Goal: Task Accomplishment & Management: Manage account settings

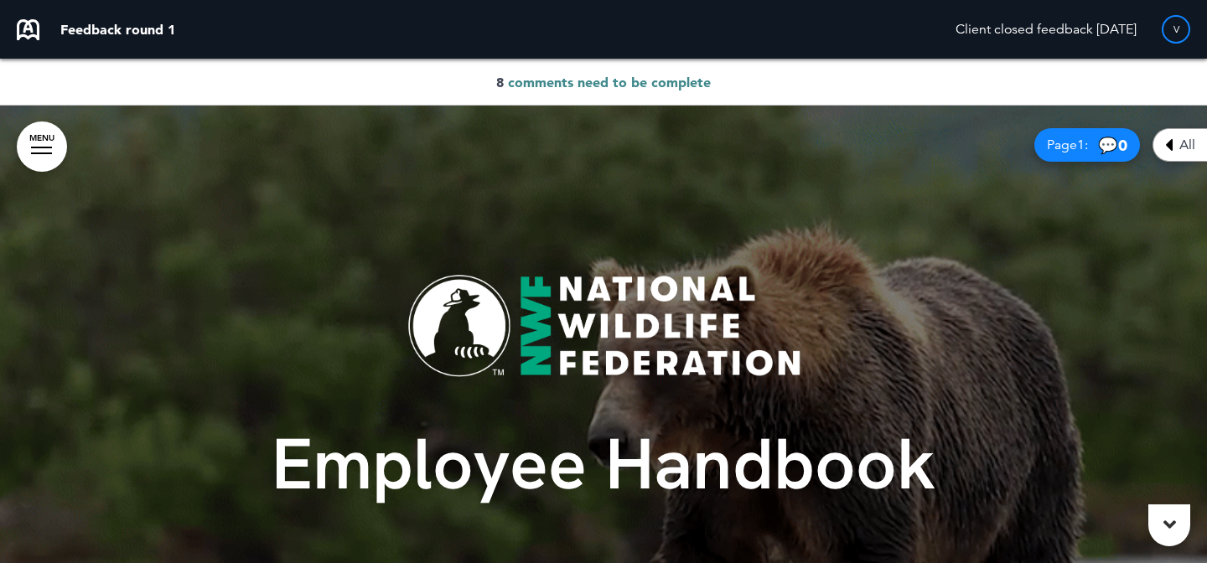
click at [672, 80] on span "comments need to be complete" at bounding box center [609, 82] width 203 height 17
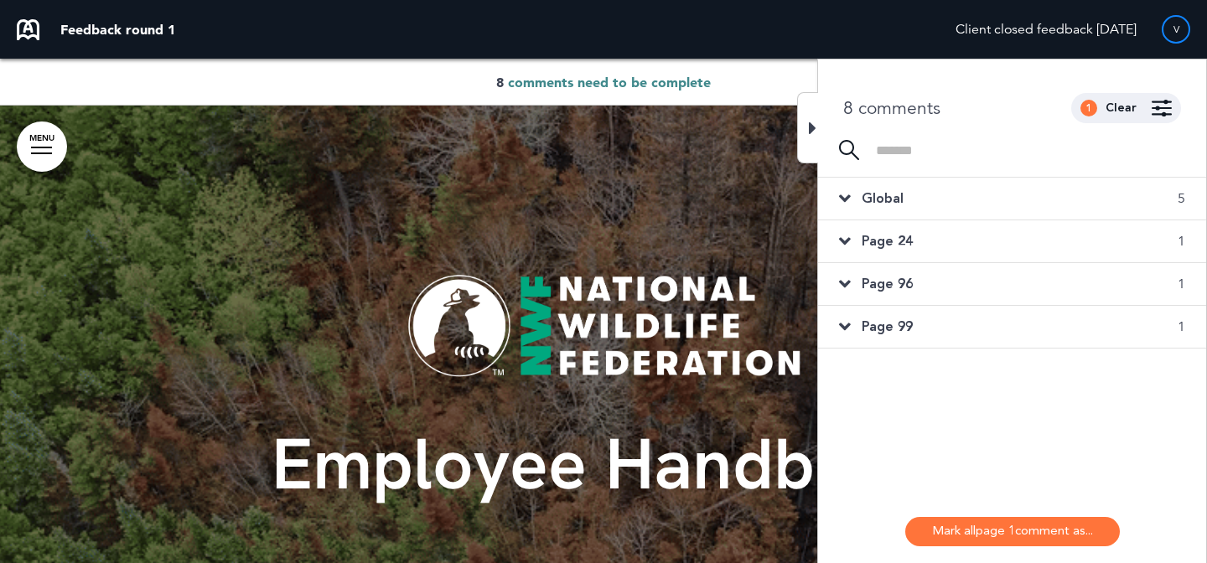
click at [1050, 195] on div "Global 5" at bounding box center [1012, 199] width 388 height 42
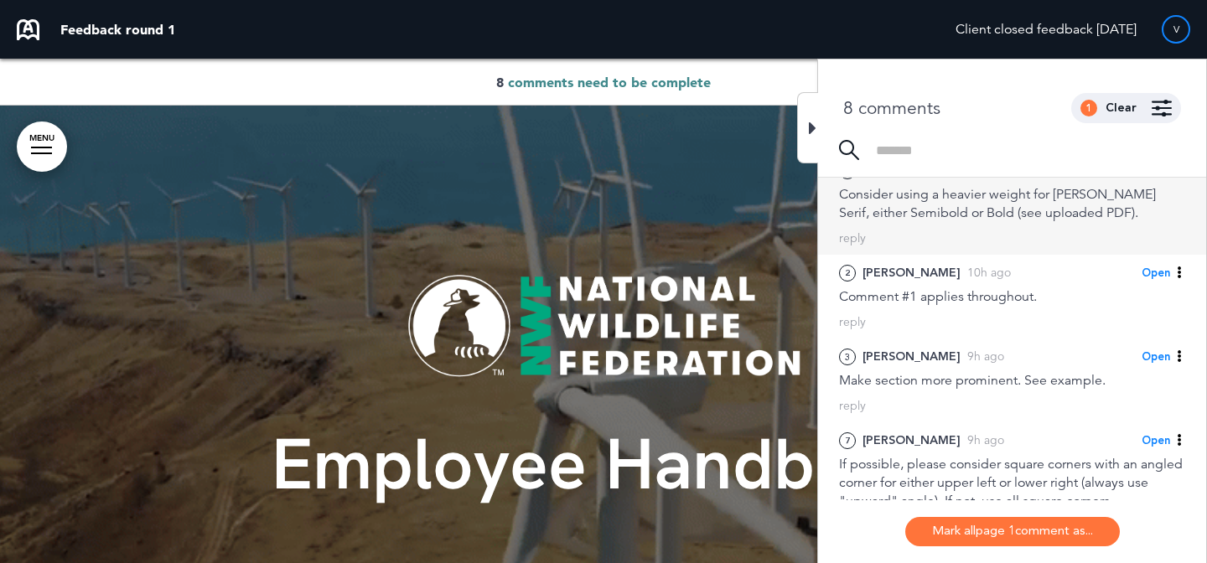
scroll to position [111, 0]
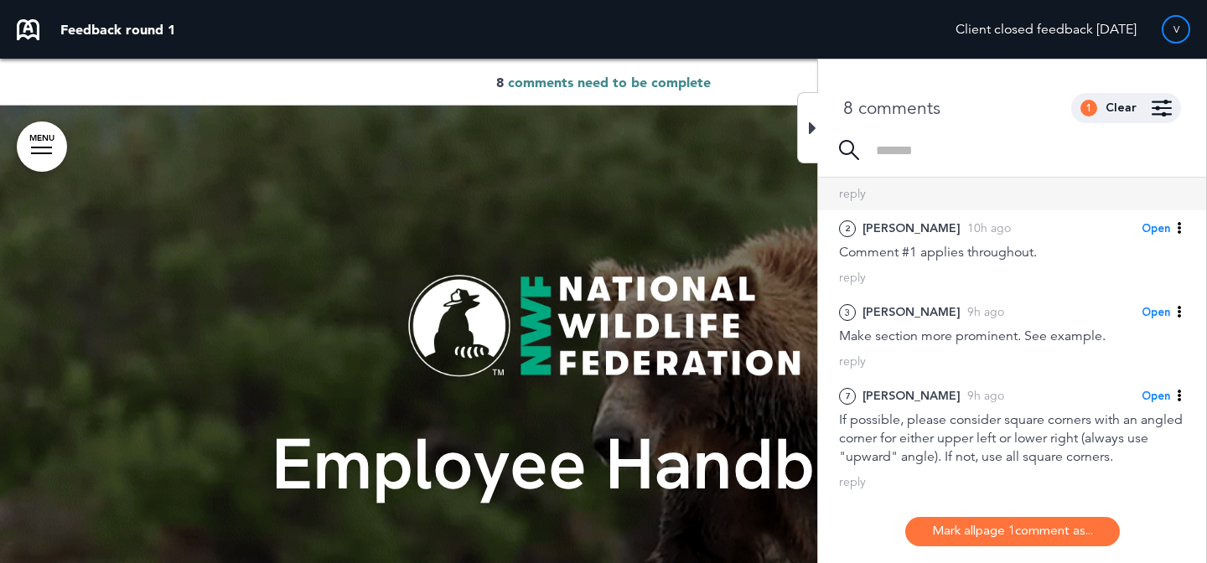
click at [1029, 277] on div "reply" at bounding box center [1012, 278] width 346 height 16
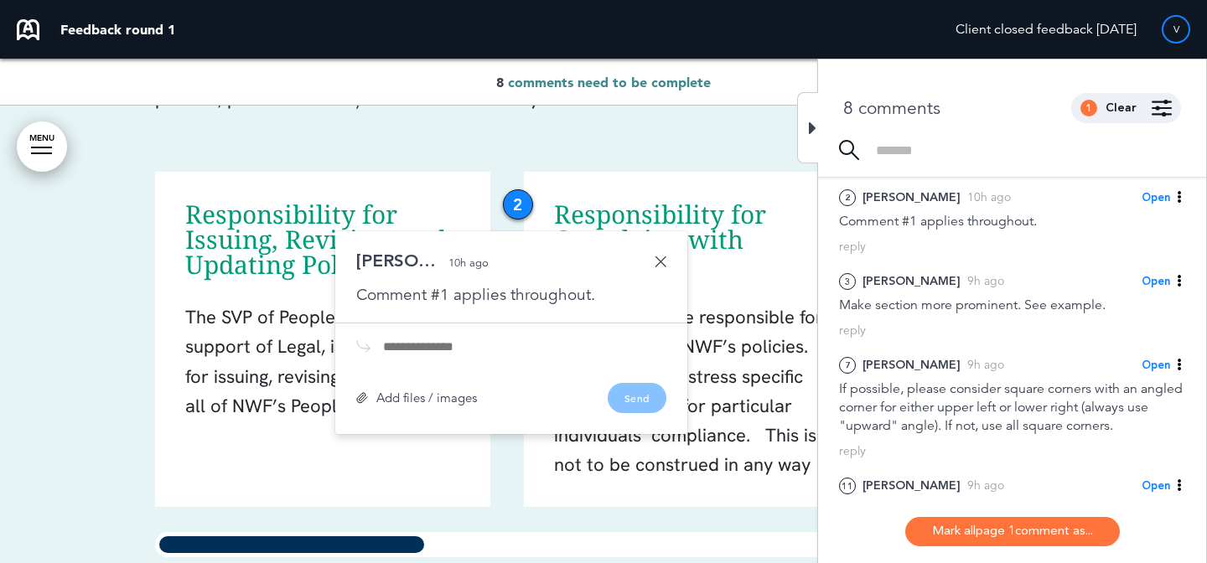
scroll to position [170, 0]
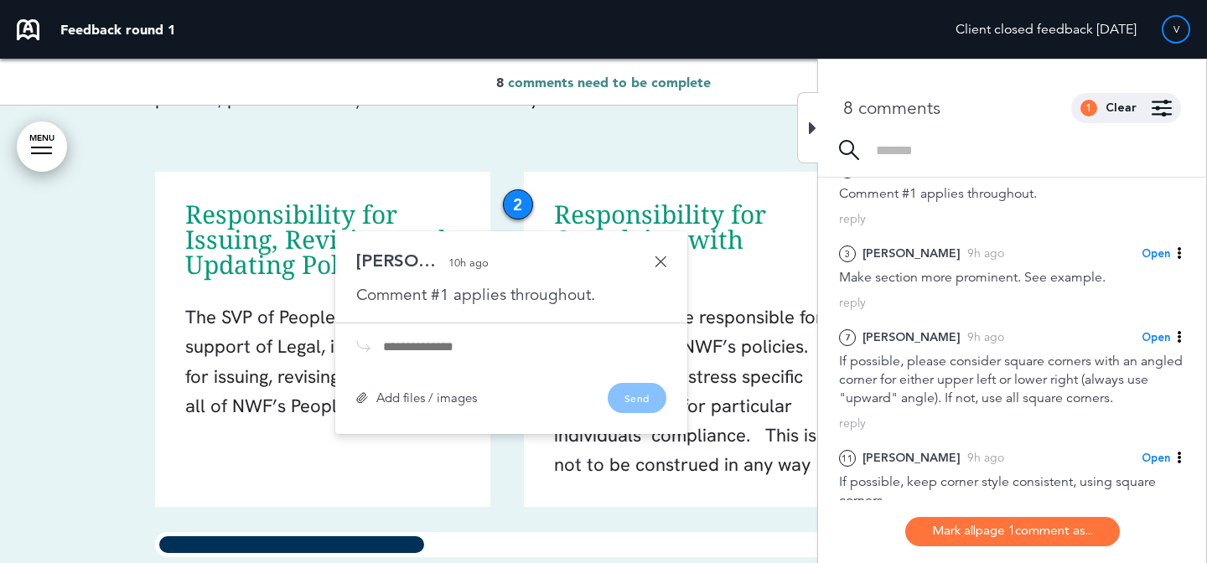
click at [1029, 277] on div "Make section more prominent. See example." at bounding box center [1012, 277] width 346 height 18
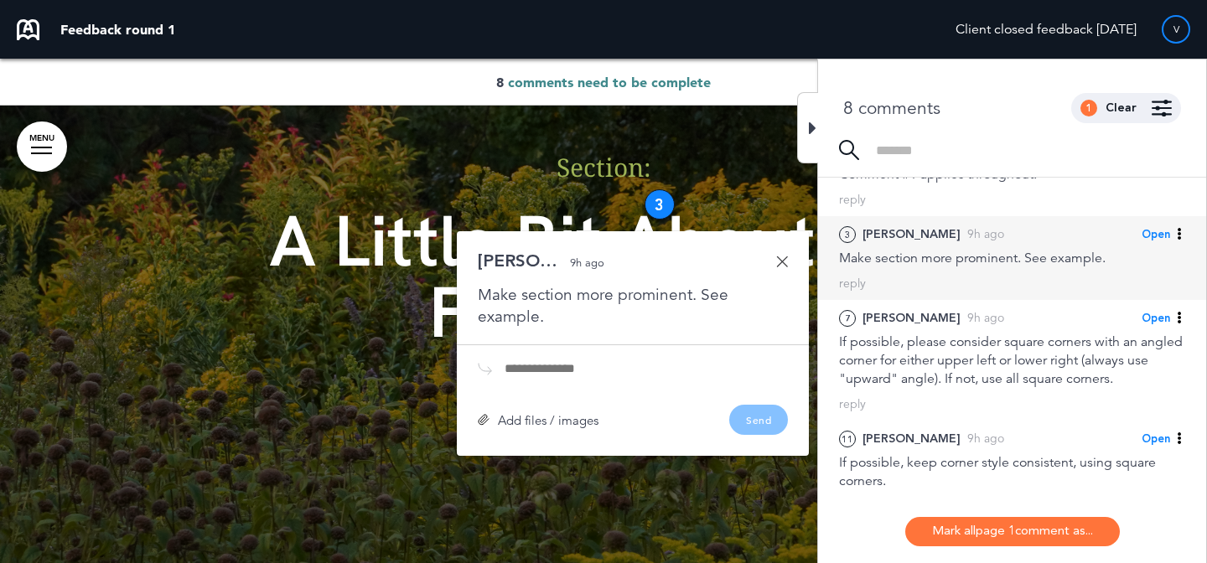
scroll to position [192, 0]
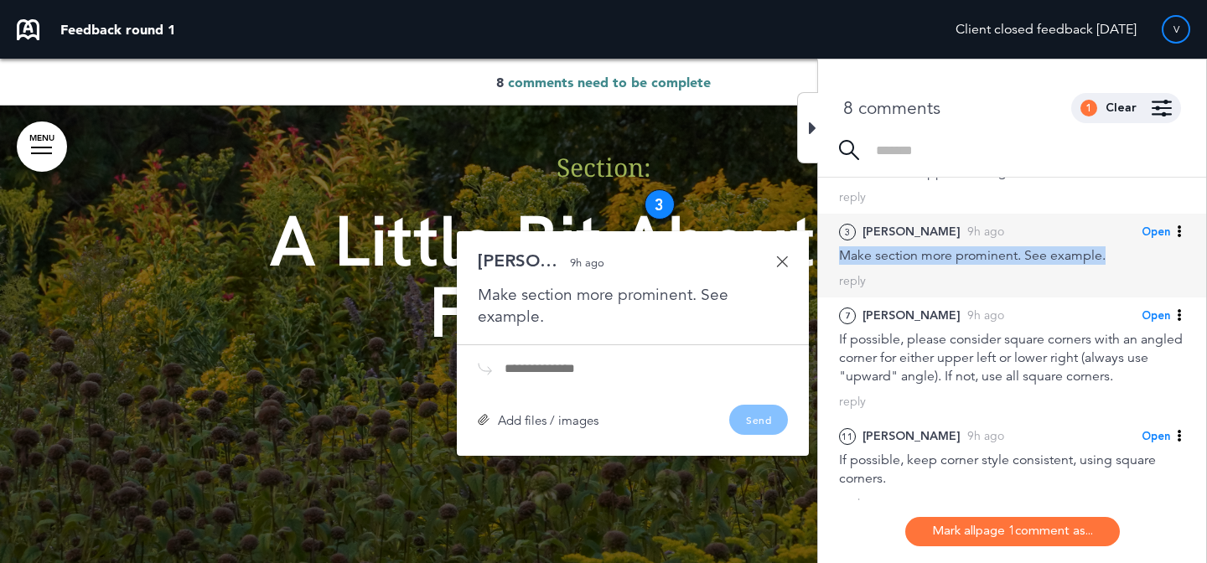
drag, startPoint x: 1132, startPoint y: 257, endPoint x: 837, endPoint y: 259, distance: 295.1
click at [837, 259] on div "3 Michelle C. 9h ago Open Mark as Open Mark as Completed Mark as Please clarify…" at bounding box center [1012, 256] width 388 height 84
copy div "Make section more prominent. See example."
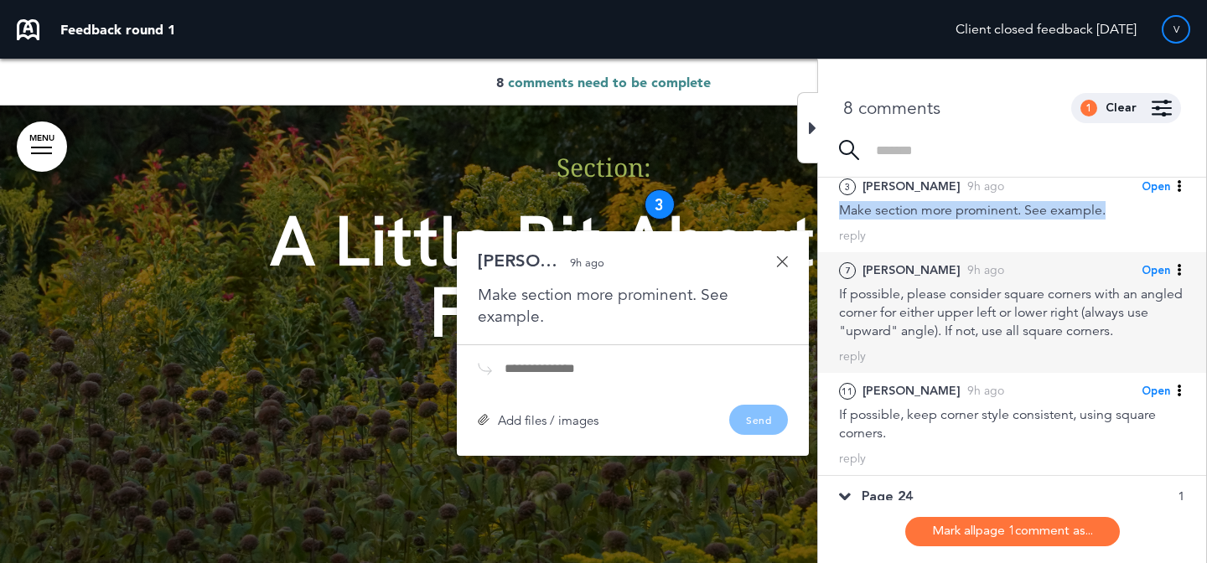
scroll to position [339, 0]
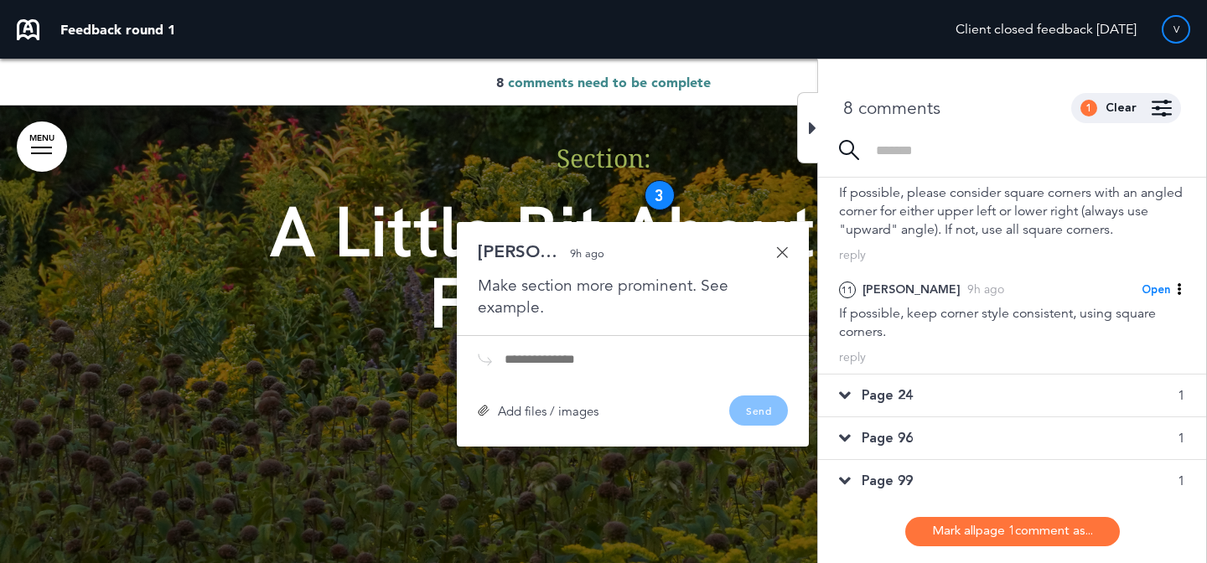
click at [928, 395] on div "Page 24 1" at bounding box center [1012, 396] width 388 height 42
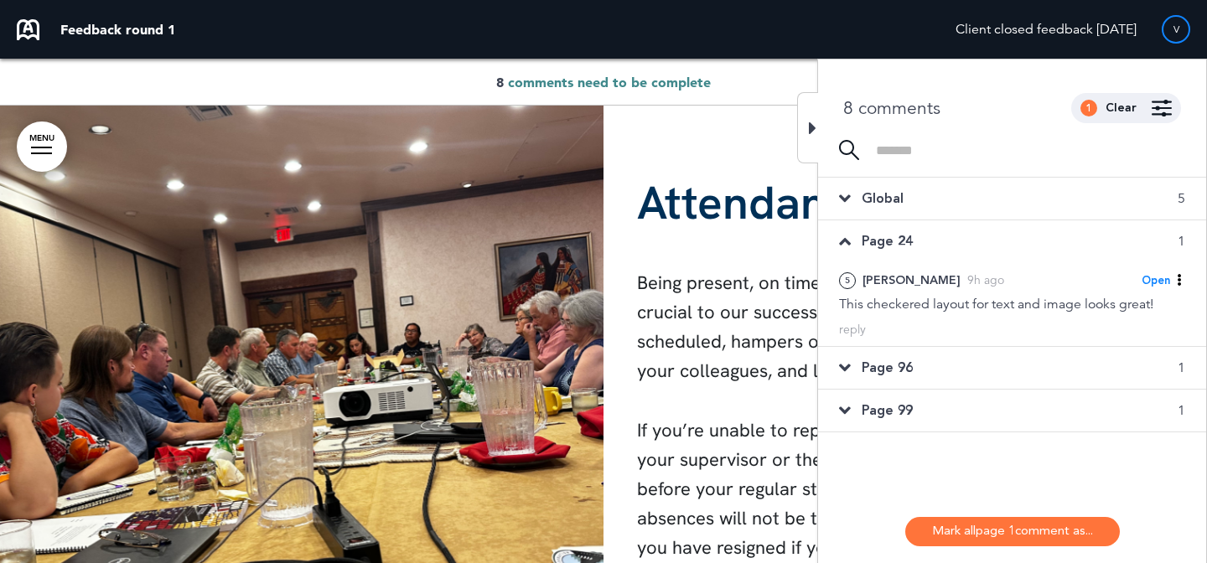
scroll to position [18009, 0]
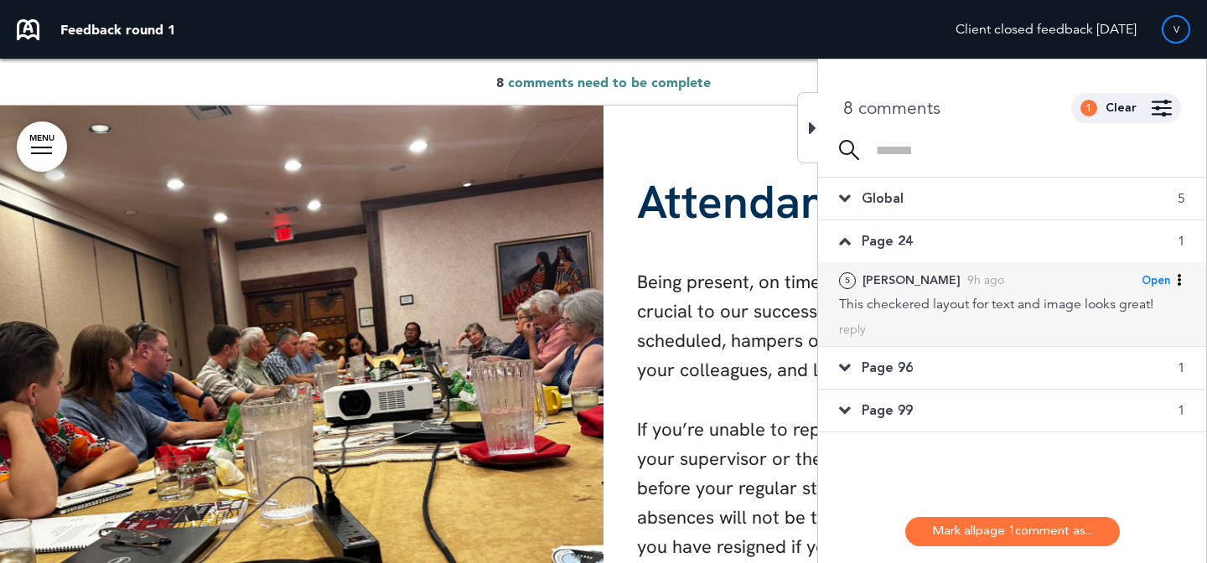
click at [951, 313] on div "This checkered layout for text and image looks great!" at bounding box center [1012, 304] width 346 height 18
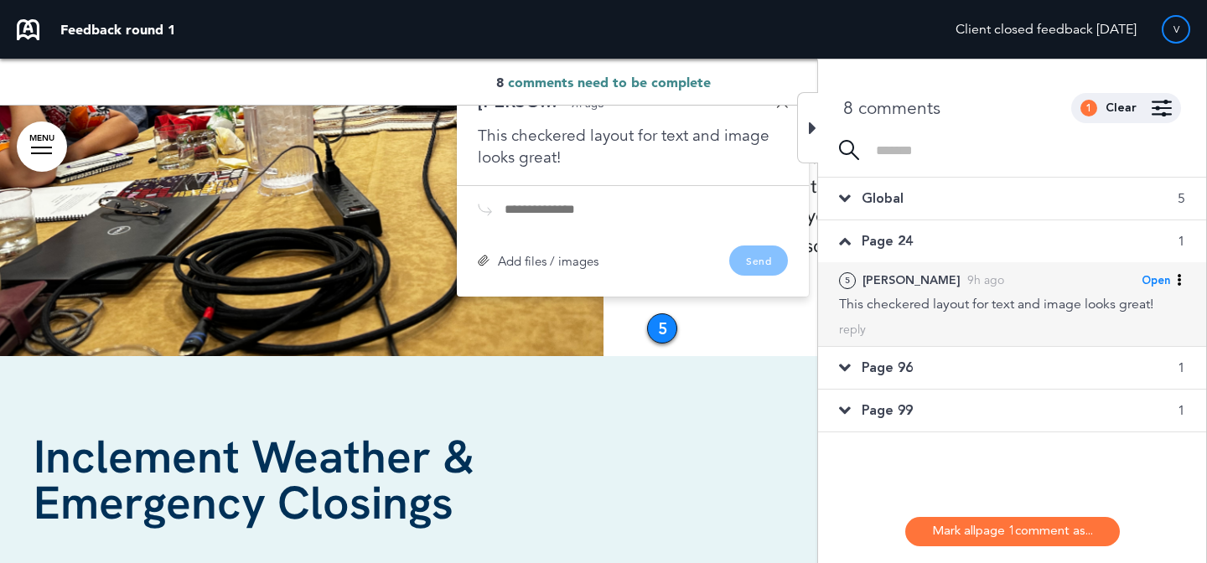
scroll to position [18355, 0]
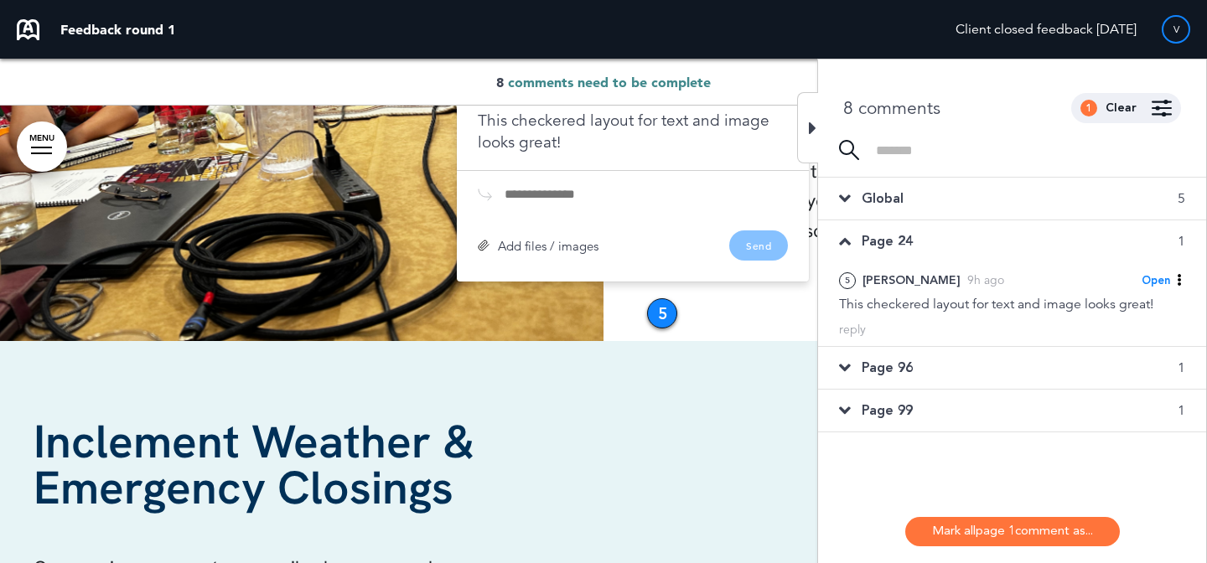
click at [932, 372] on div "Page 96 1" at bounding box center [1012, 368] width 388 height 42
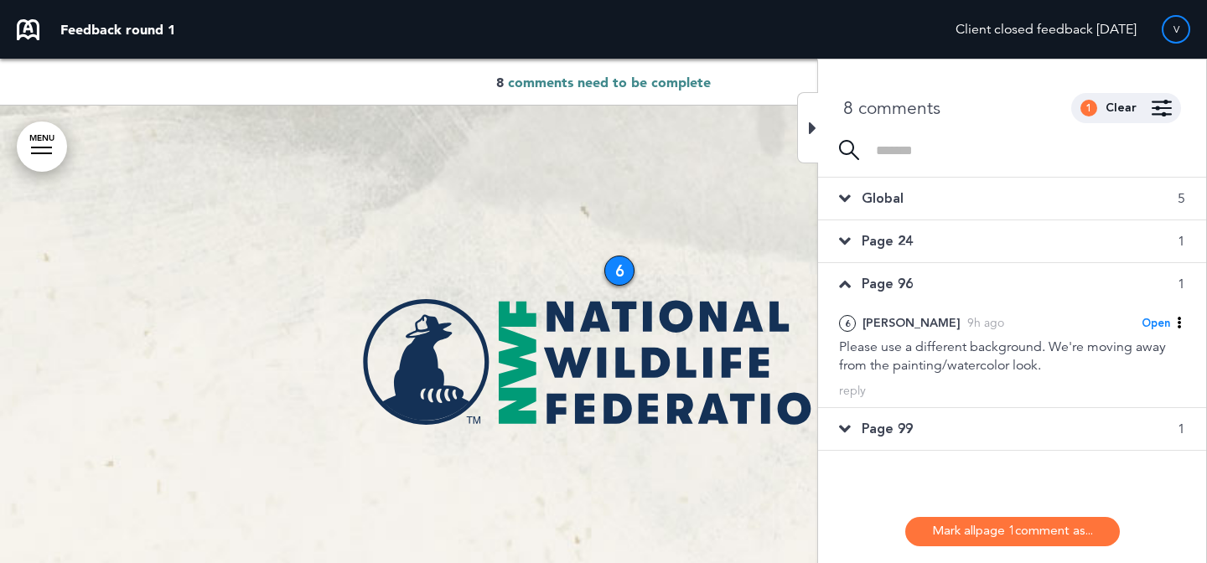
scroll to position [61926, 0]
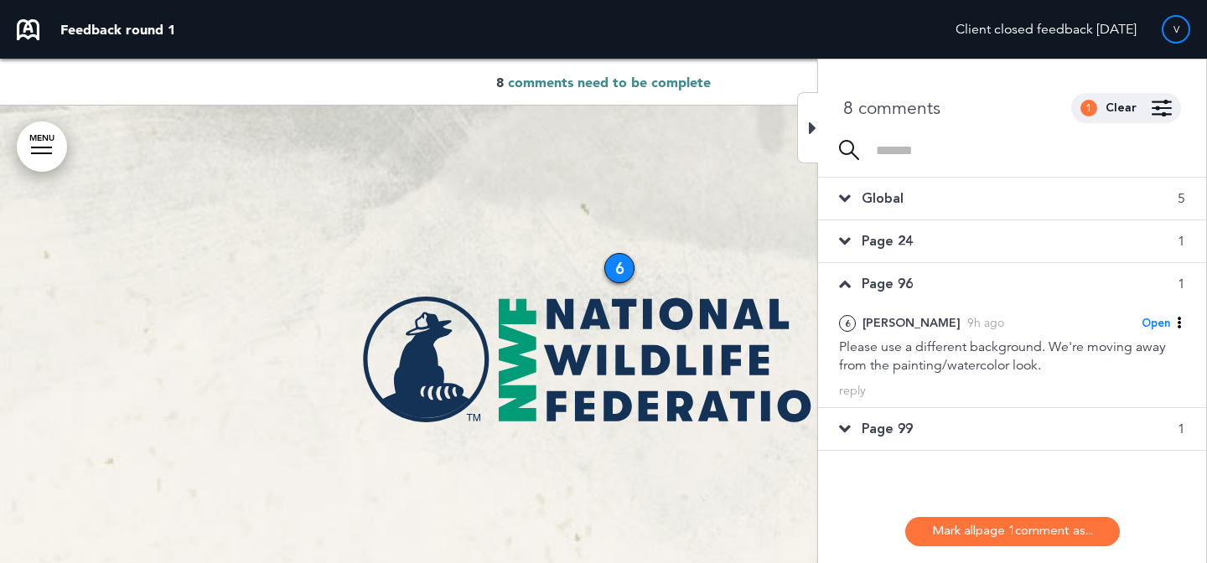
click at [928, 428] on div "Page 99 1" at bounding box center [1012, 429] width 388 height 42
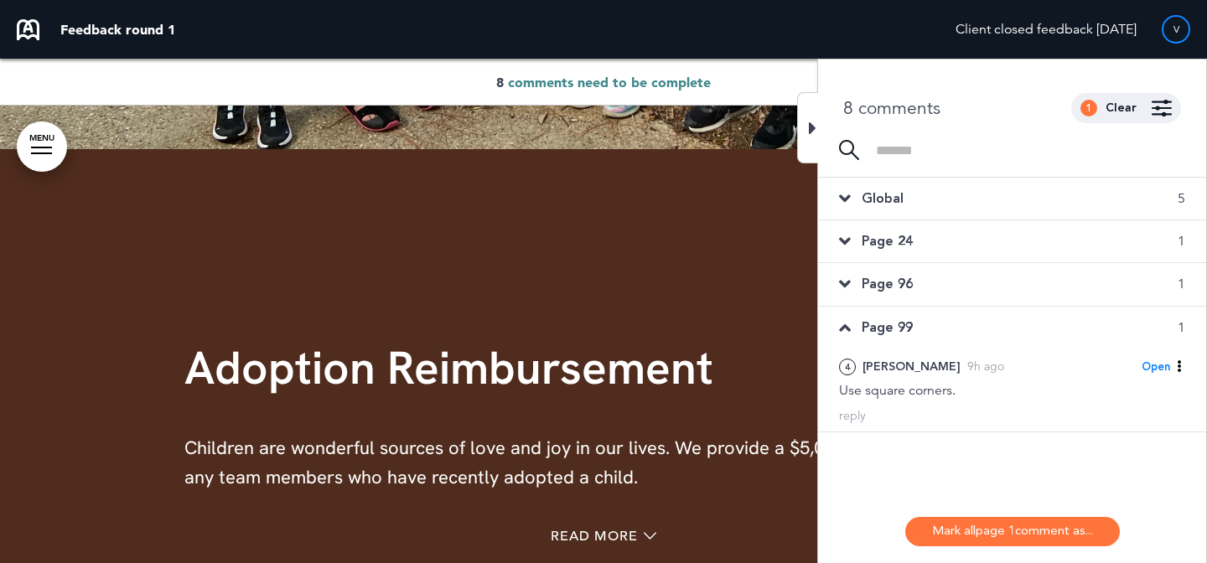
scroll to position [17348, 0]
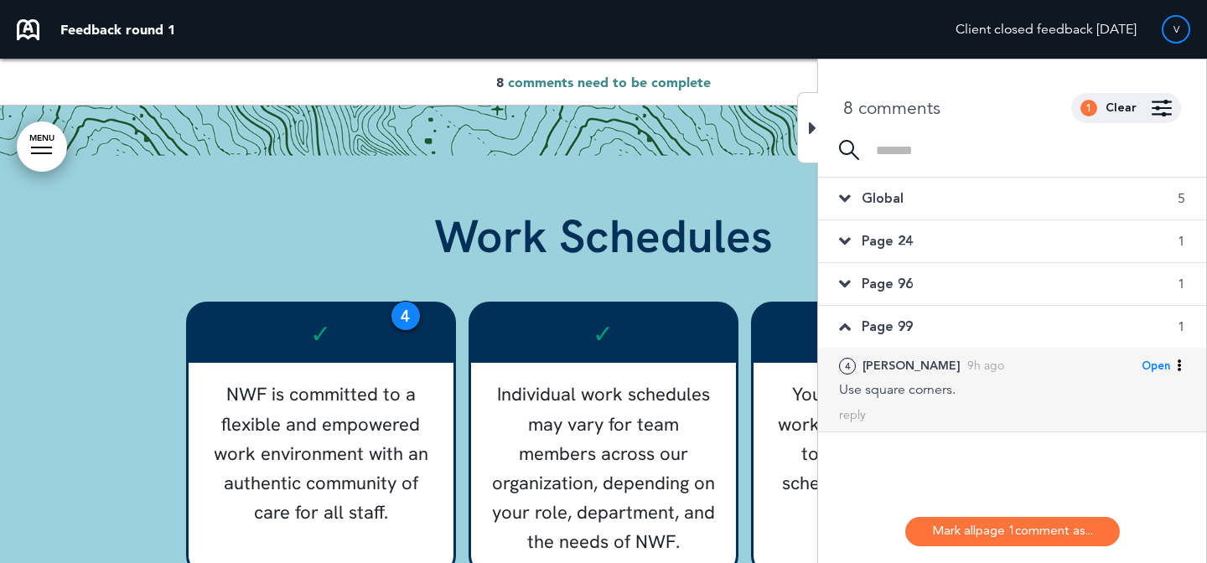
click at [931, 403] on div "4 Michelle C. 9h ago Open Mark as Open Mark as Completed Mark as Please clarify…" at bounding box center [1012, 390] width 388 height 84
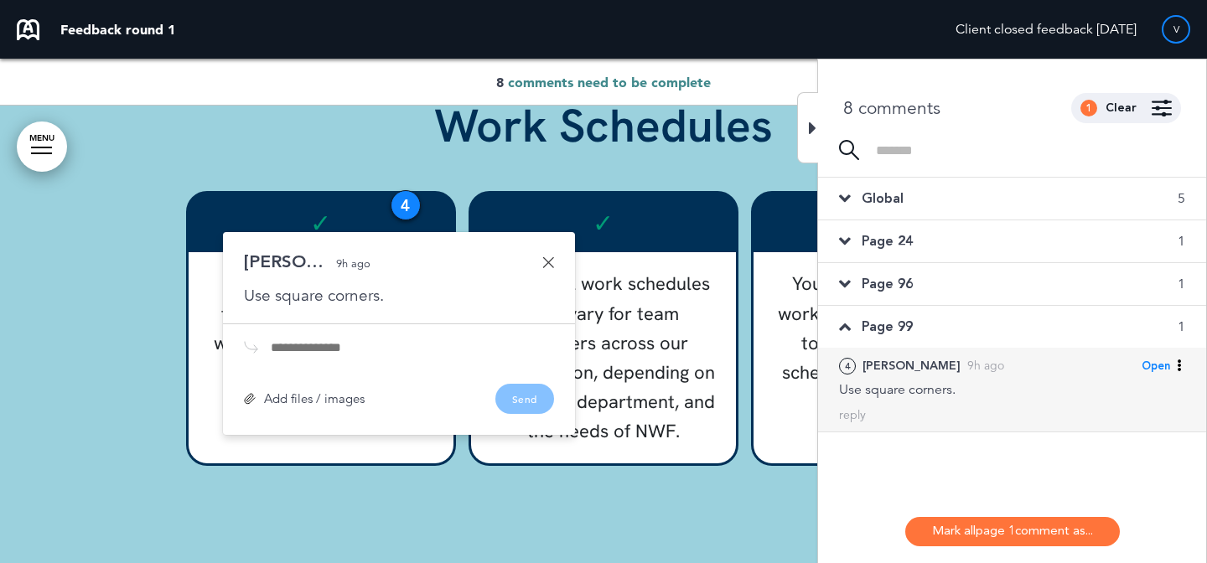
scroll to position [17459, 0]
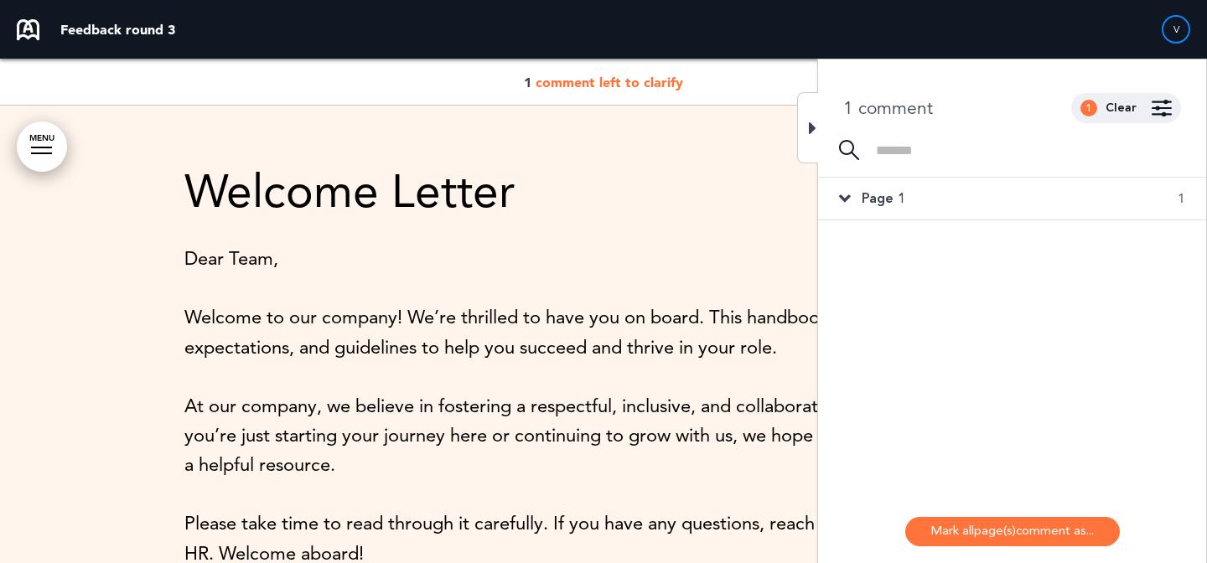
click at [997, 230] on div "Page 1 1 1 Vanida Mon, Jun 30 Please clarify (Vanida) Mark as Open Mark as Comp…" at bounding box center [1012, 339] width 388 height 323
click at [1002, 208] on div "Page 1 1" at bounding box center [1012, 199] width 388 height 42
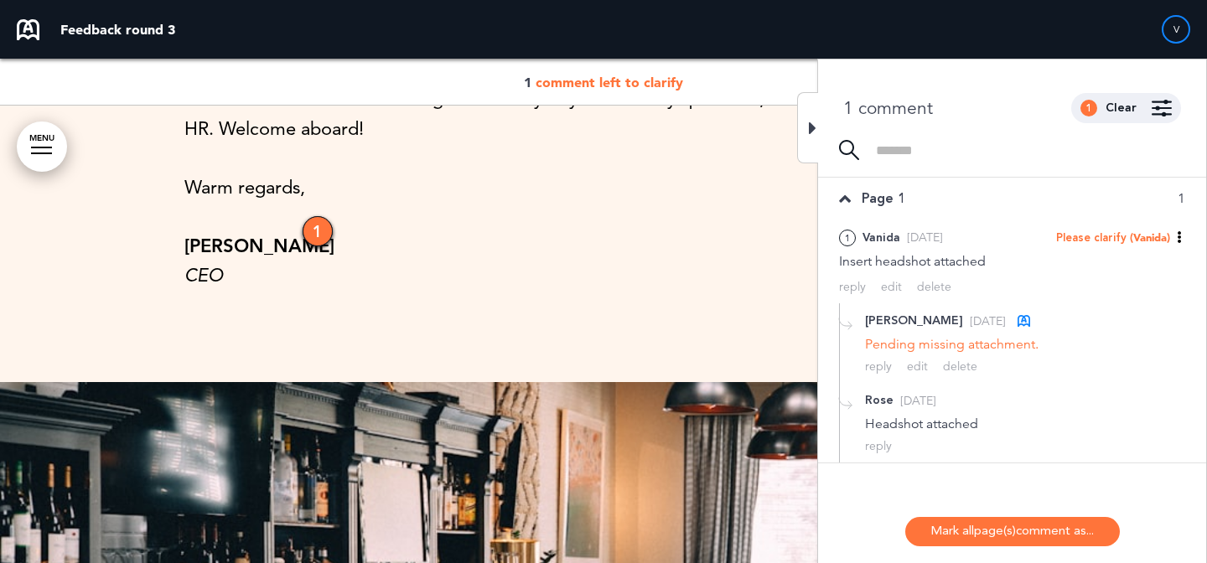
scroll to position [495, 0]
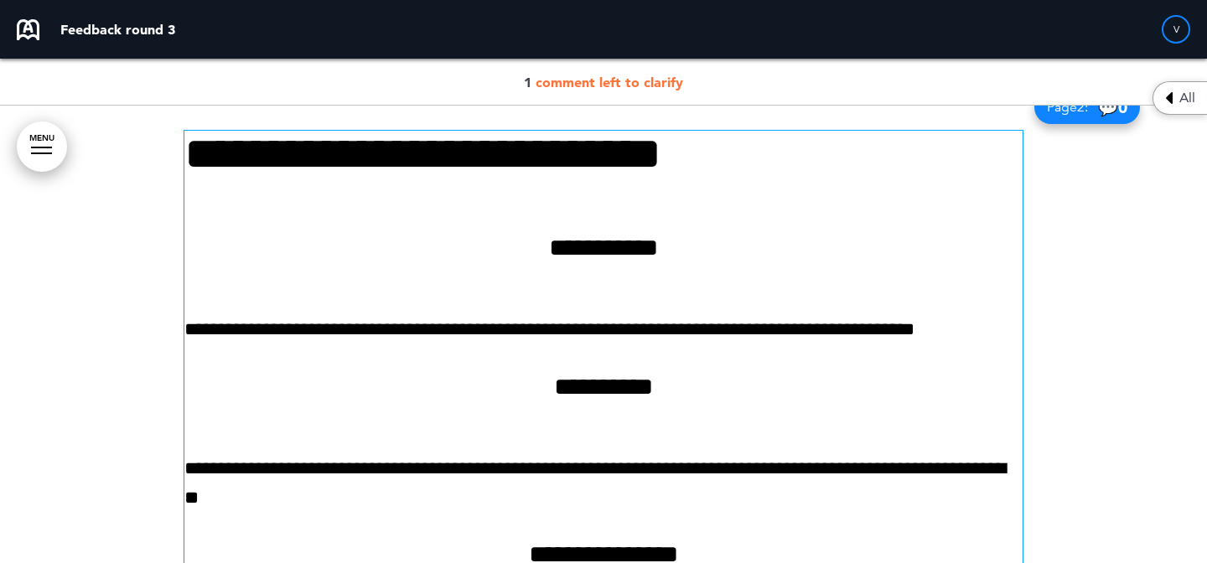
click at [644, 83] on span "comment left to clarify" at bounding box center [610, 82] width 148 height 17
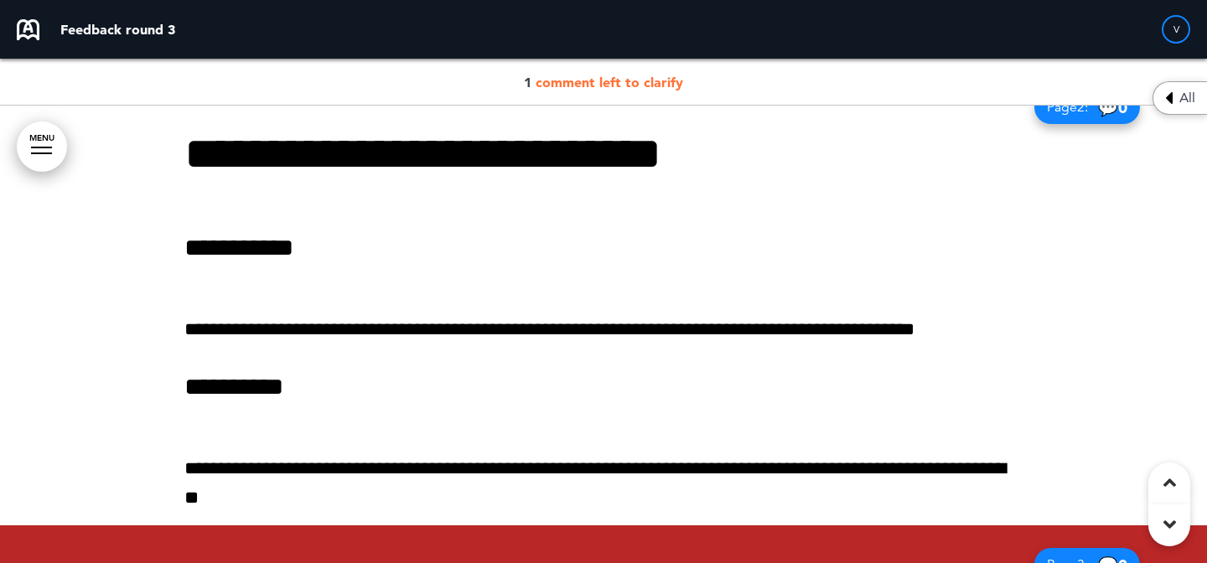
click at [680, 91] on div "1 comment left to clarify" at bounding box center [603, 82] width 1207 height 47
click at [671, 88] on span "comment left to clarify" at bounding box center [610, 82] width 148 height 17
click at [664, 82] on span "comment left to clarify" at bounding box center [610, 82] width 148 height 17
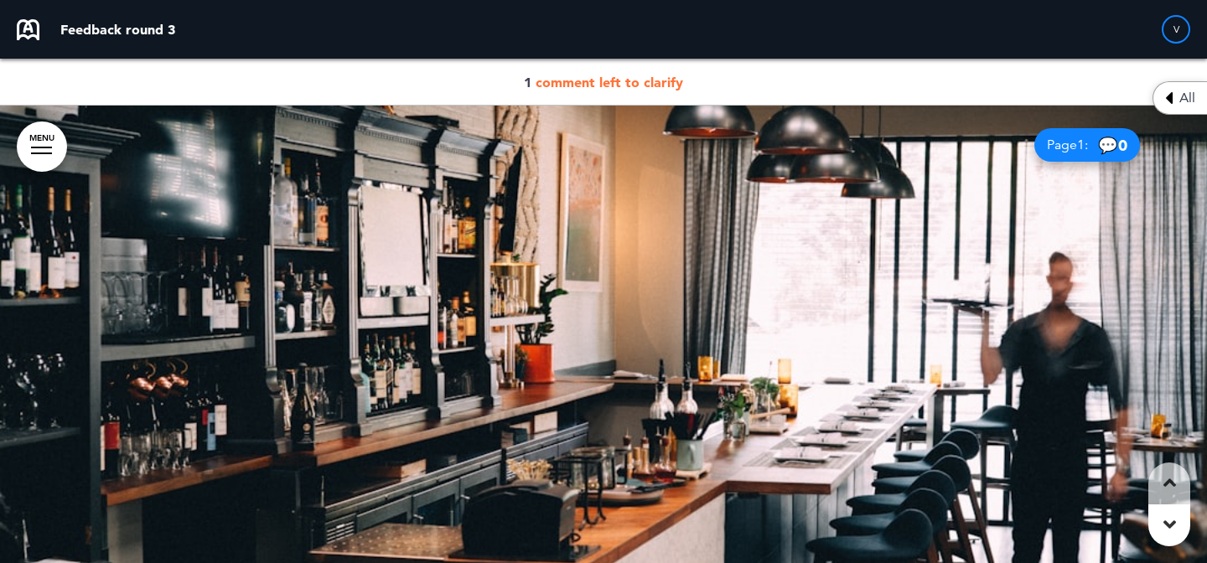
click at [615, 81] on span "comment left to clarify" at bounding box center [610, 82] width 148 height 17
click at [645, 77] on span "comment left to clarify" at bounding box center [610, 82] width 148 height 17
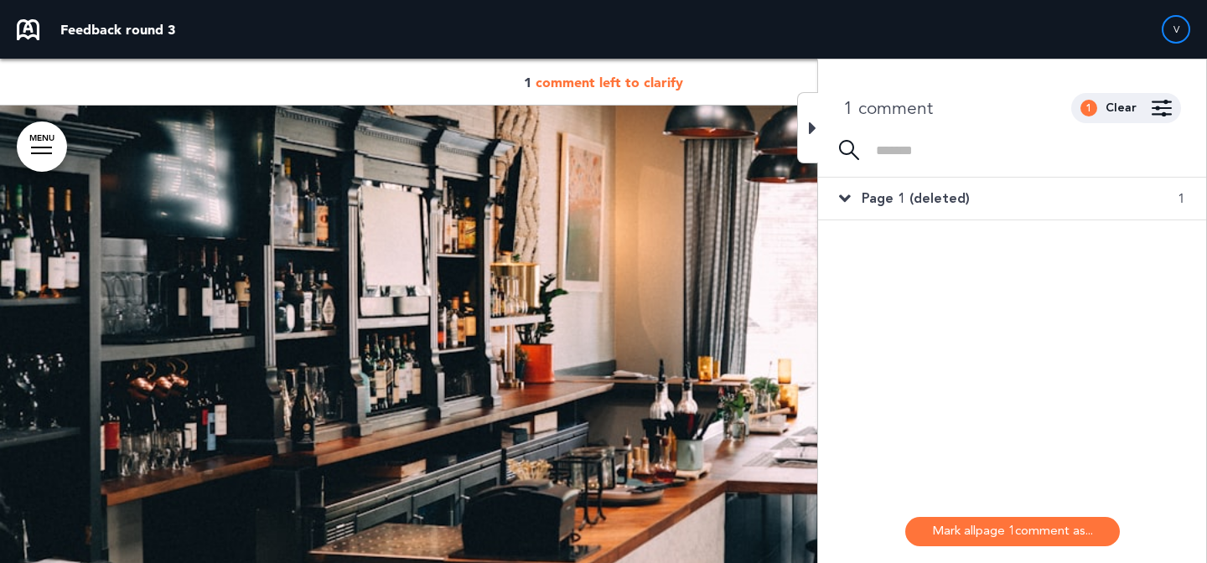
click at [900, 202] on span "Page 1 (deleted)" at bounding box center [916, 198] width 108 height 18
click at [874, 197] on span "Page 1 (deleted)" at bounding box center [916, 198] width 108 height 18
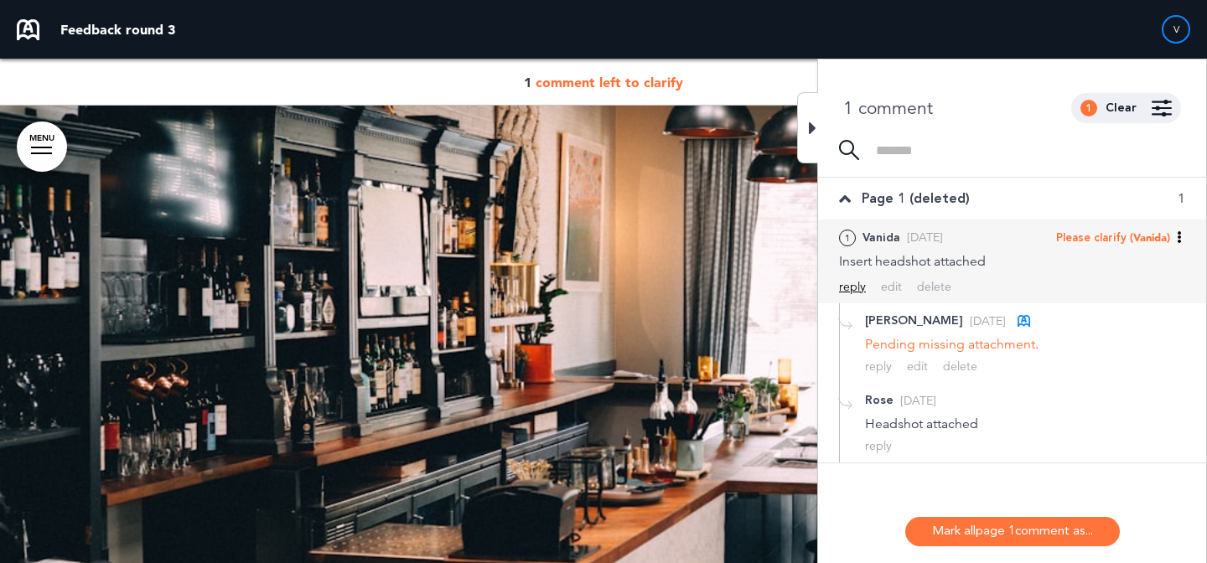
click at [856, 281] on div "reply" at bounding box center [852, 287] width 27 height 16
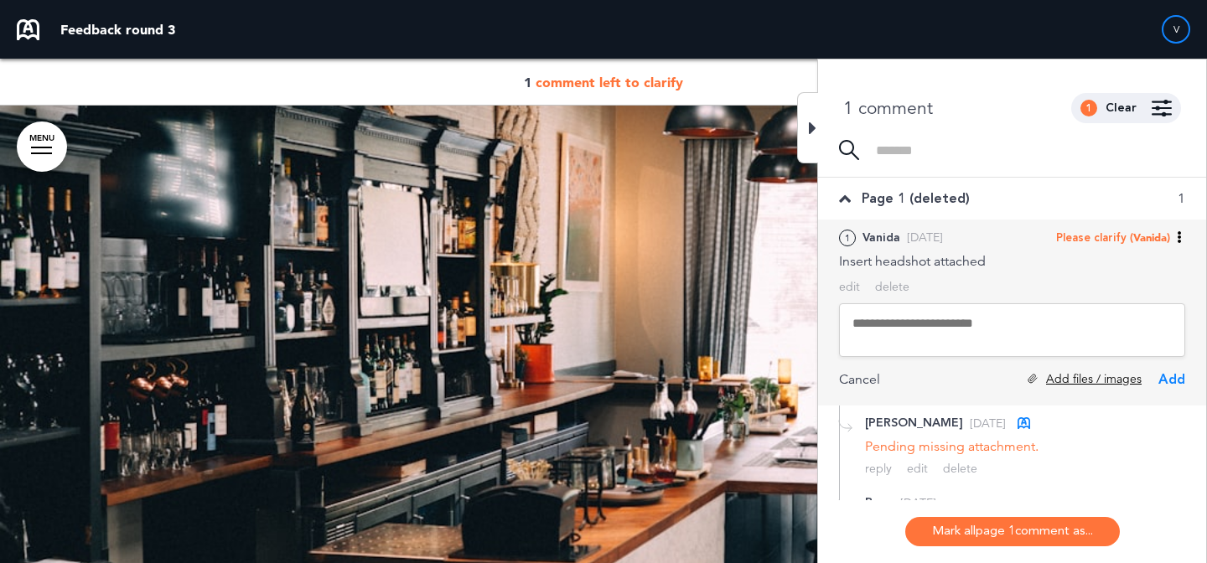
click at [1108, 381] on div "Add files / images" at bounding box center [1085, 379] width 114 height 16
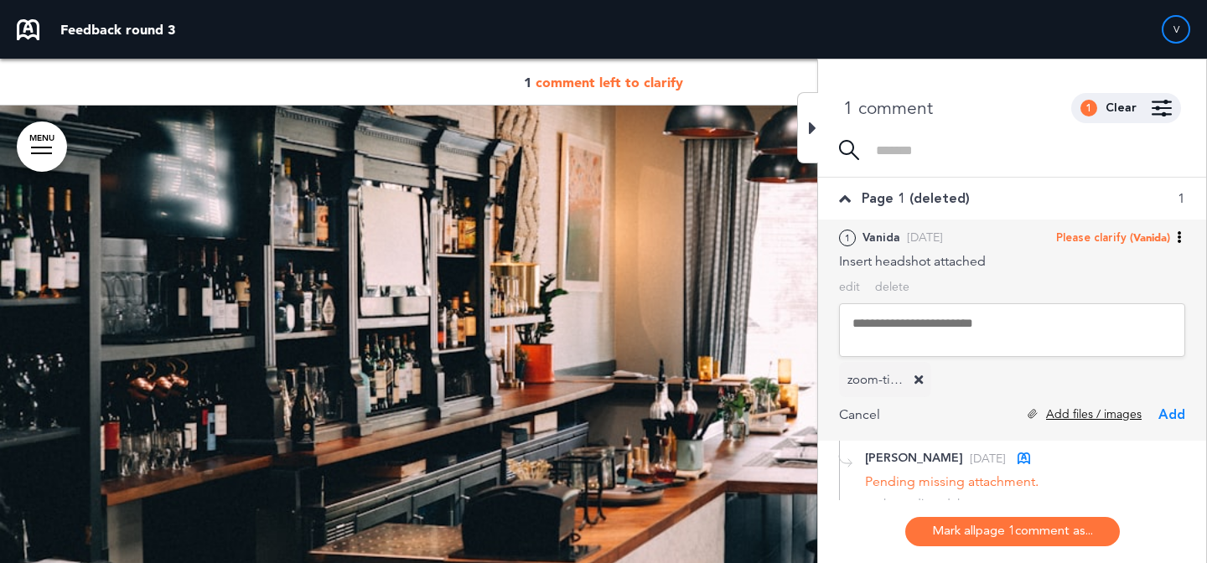
click at [1081, 414] on div "Add files / images" at bounding box center [1085, 415] width 114 height 16
click at [1177, 416] on div "Add" at bounding box center [1172, 415] width 27 height 18
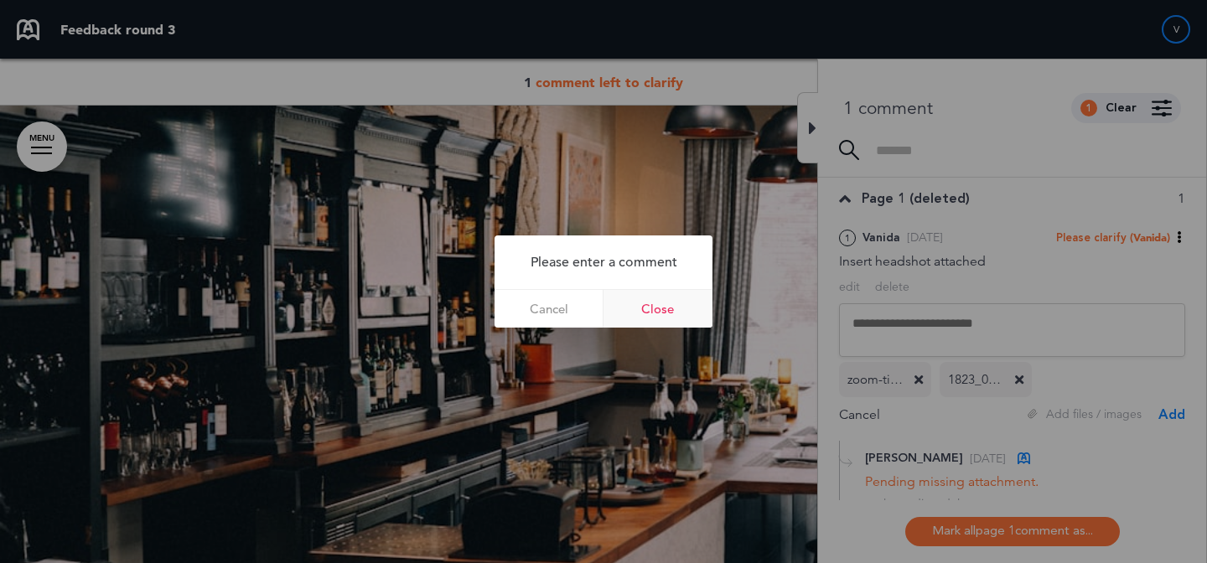
click at [684, 299] on link "Close" at bounding box center [658, 309] width 109 height 38
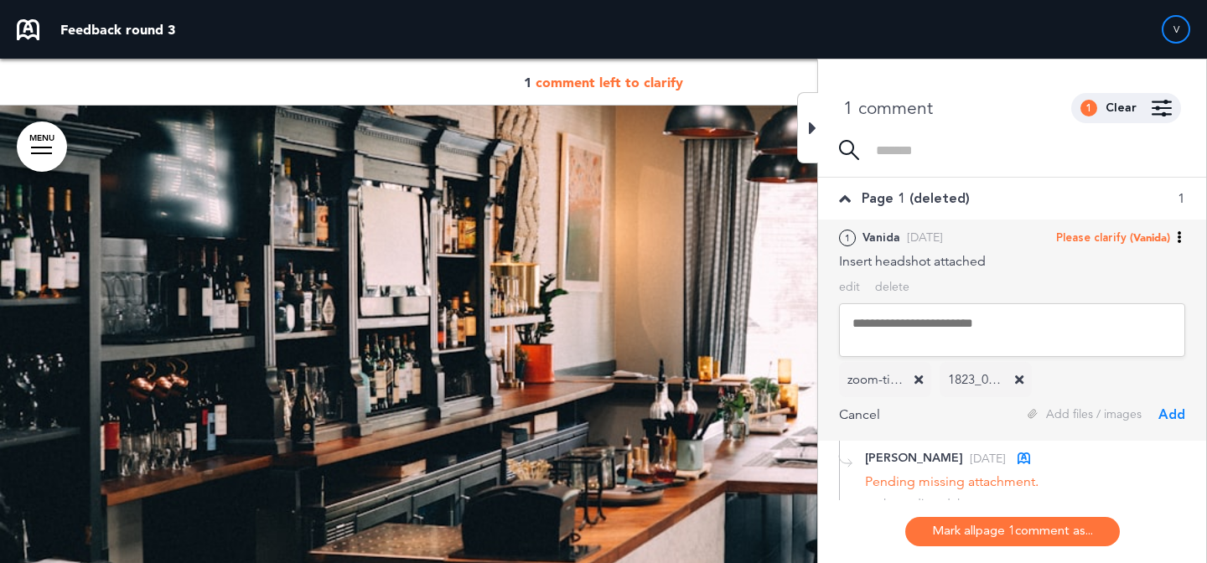
click at [886, 323] on textarea at bounding box center [1012, 330] width 346 height 54
type textarea "****"
click at [1174, 421] on div "Add" at bounding box center [1172, 415] width 27 height 18
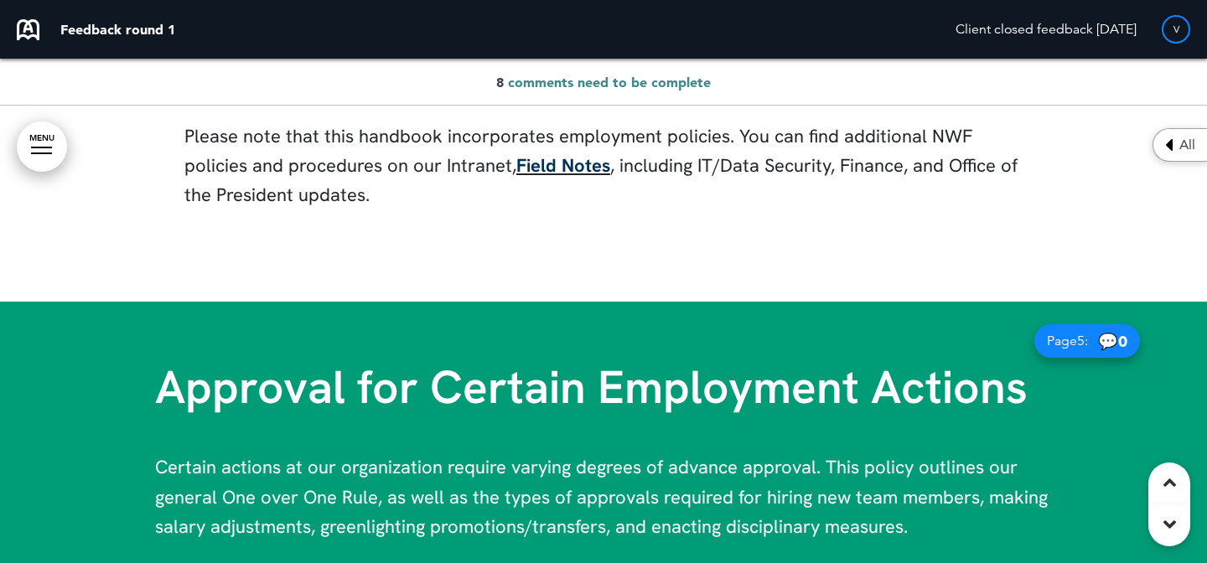
scroll to position [3790, 0]
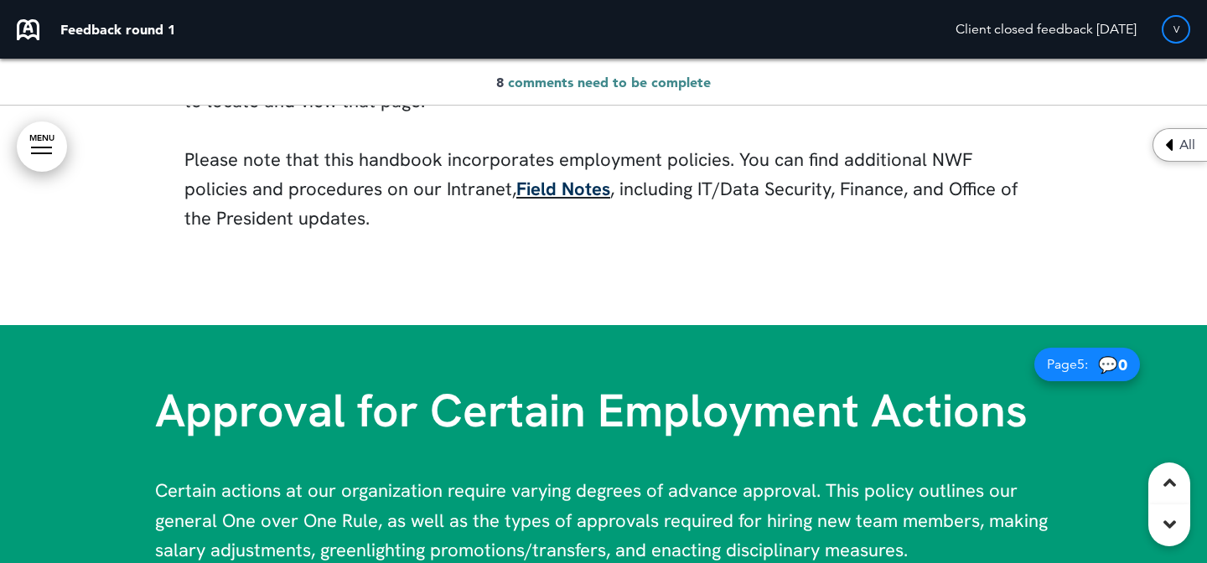
click at [565, 190] on link "Field Notes" at bounding box center [563, 189] width 94 height 24
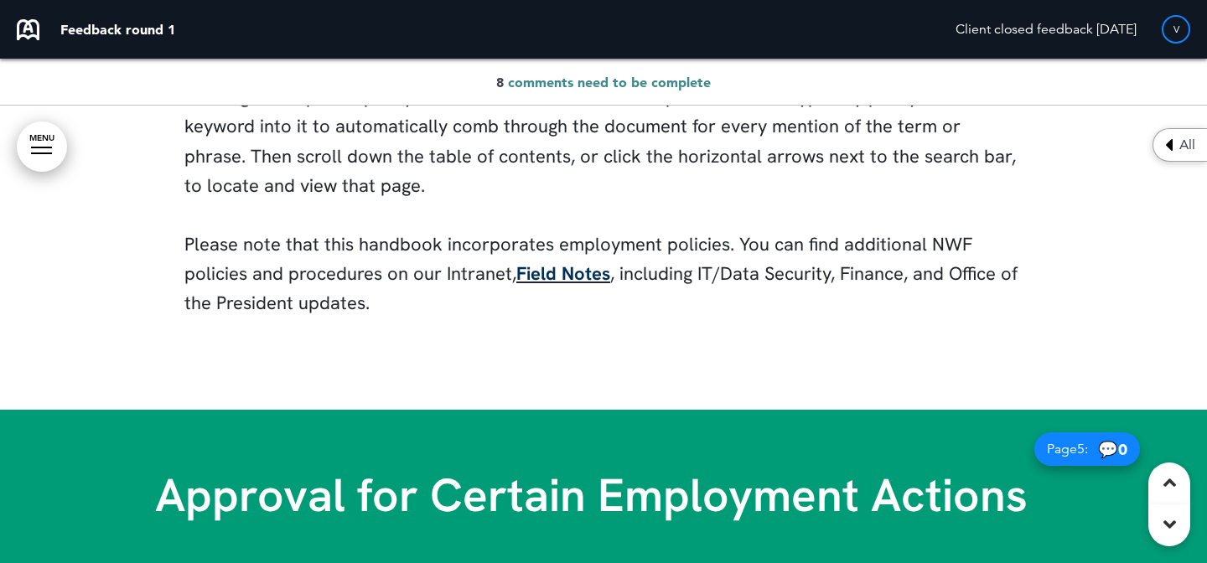
scroll to position [3704, 0]
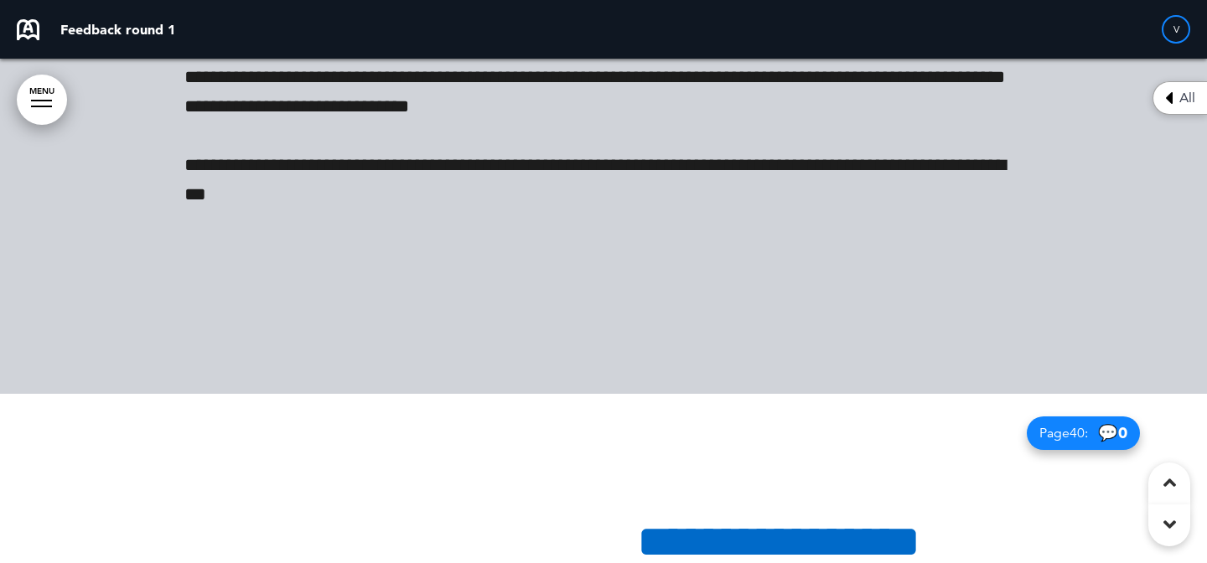
scroll to position [44222, 0]
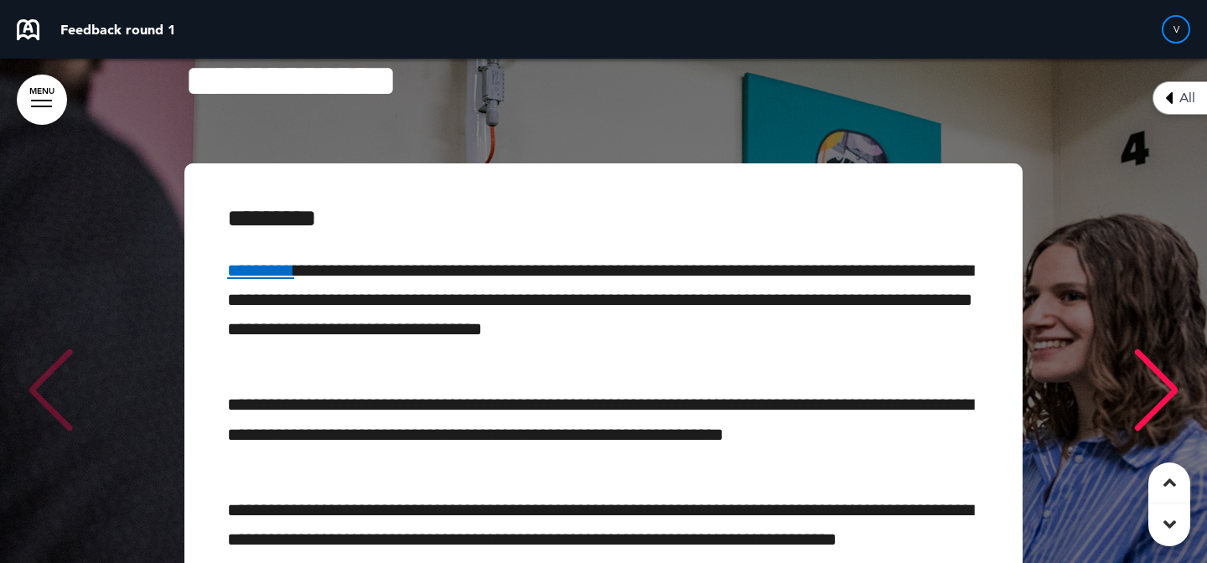
scroll to position [43880, 0]
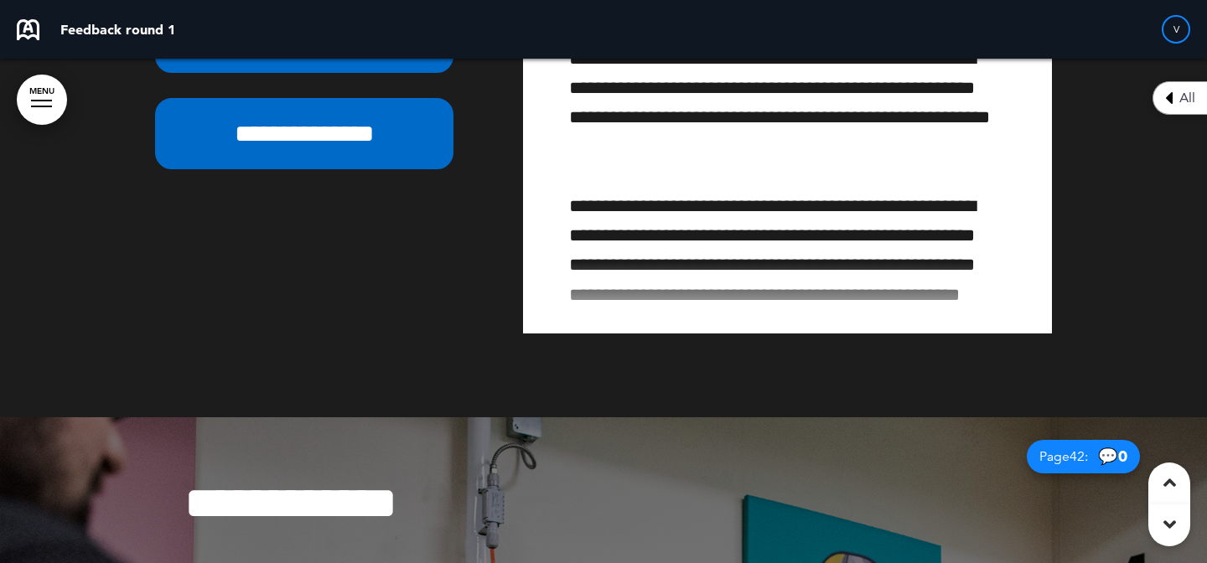
scroll to position [43853, 0]
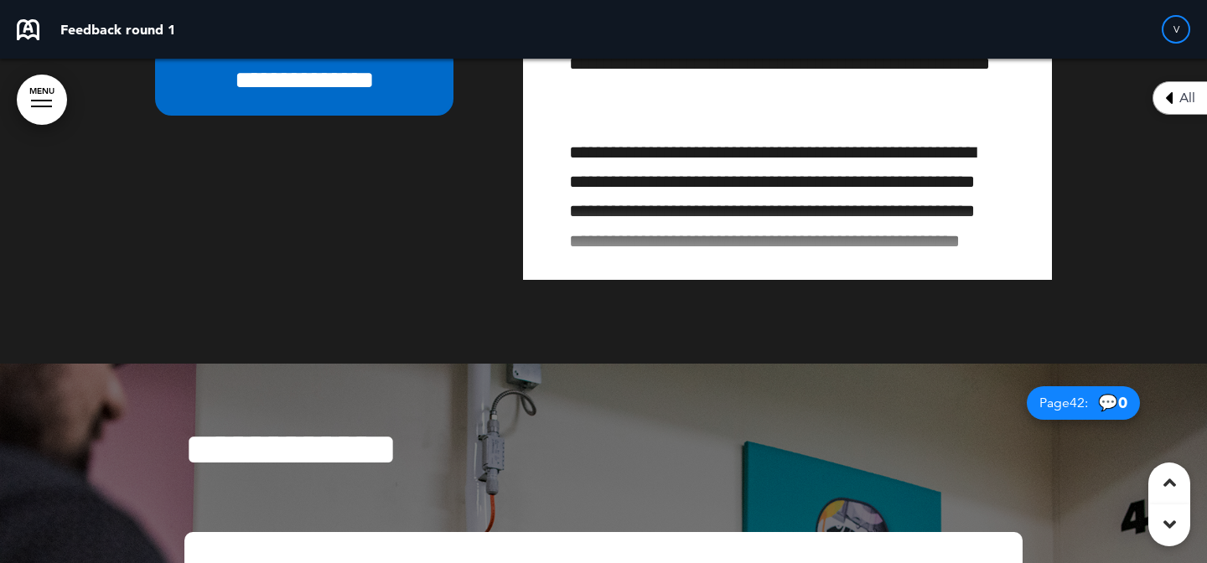
click at [43, 89] on link "MENU" at bounding box center [42, 100] width 50 height 50
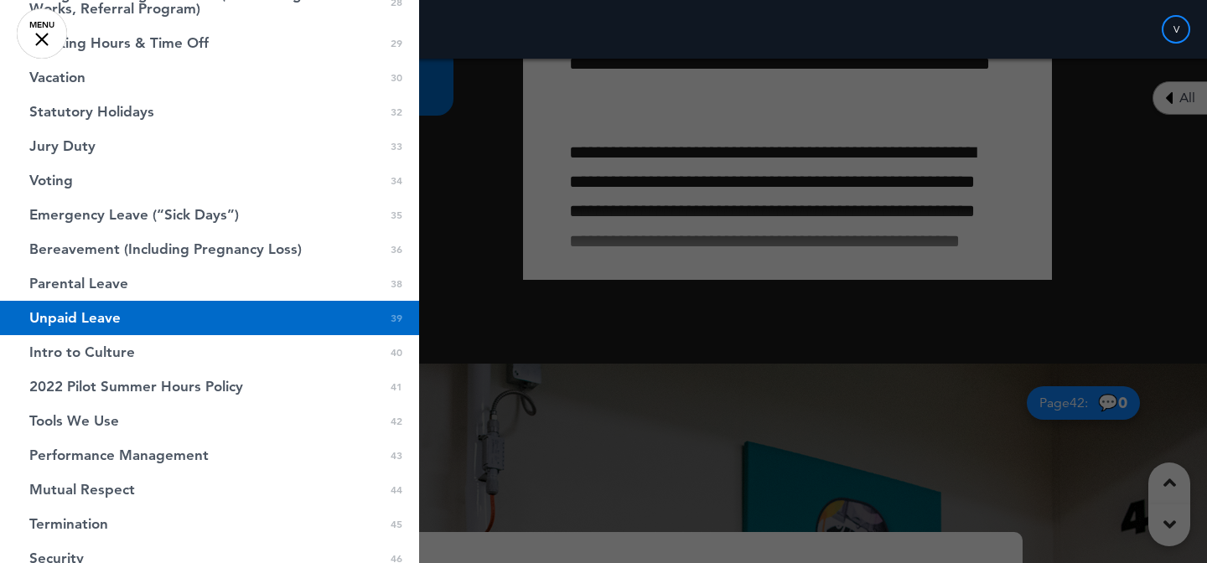
scroll to position [962, 0]
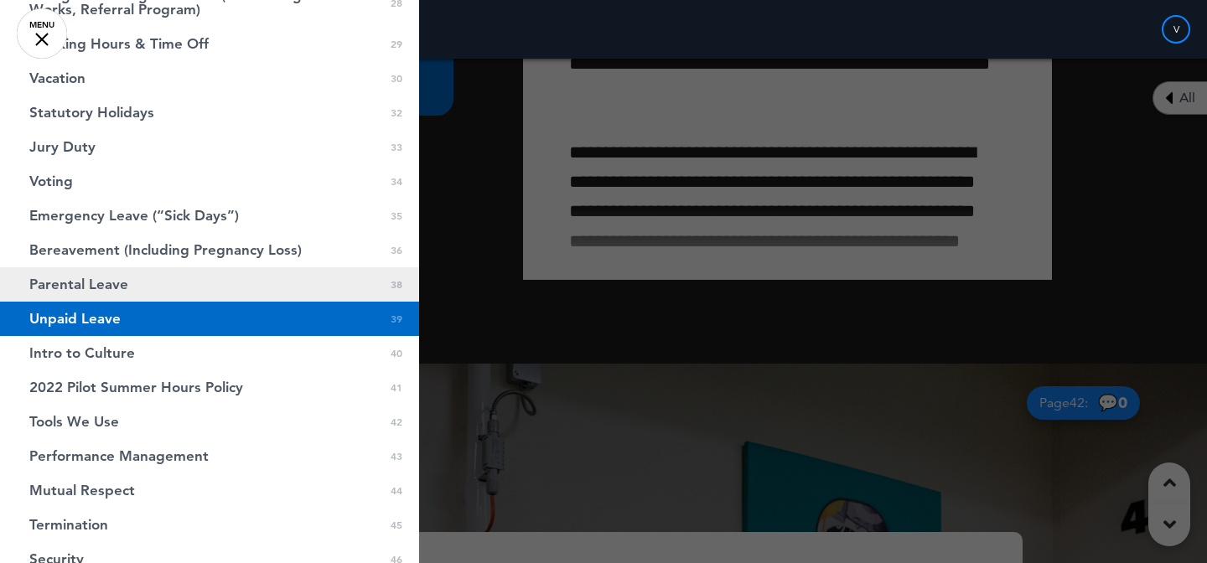
click at [263, 281] on link "Parental Leave 0 38" at bounding box center [209, 284] width 419 height 34
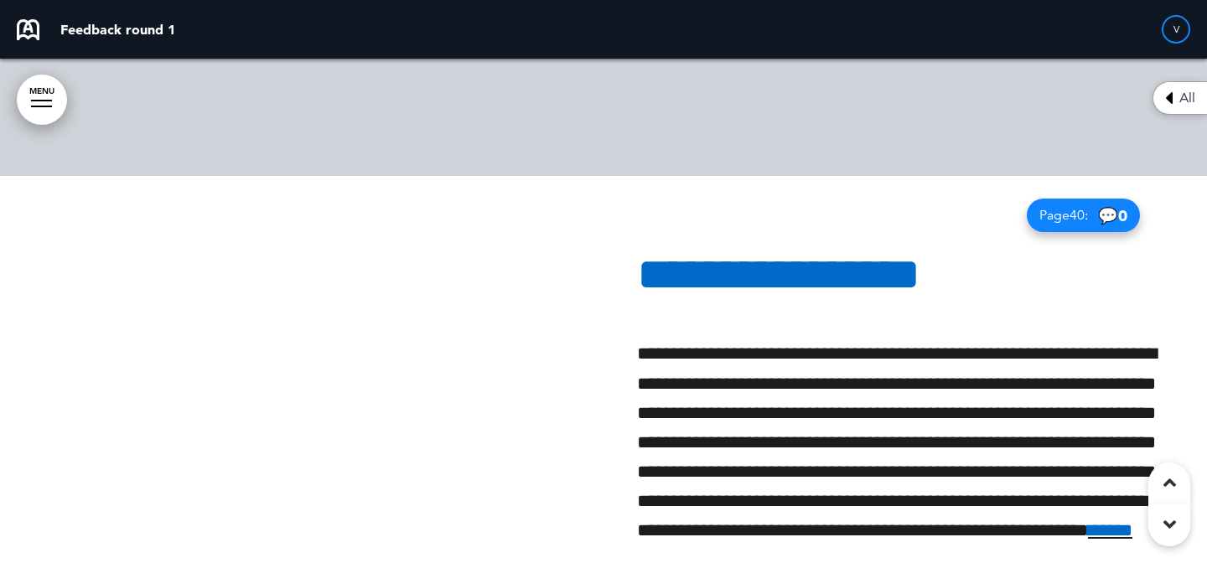
scroll to position [42569, 0]
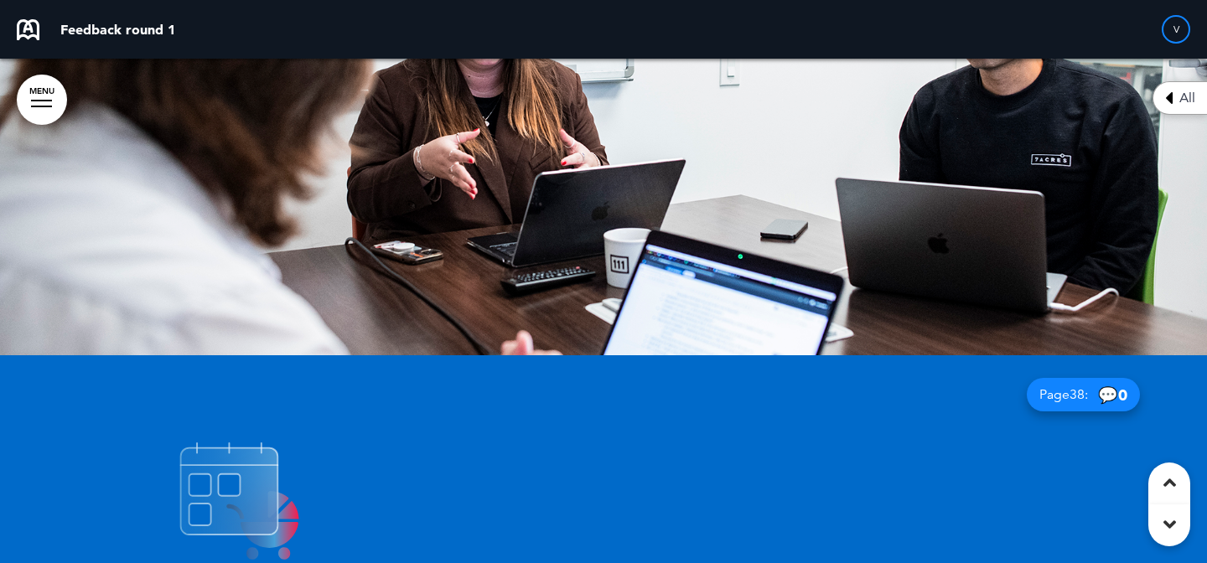
scroll to position [40187, 0]
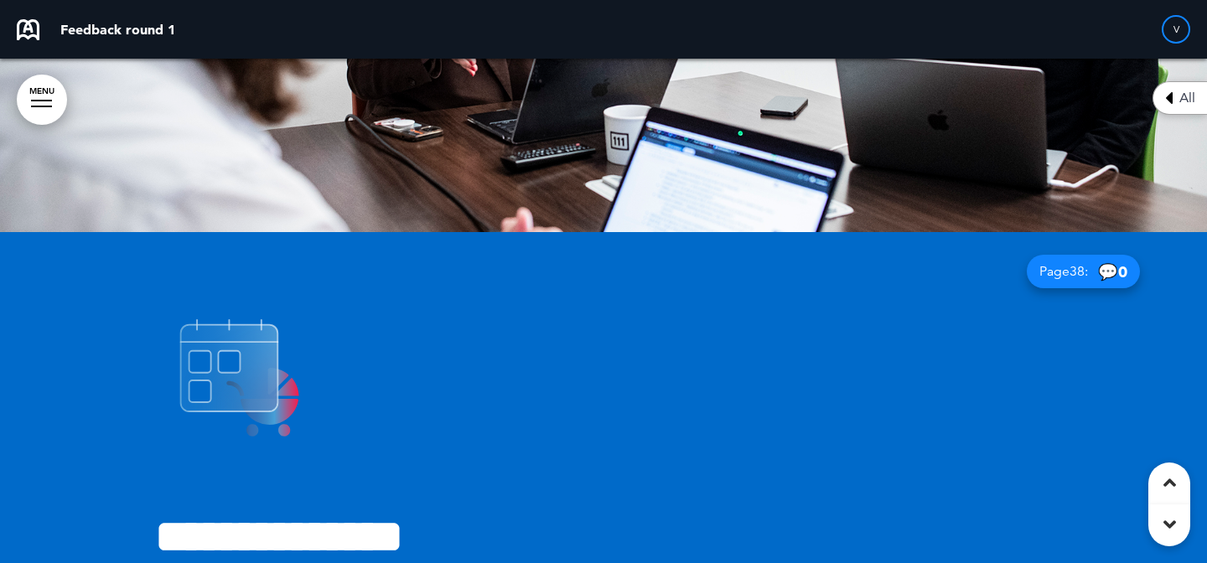
scroll to position [40311, 0]
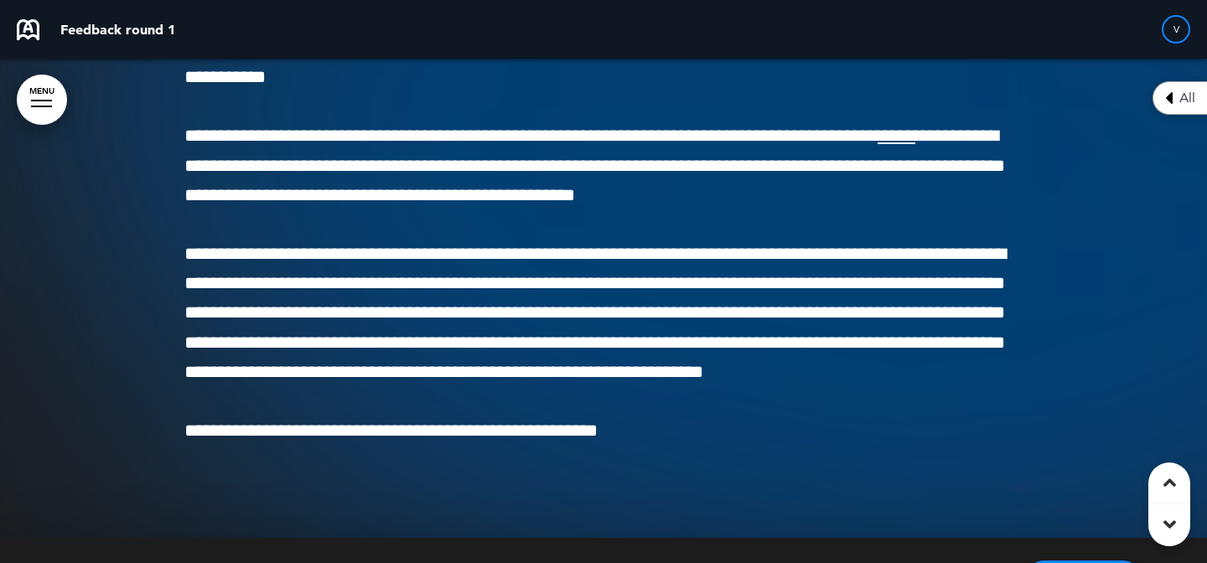
scroll to position [49161, 0]
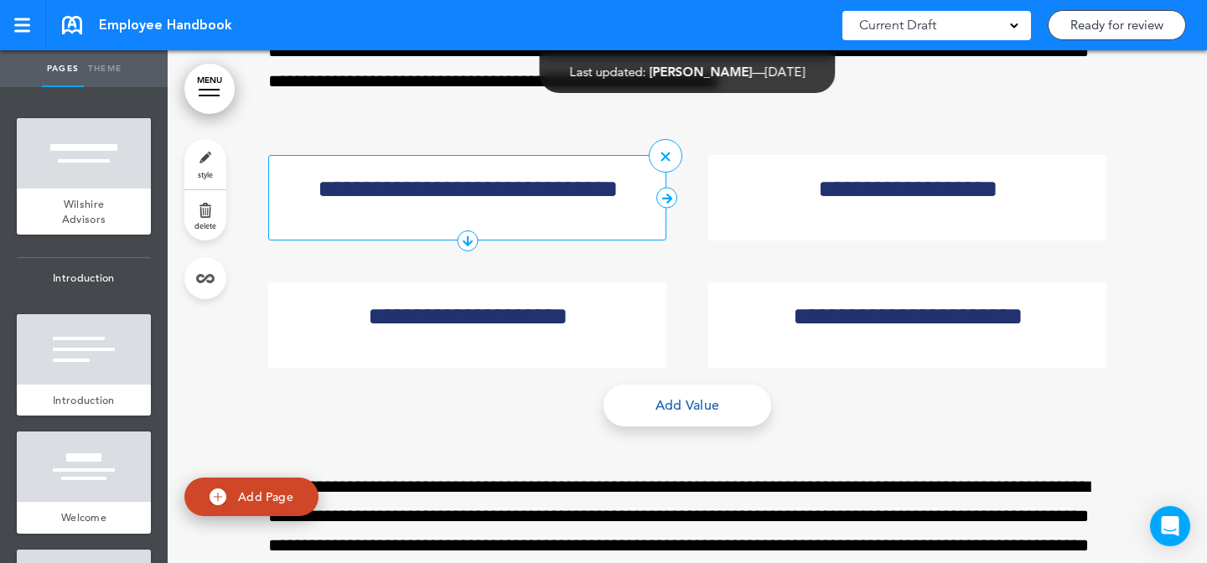
scroll to position [6766, 0]
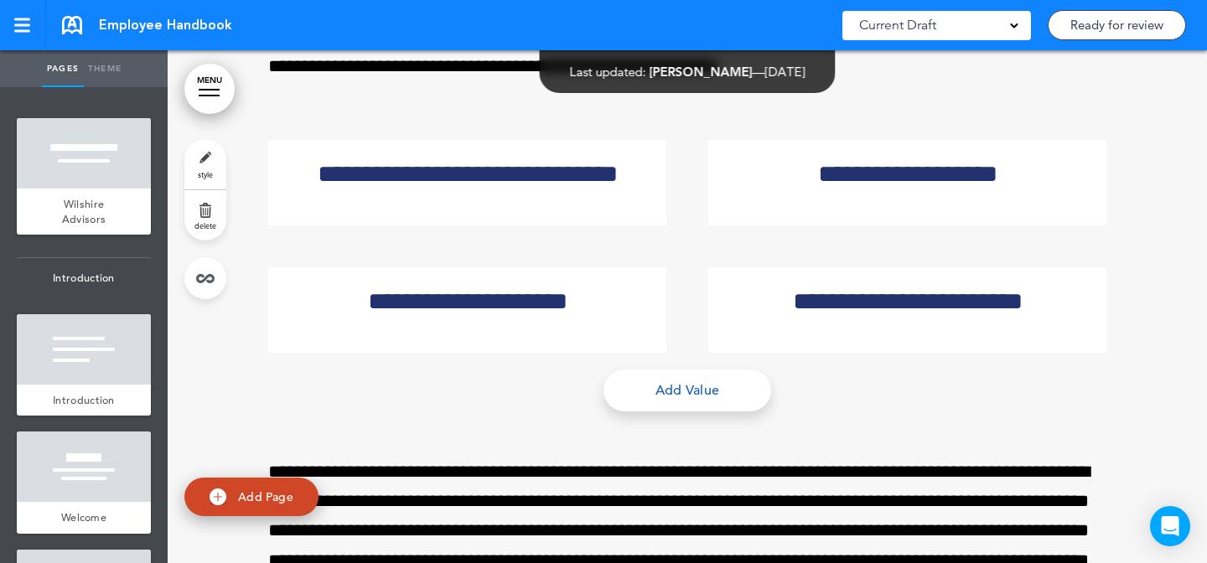
click at [223, 80] on link "MENU" at bounding box center [209, 89] width 50 height 50
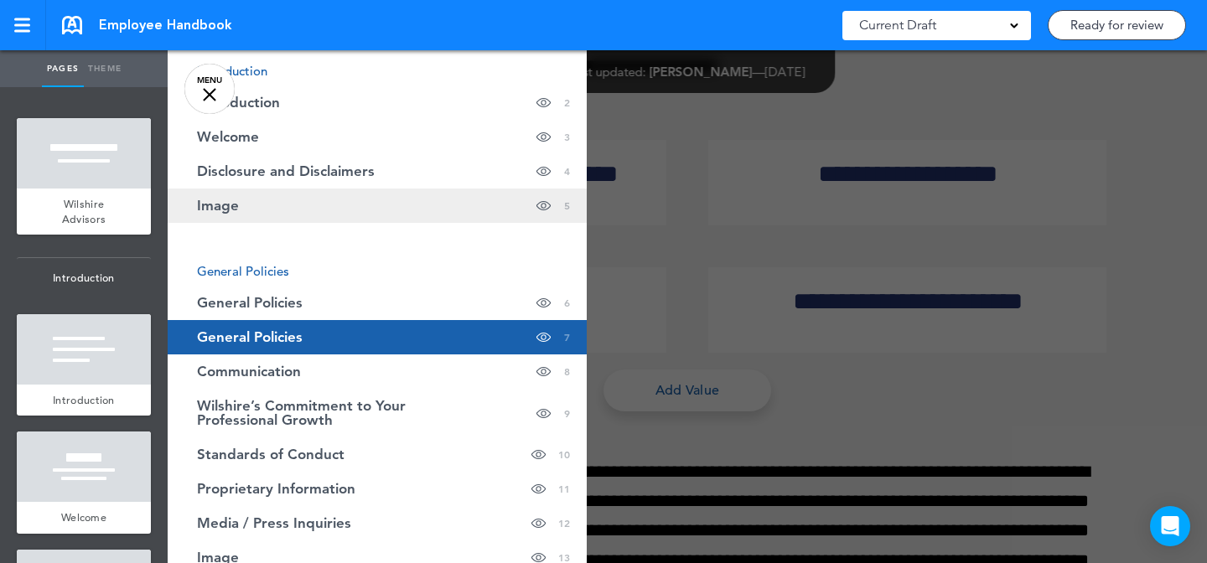
scroll to position [196, 0]
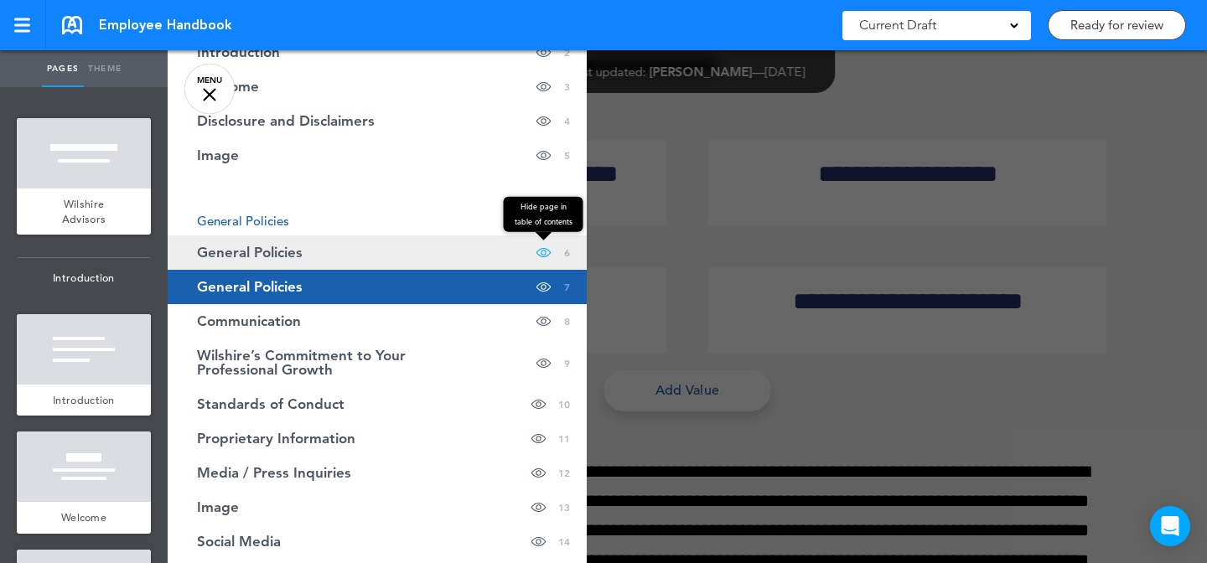
click at [543, 231] on span "Hide page in table of contents" at bounding box center [544, 213] width 80 height 35
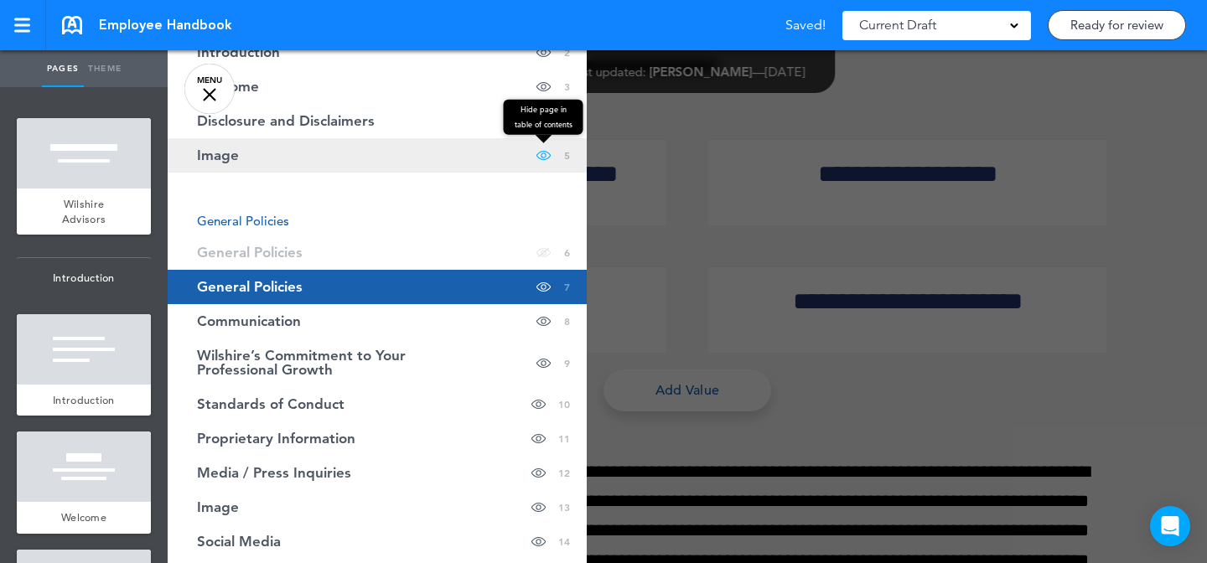
click at [545, 158] on span at bounding box center [544, 155] width 14 height 34
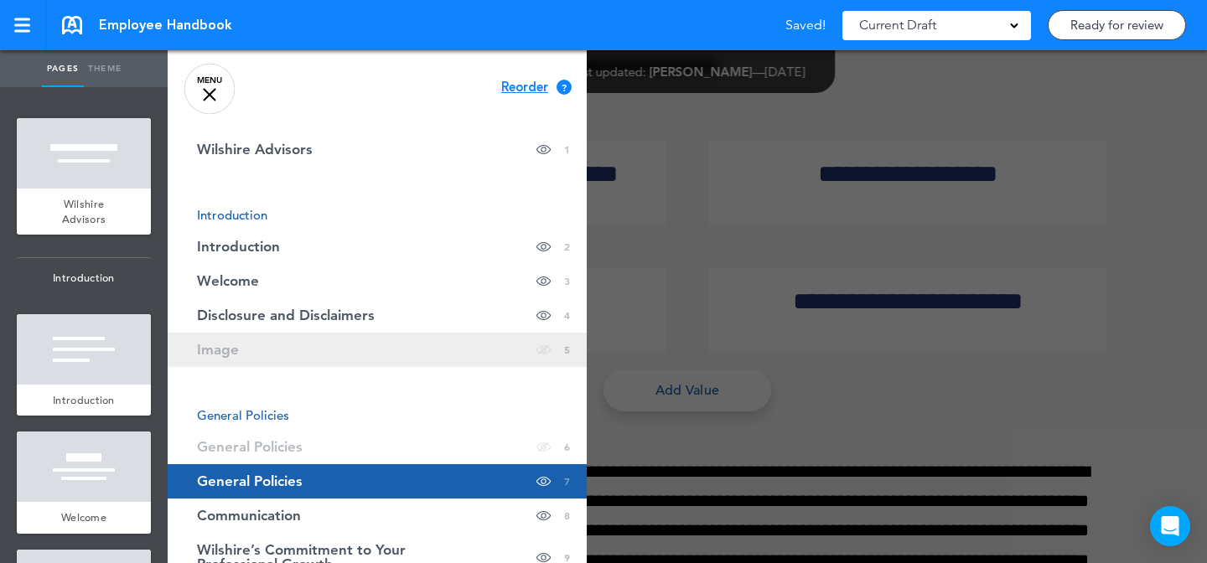
scroll to position [0, 0]
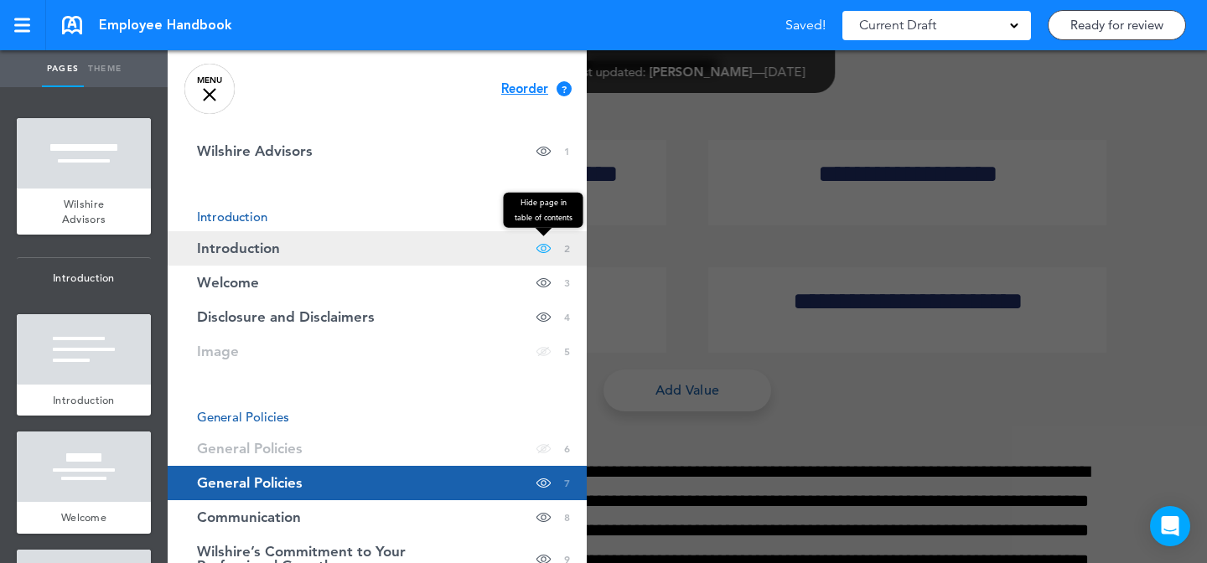
click at [542, 244] on div "Hide page in table of contents" at bounding box center [544, 248] width 14 height 34
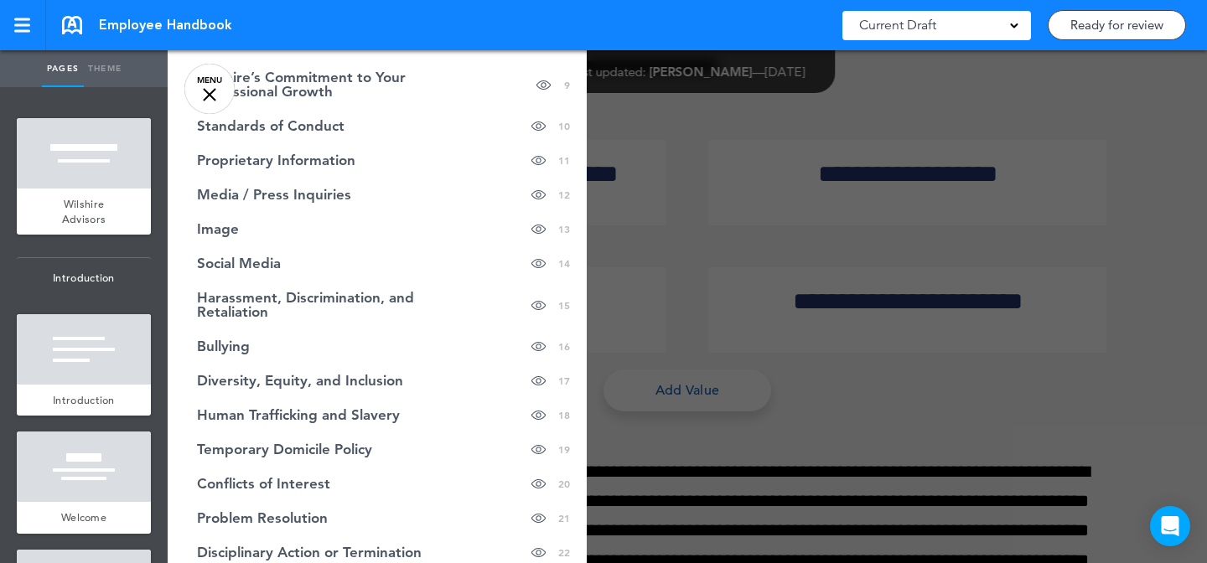
scroll to position [481, 0]
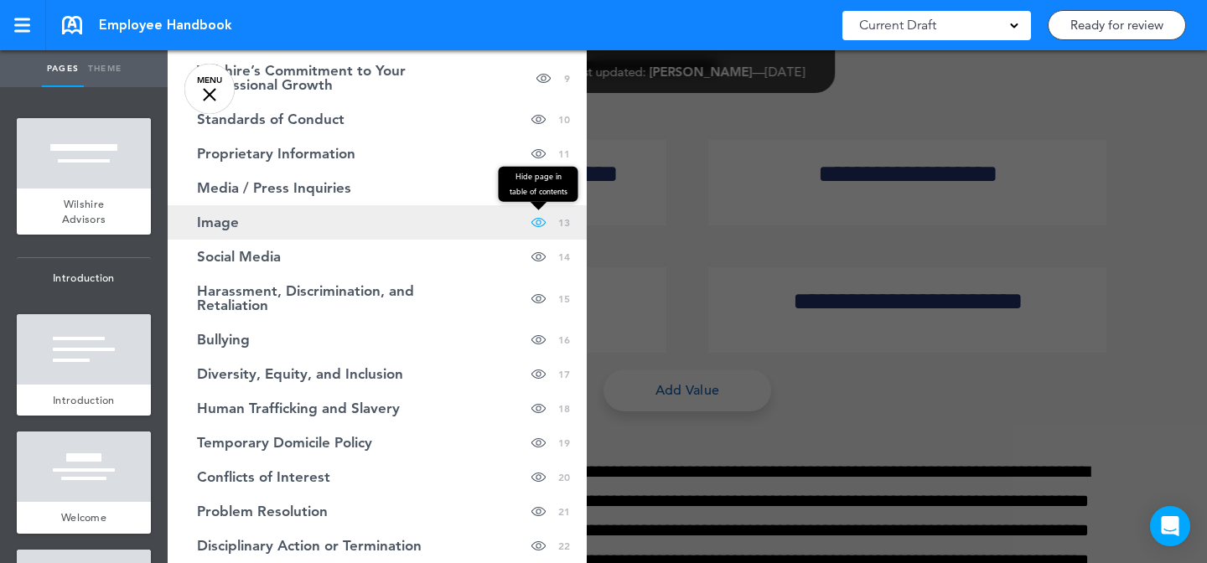
click at [541, 221] on span at bounding box center [538, 222] width 14 height 34
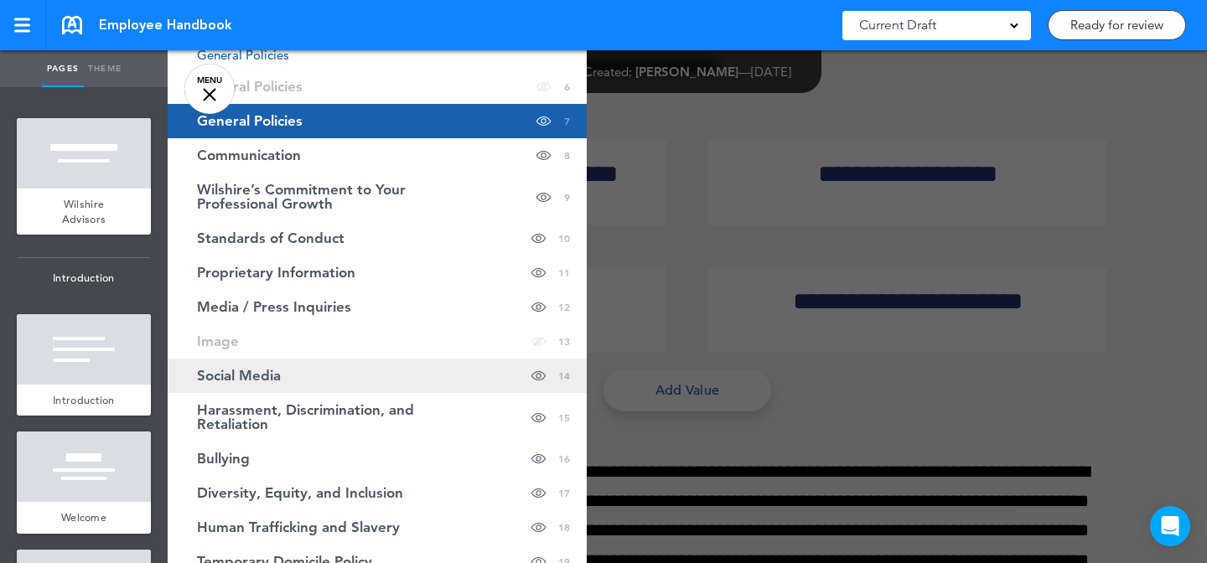
scroll to position [371, 0]
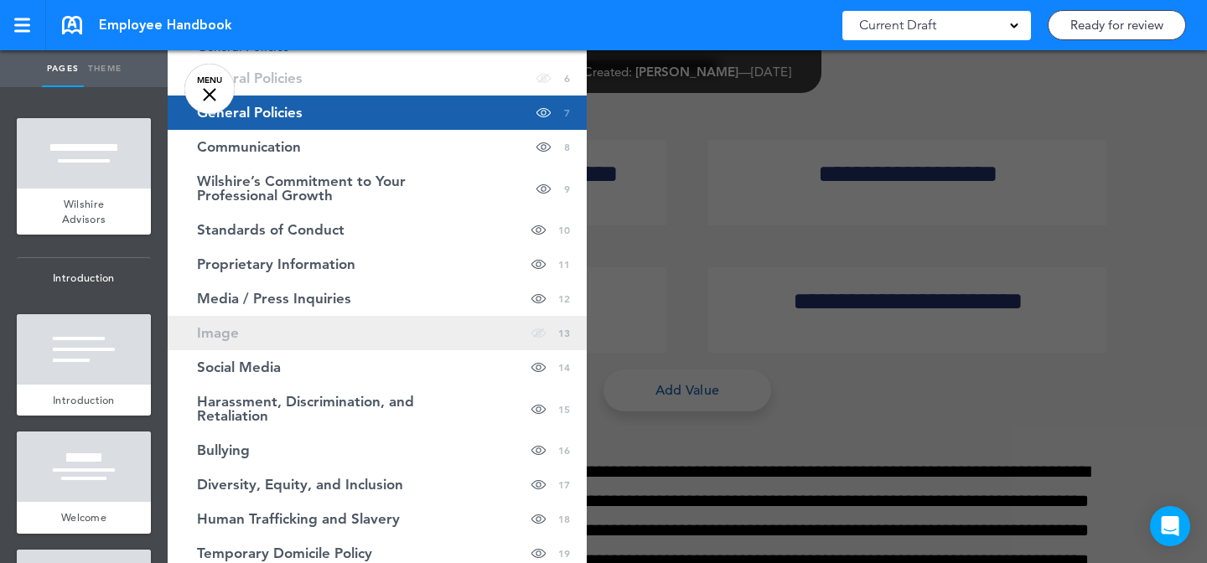
click at [459, 340] on link "Image Hide page in table of contents 13" at bounding box center [377, 333] width 419 height 34
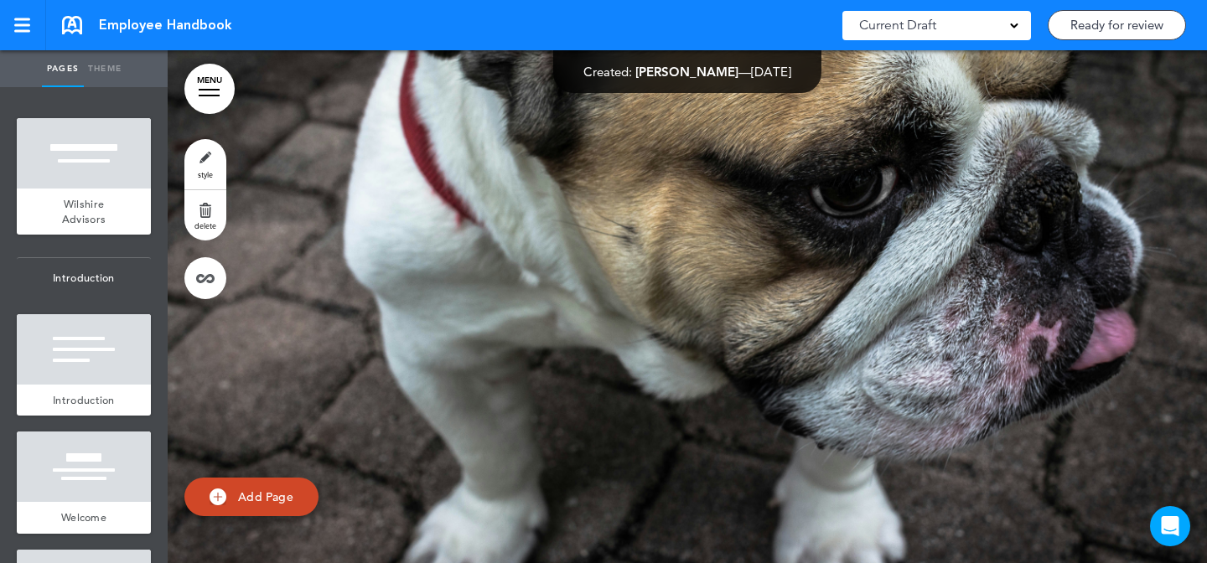
scroll to position [14144, 0]
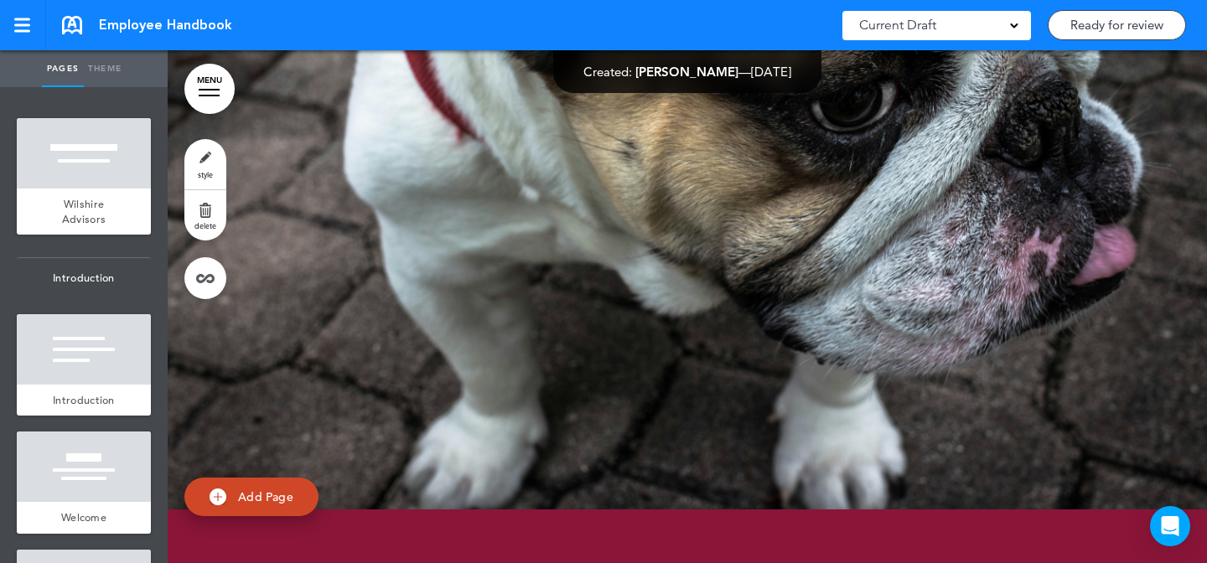
click at [219, 165] on link "style" at bounding box center [205, 164] width 42 height 50
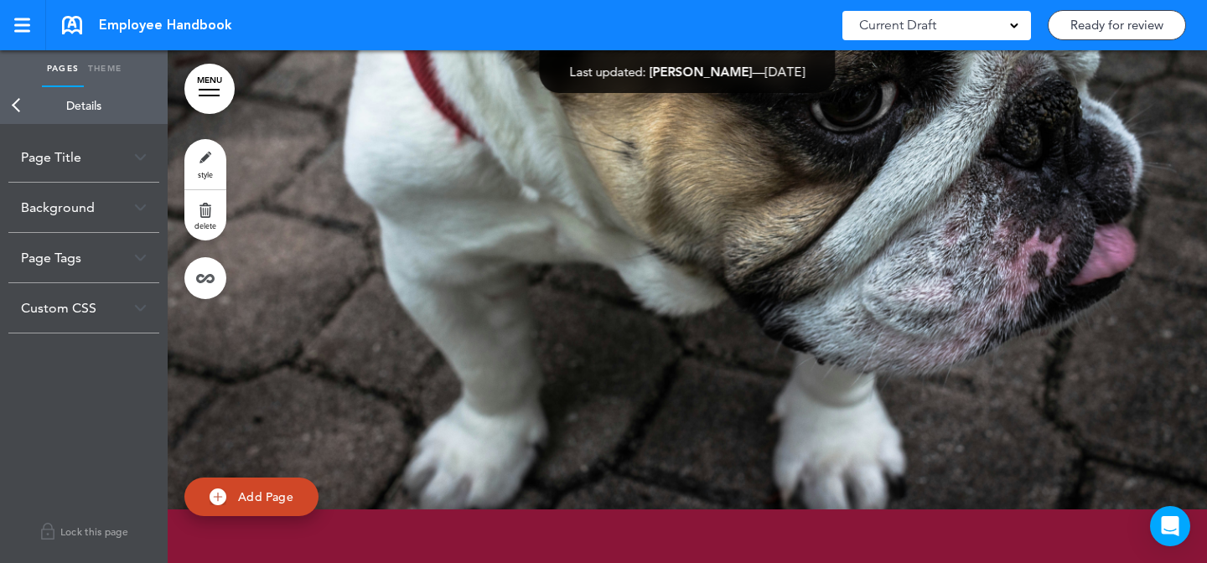
click at [132, 206] on div "Background" at bounding box center [83, 207] width 151 height 49
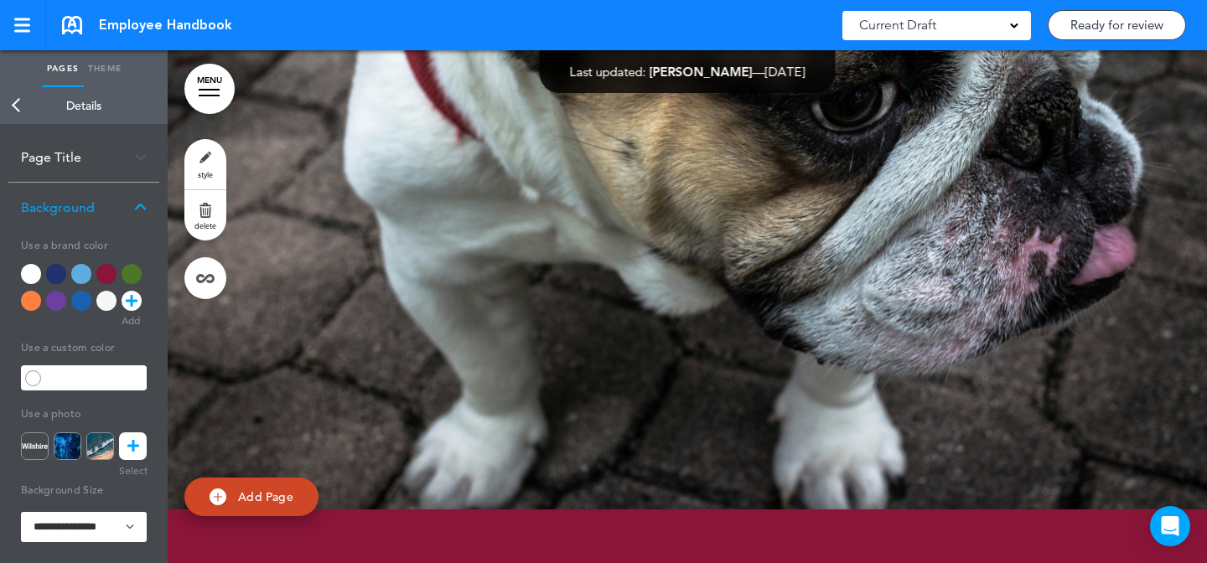
click at [127, 446] on icon at bounding box center [133, 447] width 12 height 28
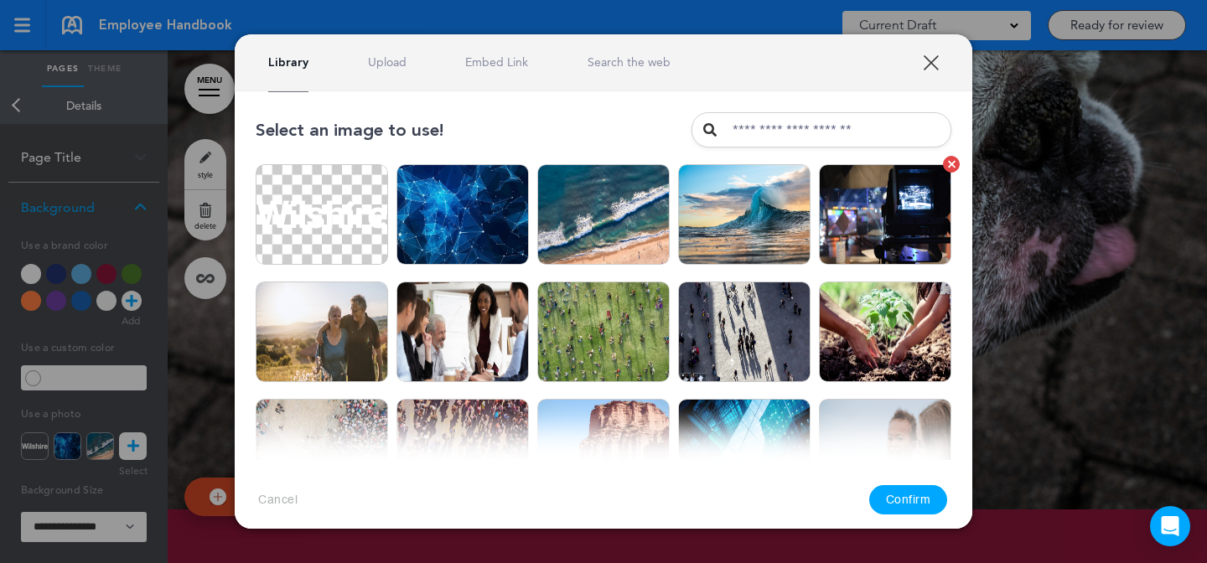
click at [856, 240] on img at bounding box center [885, 214] width 132 height 101
click at [894, 494] on button "Confirm" at bounding box center [908, 499] width 79 height 29
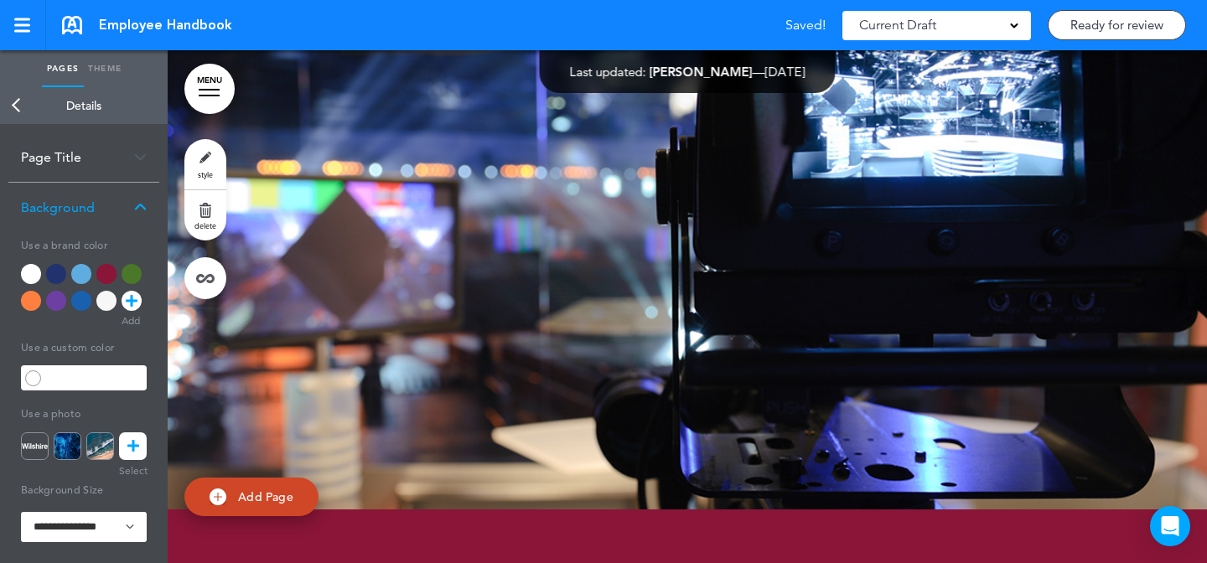
click at [228, 91] on link "MENU" at bounding box center [209, 89] width 50 height 50
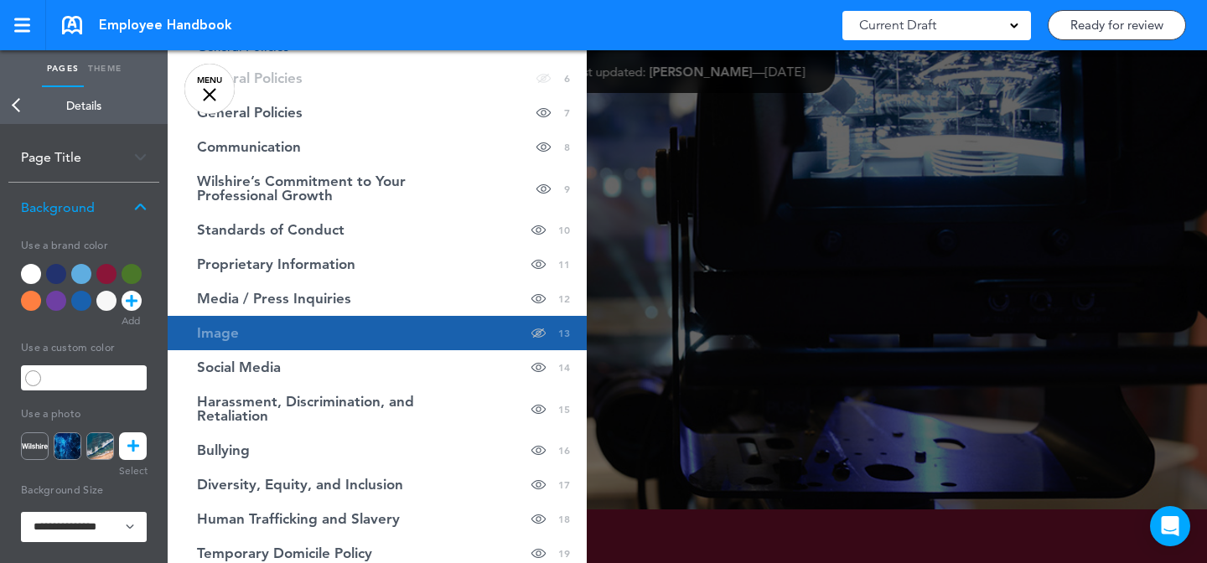
click at [117, 395] on div "**********" at bounding box center [84, 479] width 126 height 495
click at [74, 437] on img at bounding box center [68, 447] width 28 height 28
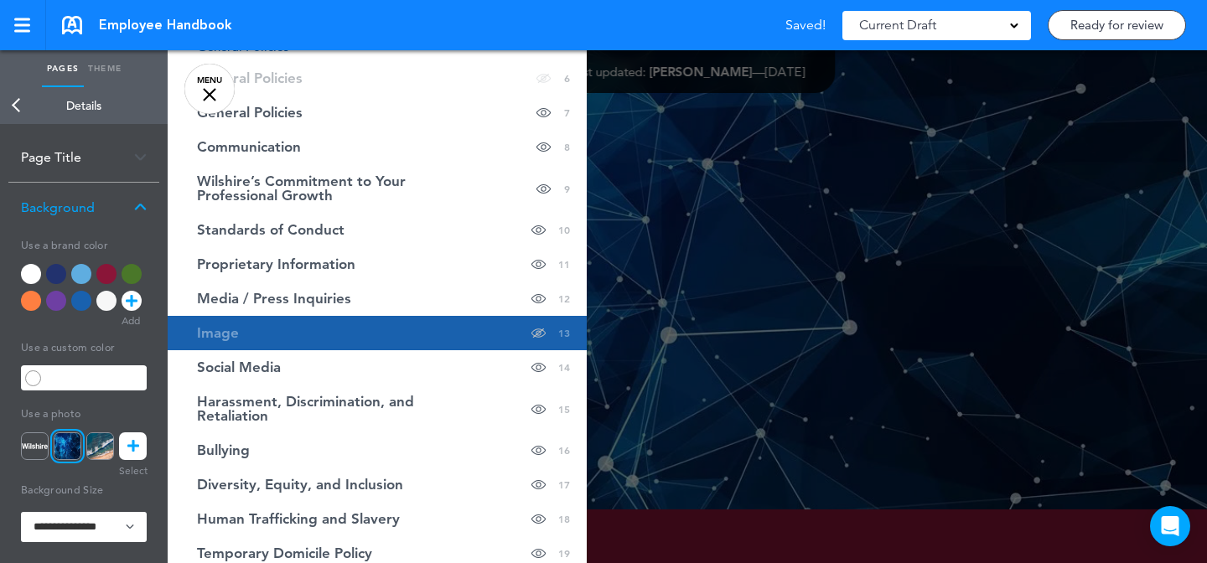
click at [113, 391] on div "**********" at bounding box center [84, 479] width 126 height 495
click at [775, 292] on div at bounding box center [771, 281] width 1207 height 563
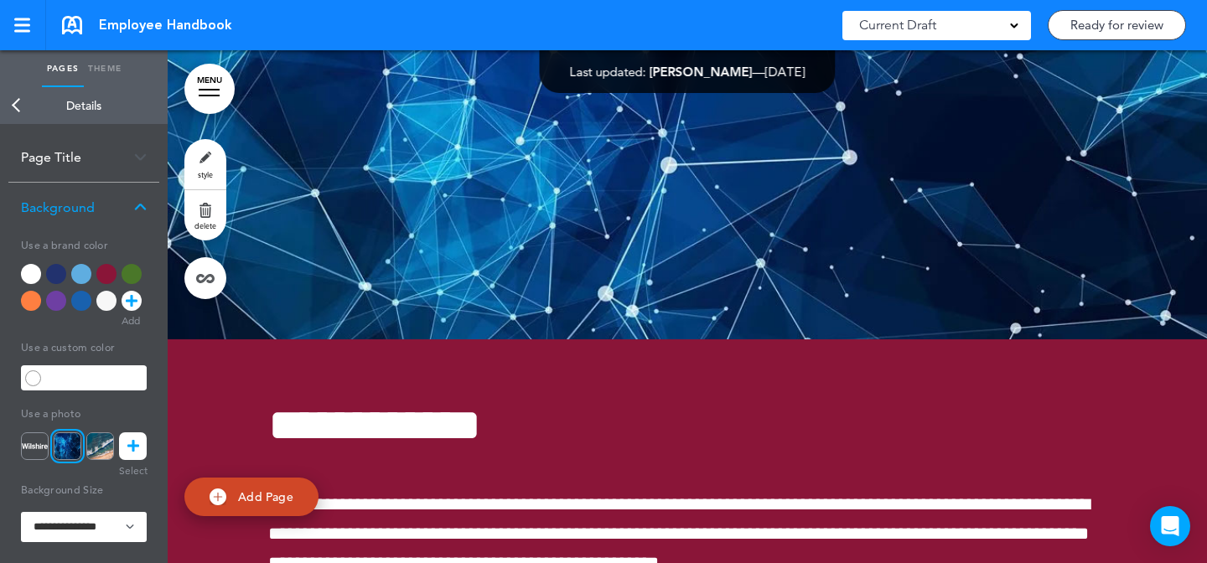
scroll to position [14307, 0]
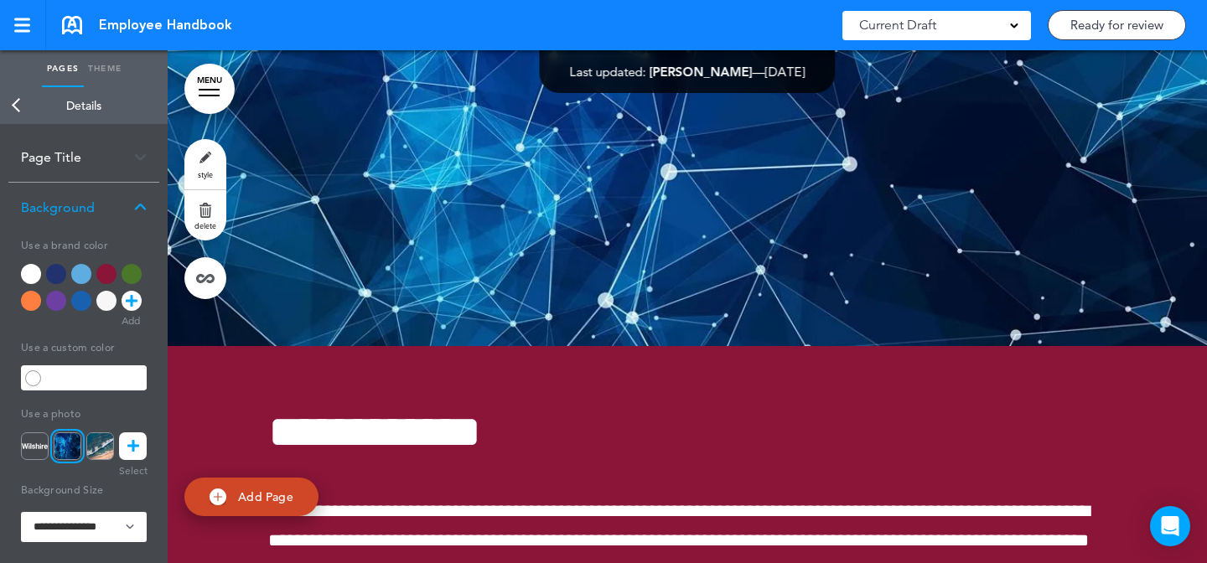
click at [133, 452] on icon at bounding box center [133, 447] width 12 height 28
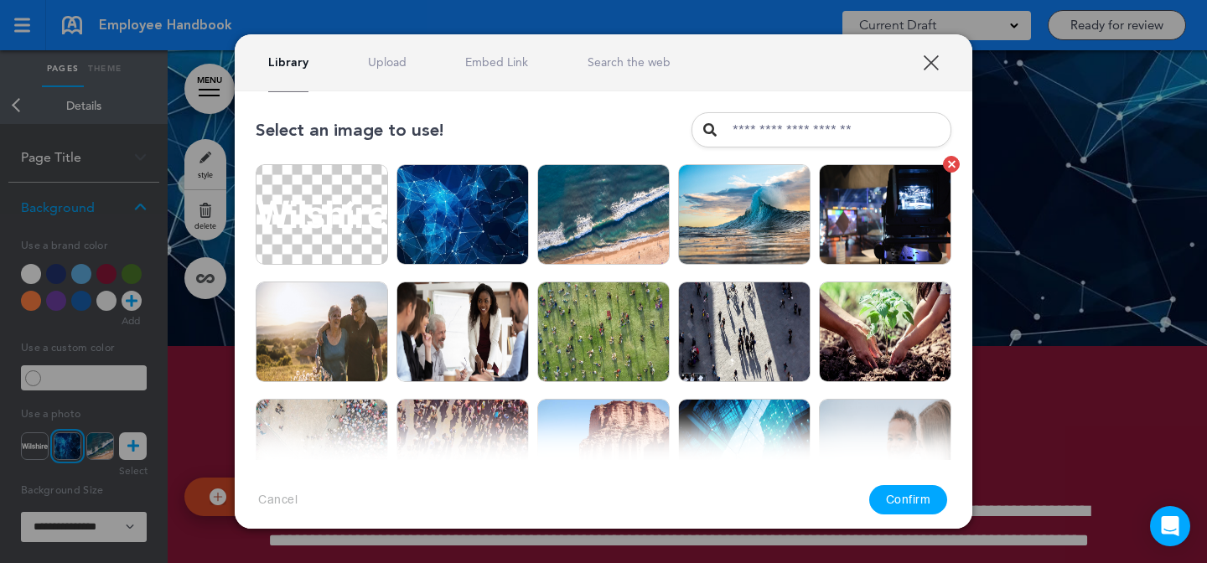
click at [894, 193] on img at bounding box center [885, 214] width 132 height 101
click at [910, 504] on button "Confirm" at bounding box center [908, 499] width 79 height 29
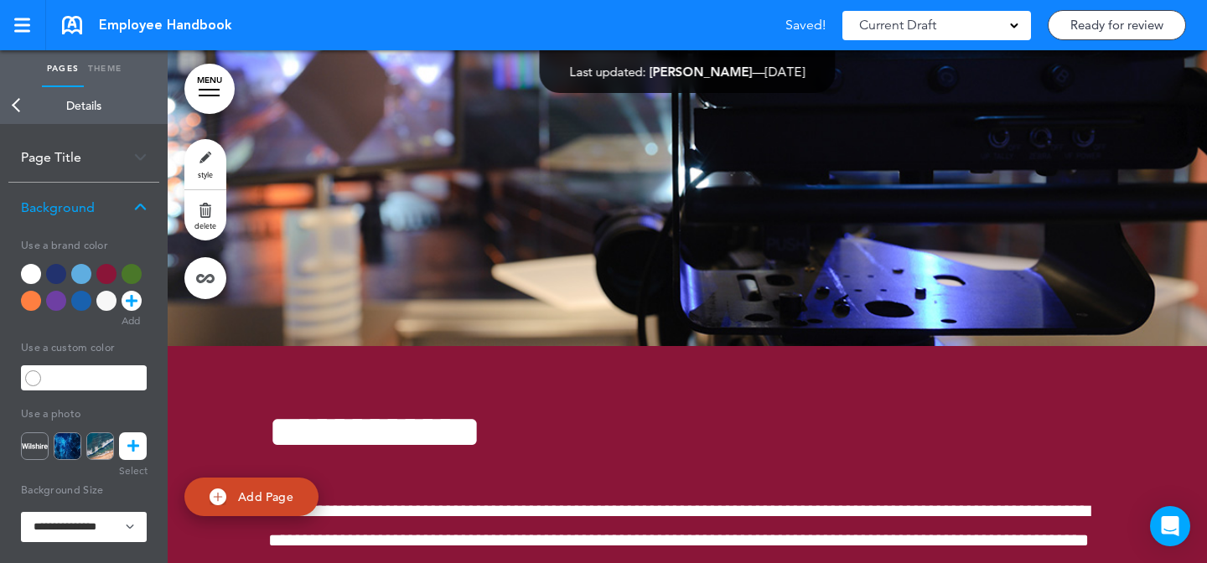
click at [222, 86] on link "MENU" at bounding box center [209, 89] width 50 height 50
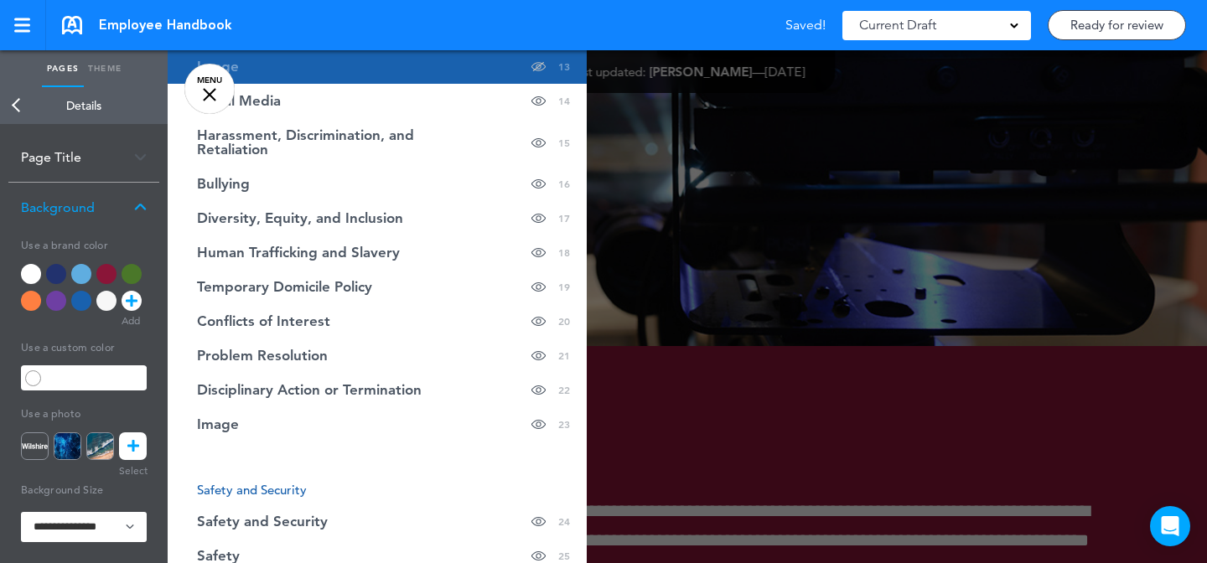
scroll to position [665, 0]
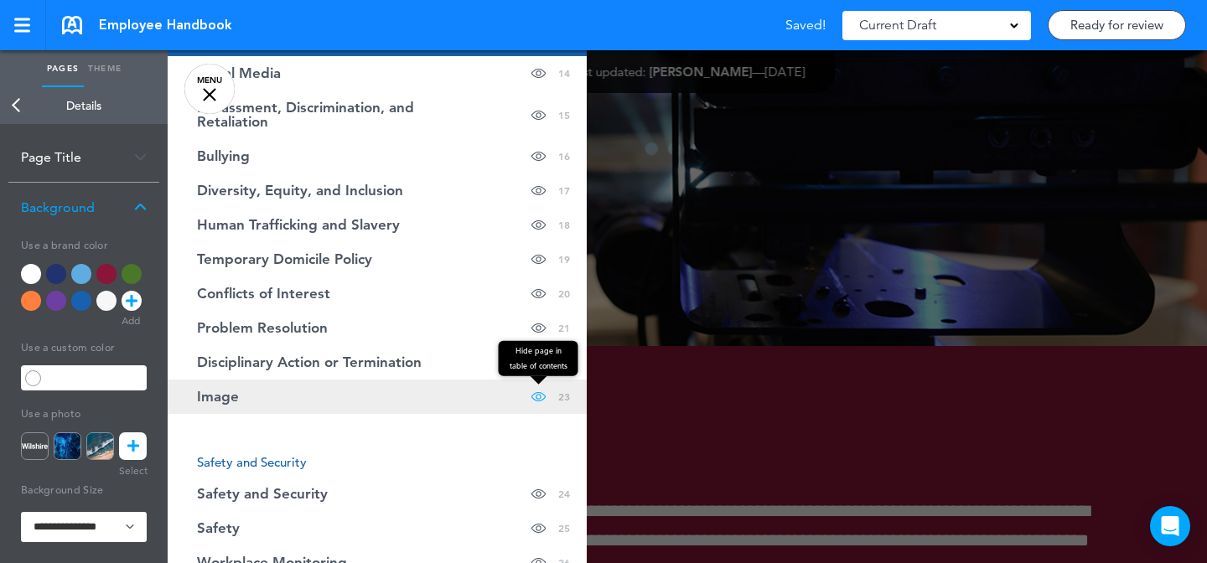
click at [537, 402] on span at bounding box center [538, 397] width 14 height 34
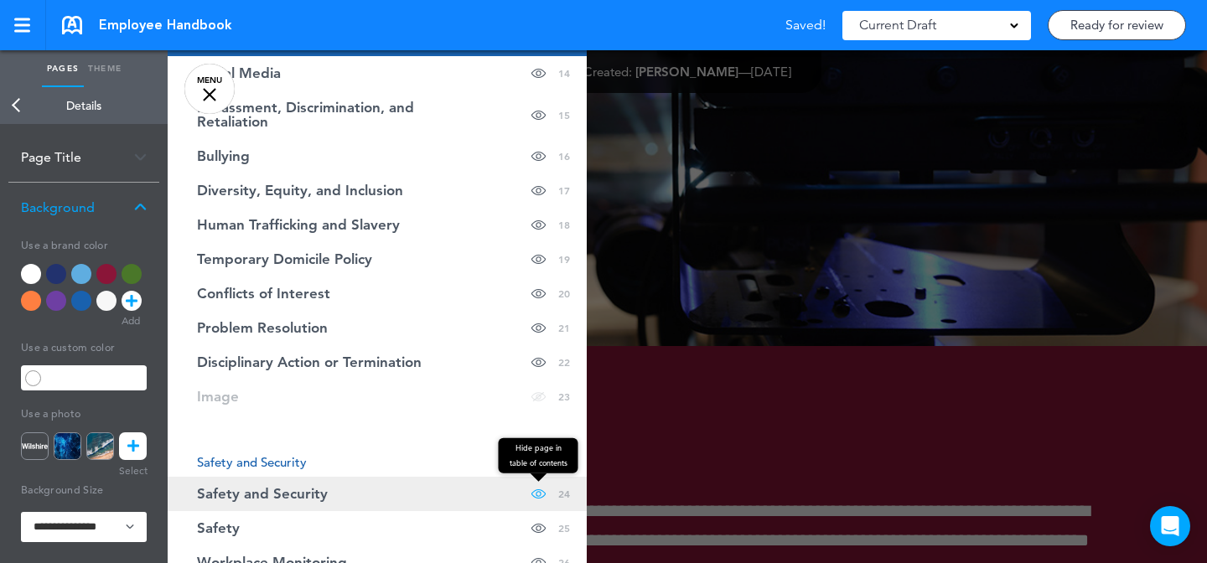
click at [541, 495] on span at bounding box center [538, 494] width 14 height 34
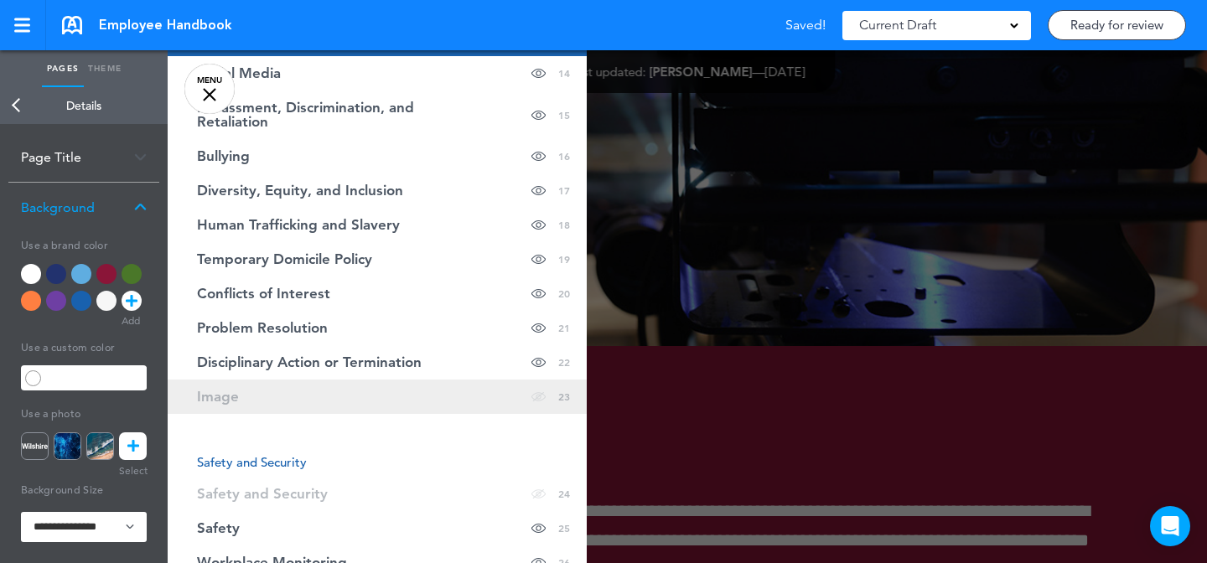
click at [488, 387] on link "Image Hide page in table of contents 23" at bounding box center [377, 397] width 419 height 34
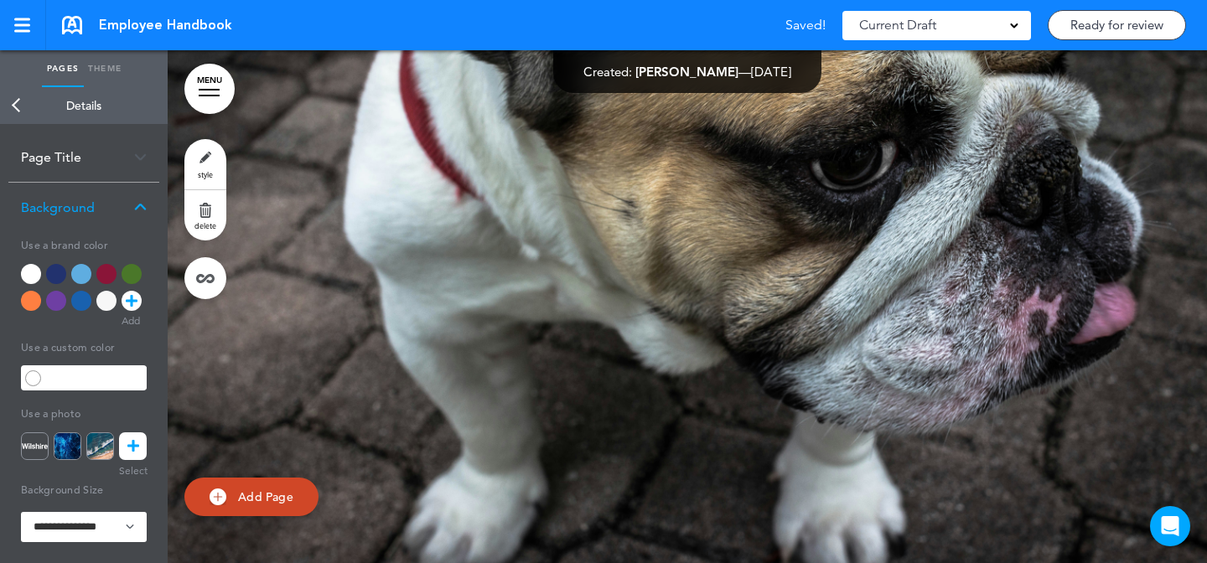
scroll to position [21934, 0]
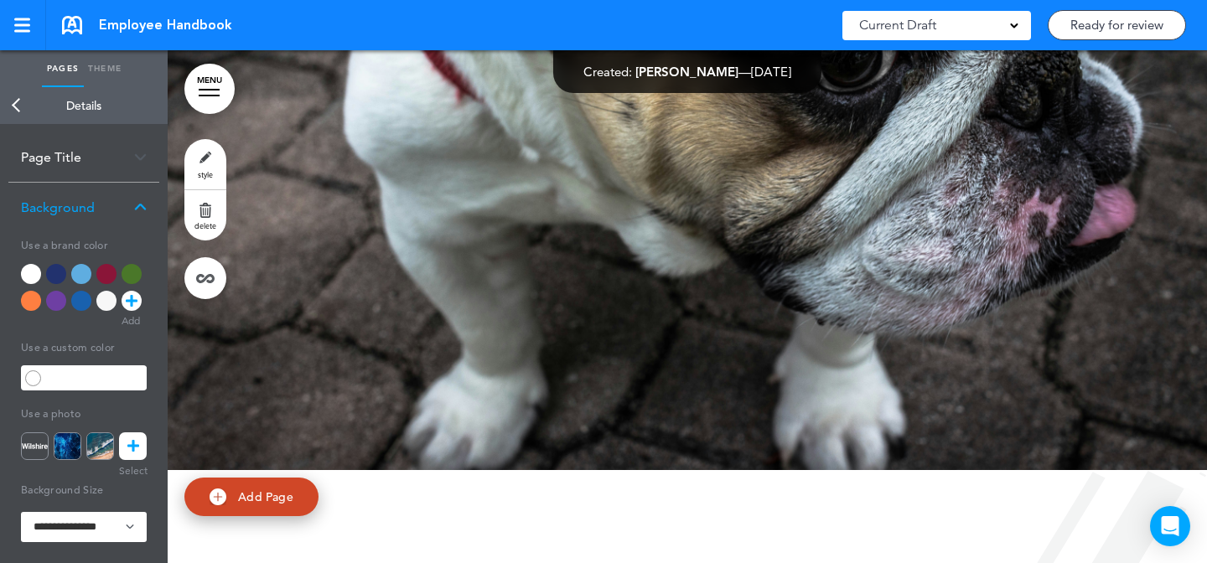
click at [207, 139] on link "style" at bounding box center [205, 164] width 42 height 50
click at [135, 428] on div "Use a photo" at bounding box center [84, 431] width 126 height 60
click at [135, 452] on icon at bounding box center [133, 447] width 12 height 28
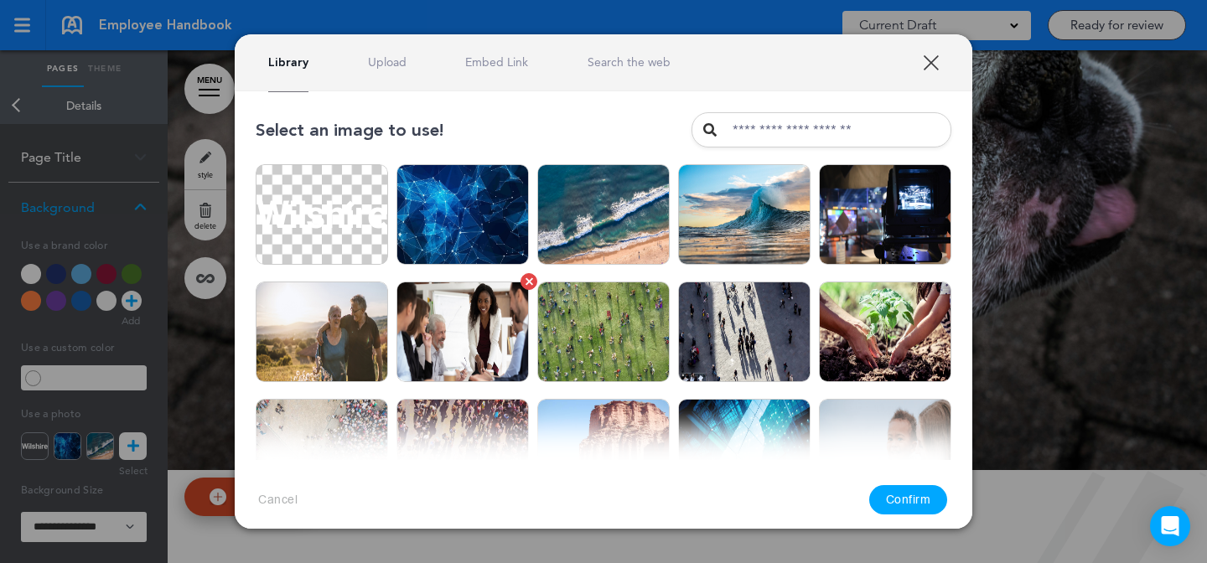
click at [447, 341] on img at bounding box center [463, 332] width 132 height 101
click at [918, 508] on button "Confirm" at bounding box center [908, 499] width 79 height 29
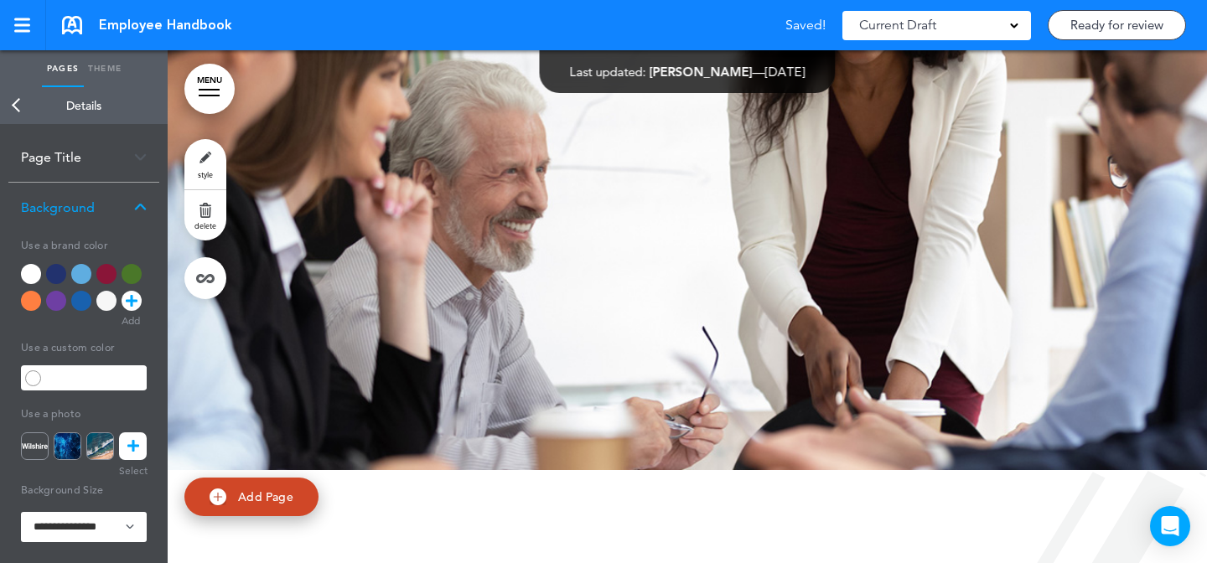
click at [214, 101] on link "MENU" at bounding box center [209, 89] width 50 height 50
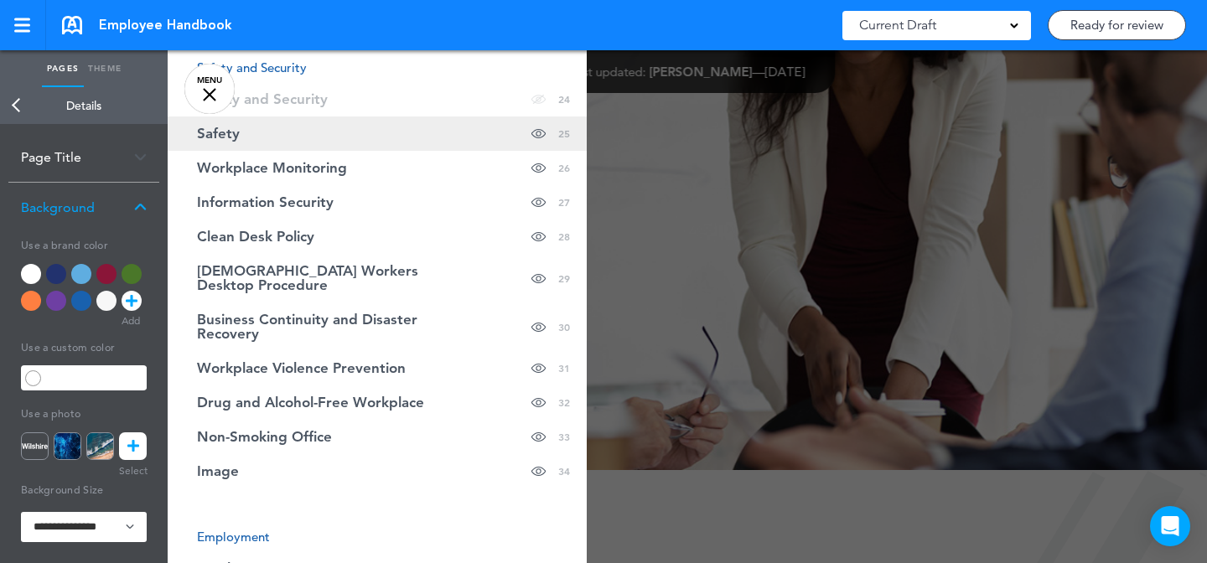
scroll to position [1064, 0]
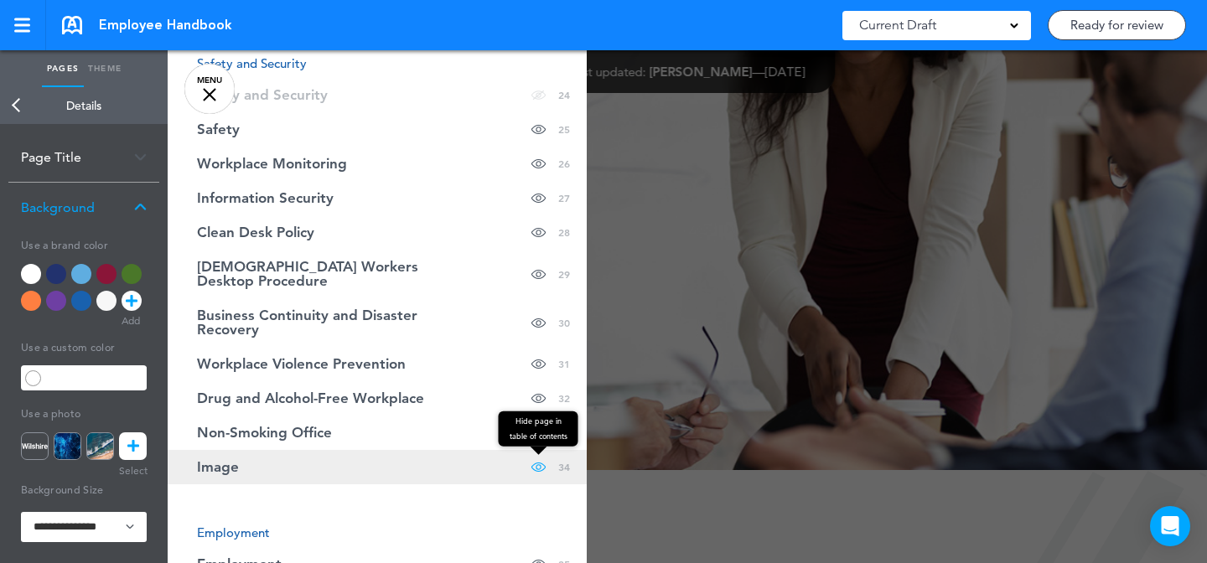
click at [537, 450] on span at bounding box center [538, 467] width 14 height 34
click at [503, 450] on link "Image Hide page in table of contents 34" at bounding box center [377, 467] width 419 height 34
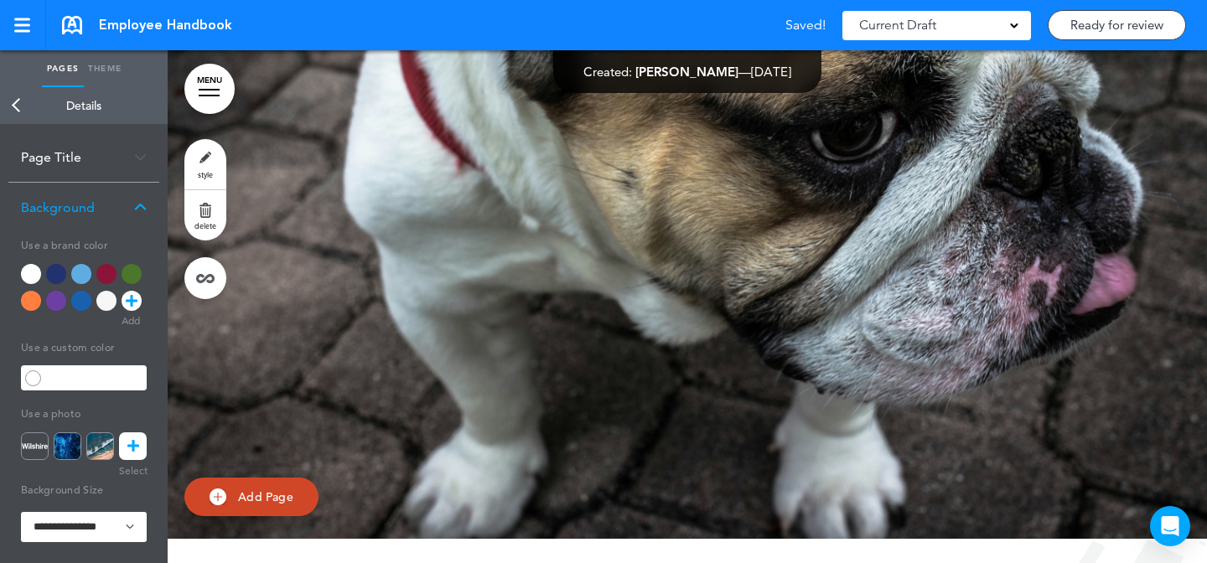
scroll to position [28963, 0]
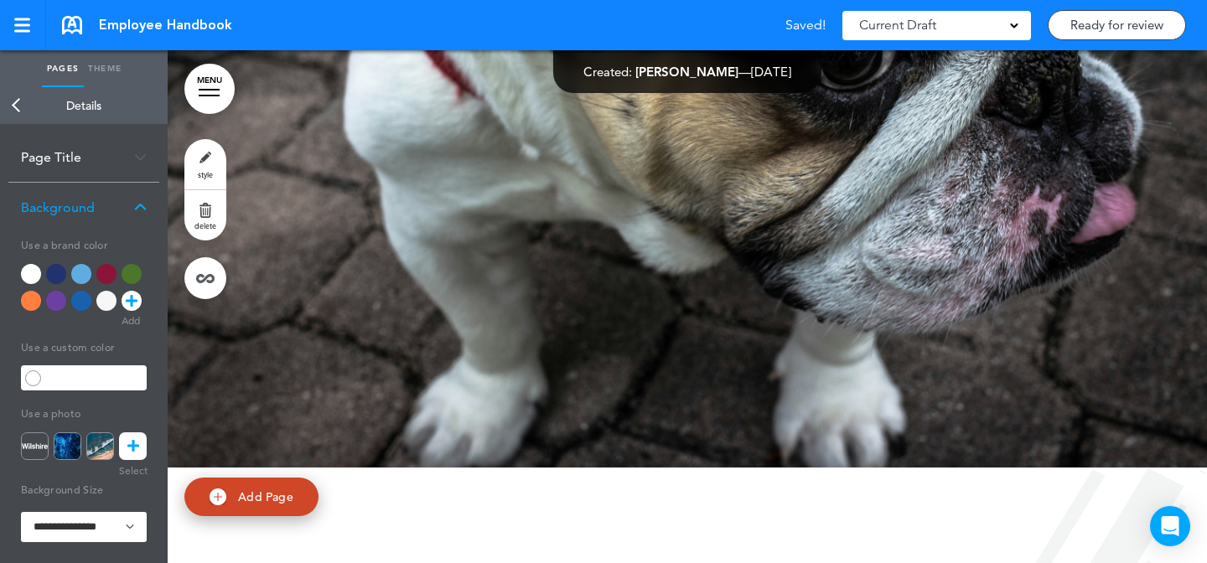
click at [220, 174] on link "style" at bounding box center [205, 164] width 42 height 50
click at [132, 456] on icon at bounding box center [133, 447] width 12 height 28
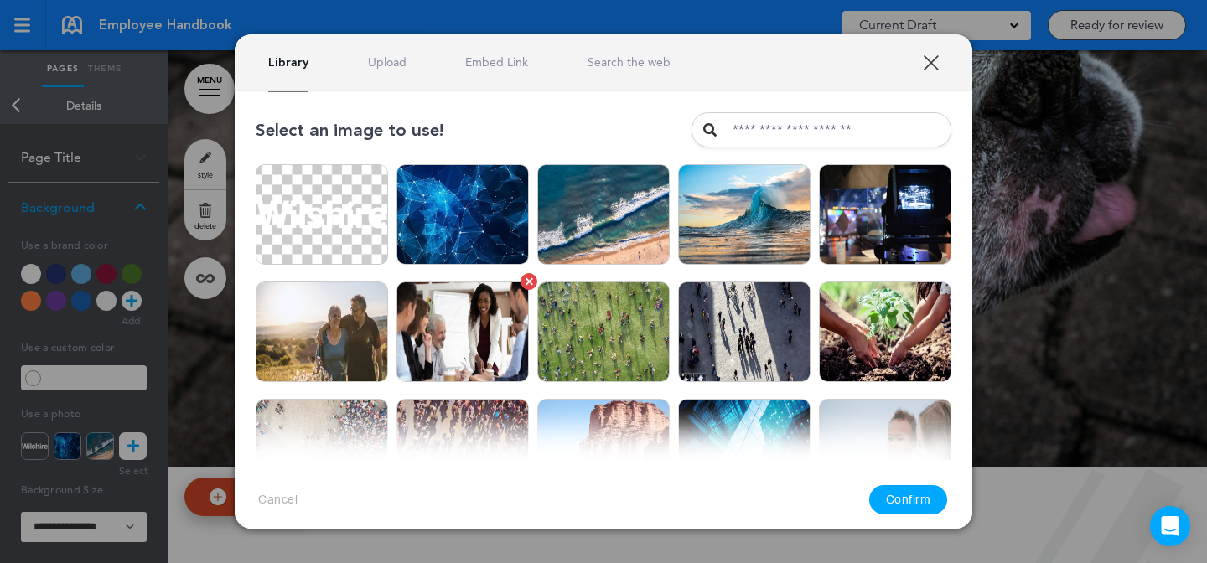
scroll to position [18, 0]
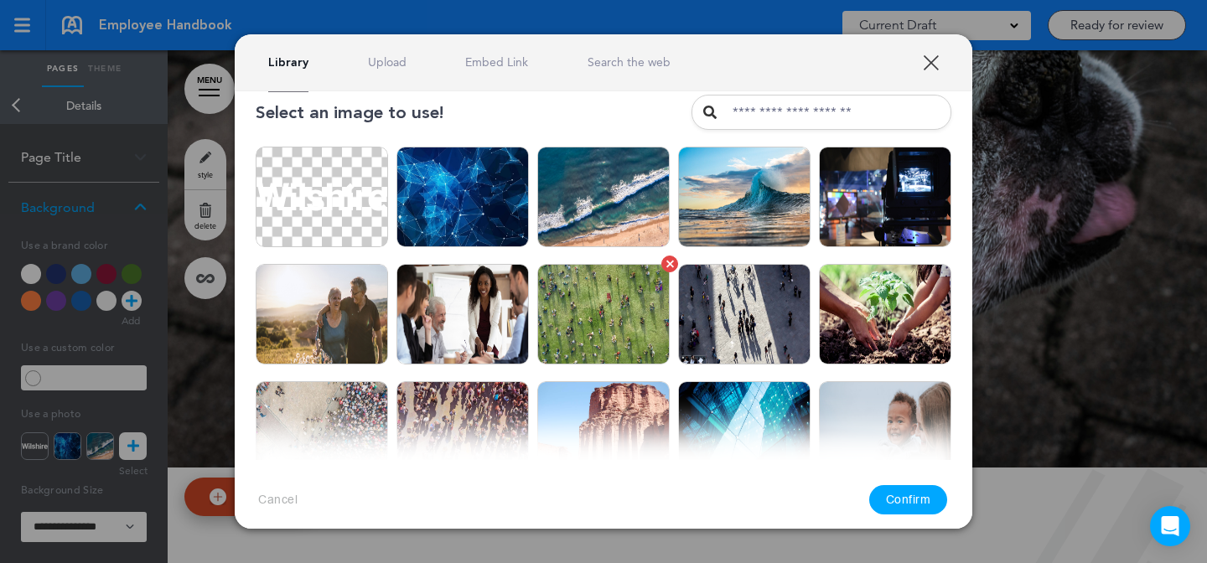
click at [609, 303] on img at bounding box center [603, 314] width 132 height 101
click at [791, 329] on img at bounding box center [744, 314] width 132 height 101
click at [902, 490] on button "Confirm" at bounding box center [908, 499] width 79 height 29
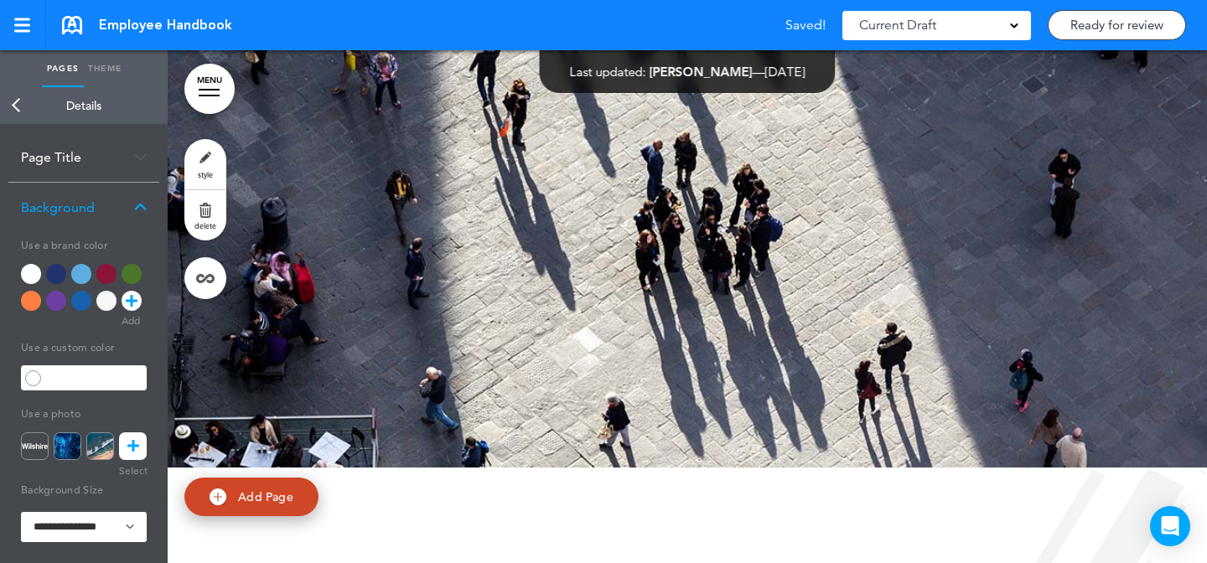
click at [202, 99] on link "MENU" at bounding box center [209, 89] width 50 height 50
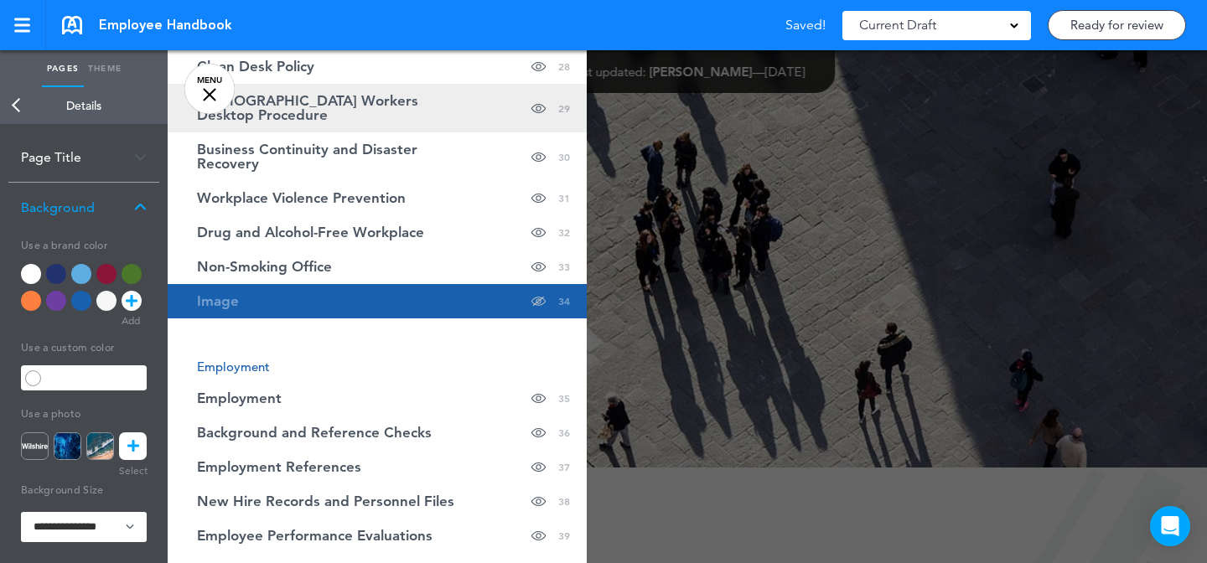
scroll to position [1321, 0]
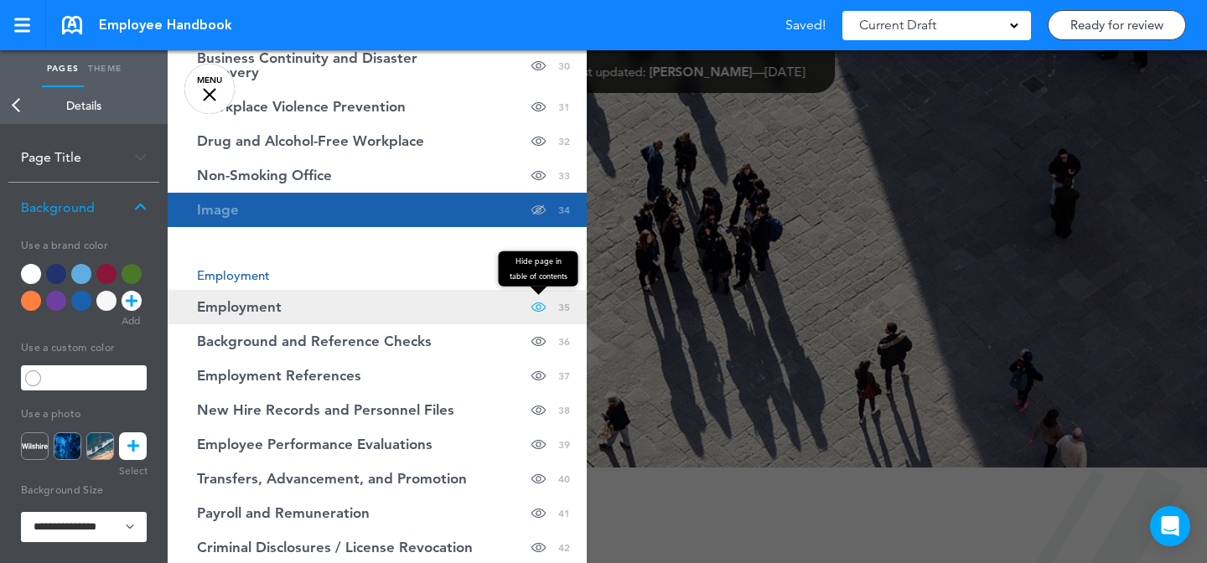
click at [543, 291] on span at bounding box center [538, 307] width 14 height 34
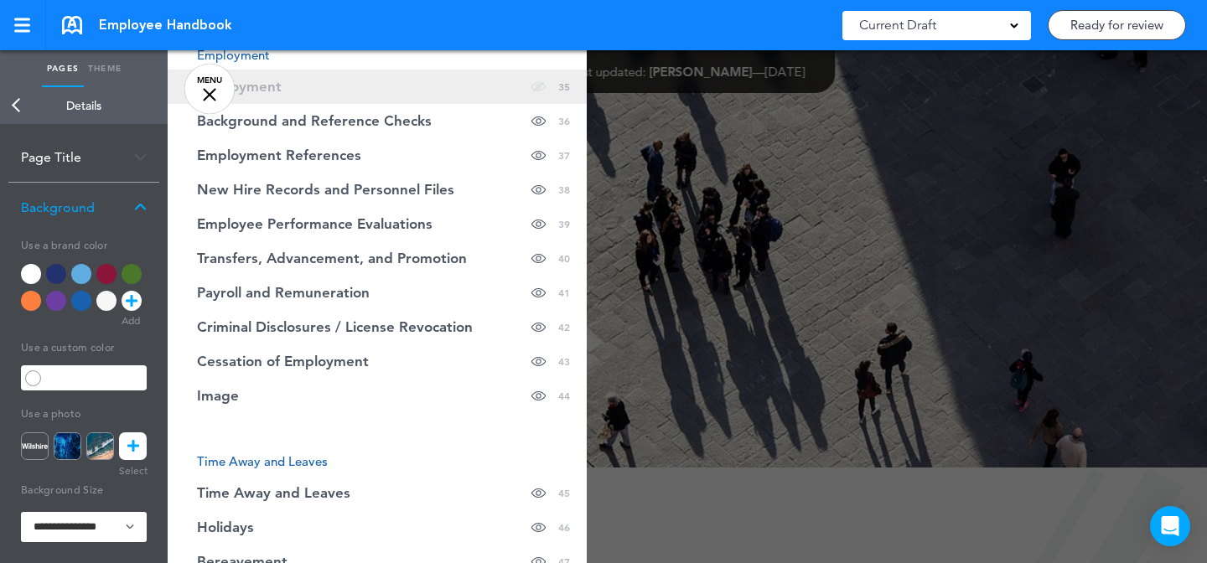
scroll to position [1582, 0]
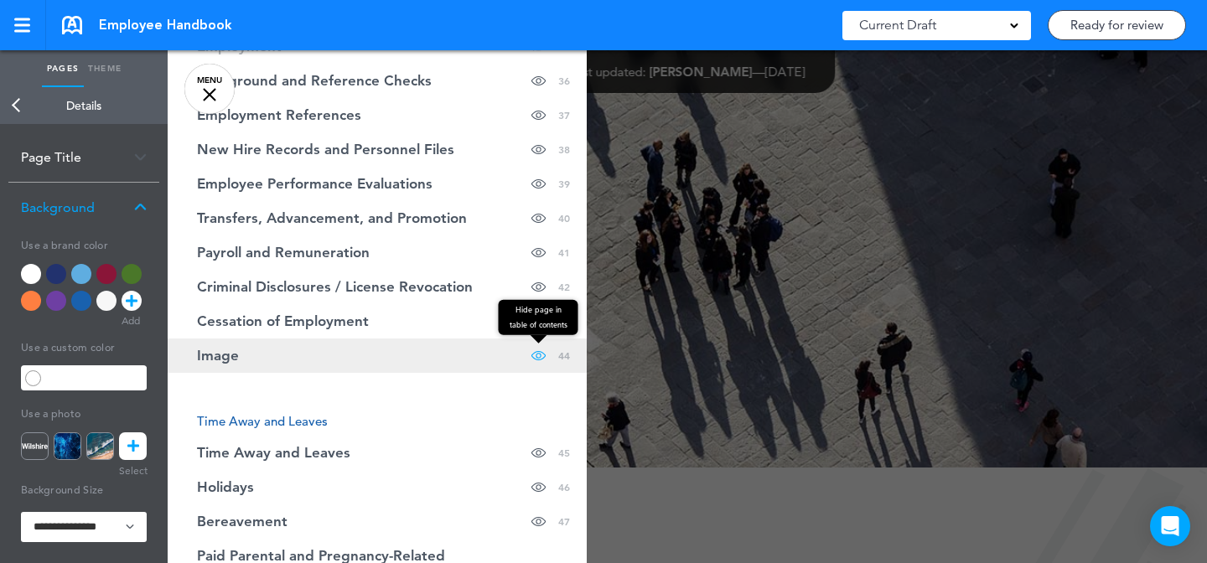
click at [538, 342] on span at bounding box center [538, 356] width 14 height 34
click at [452, 340] on link "Image Hide page in table of contents 44" at bounding box center [377, 356] width 419 height 34
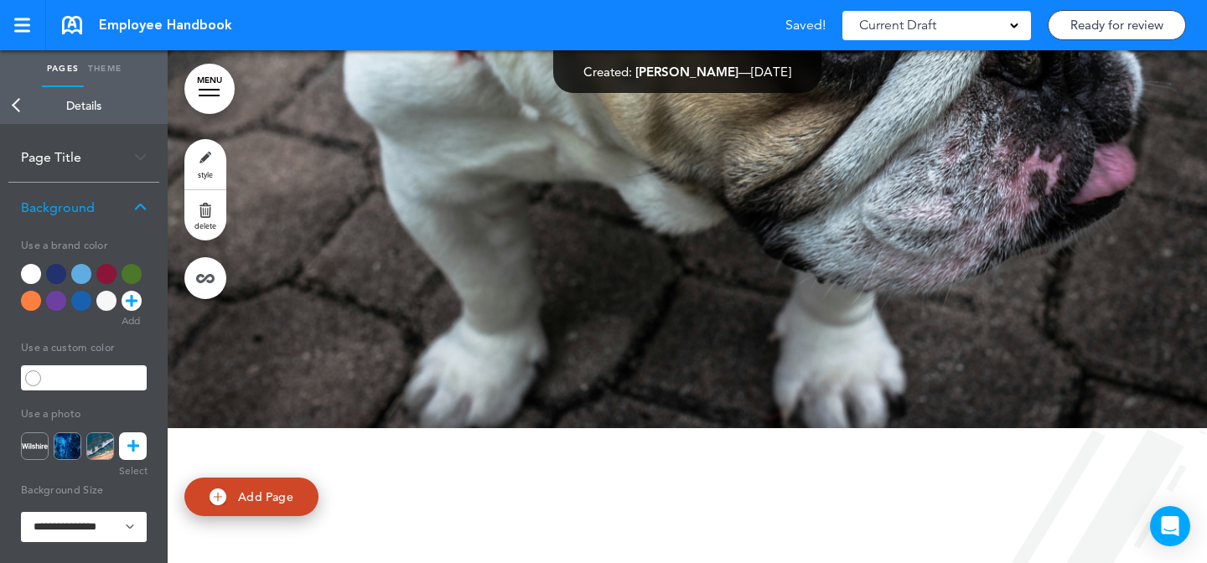
scroll to position [36986, 0]
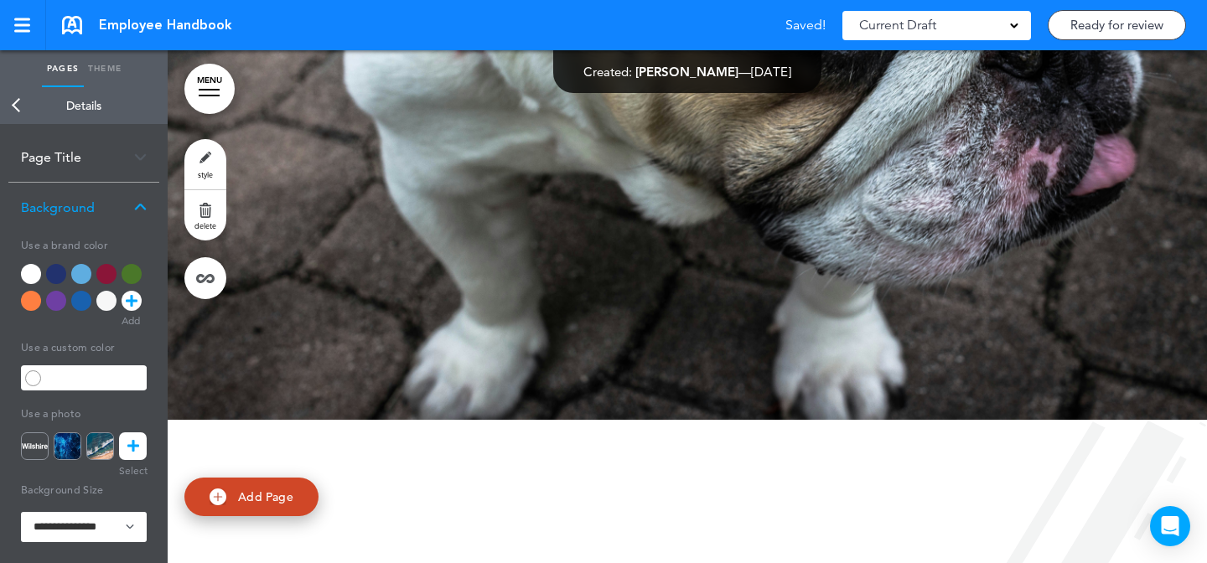
click at [200, 147] on link "style" at bounding box center [205, 164] width 42 height 50
click at [130, 459] on icon at bounding box center [133, 447] width 12 height 28
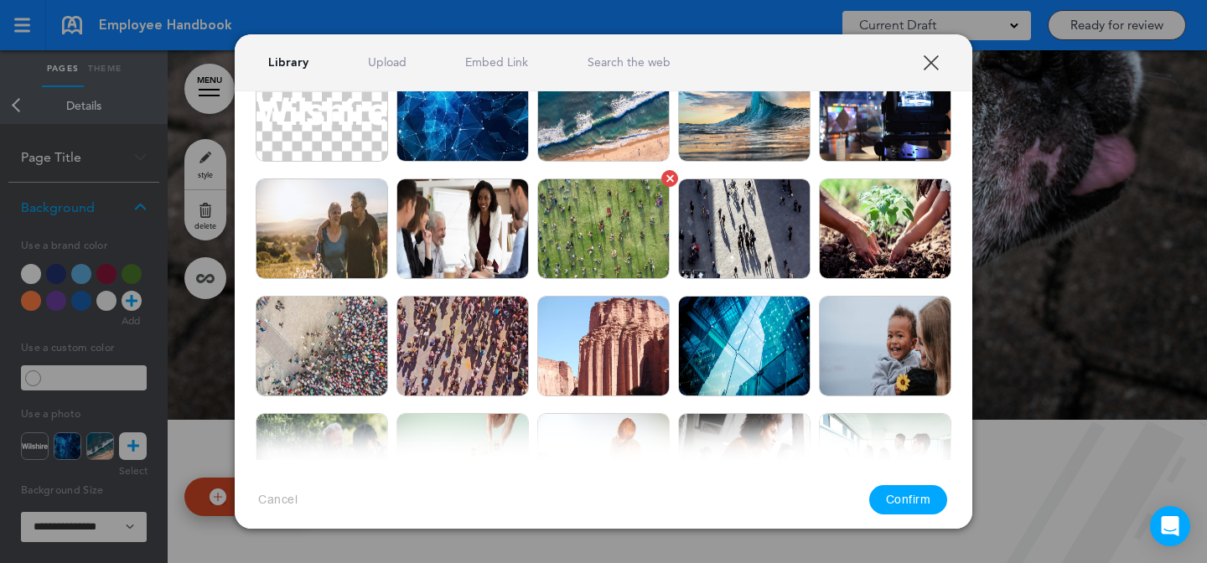
scroll to position [167, 0]
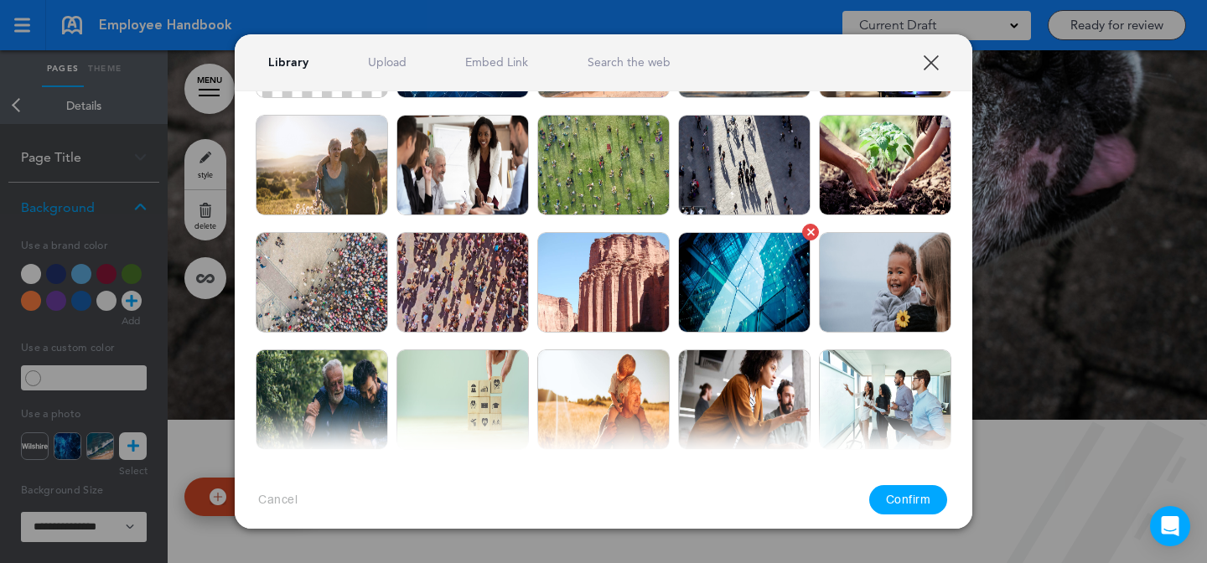
click at [743, 288] on img at bounding box center [744, 282] width 132 height 101
click at [891, 512] on button "Confirm" at bounding box center [908, 499] width 79 height 29
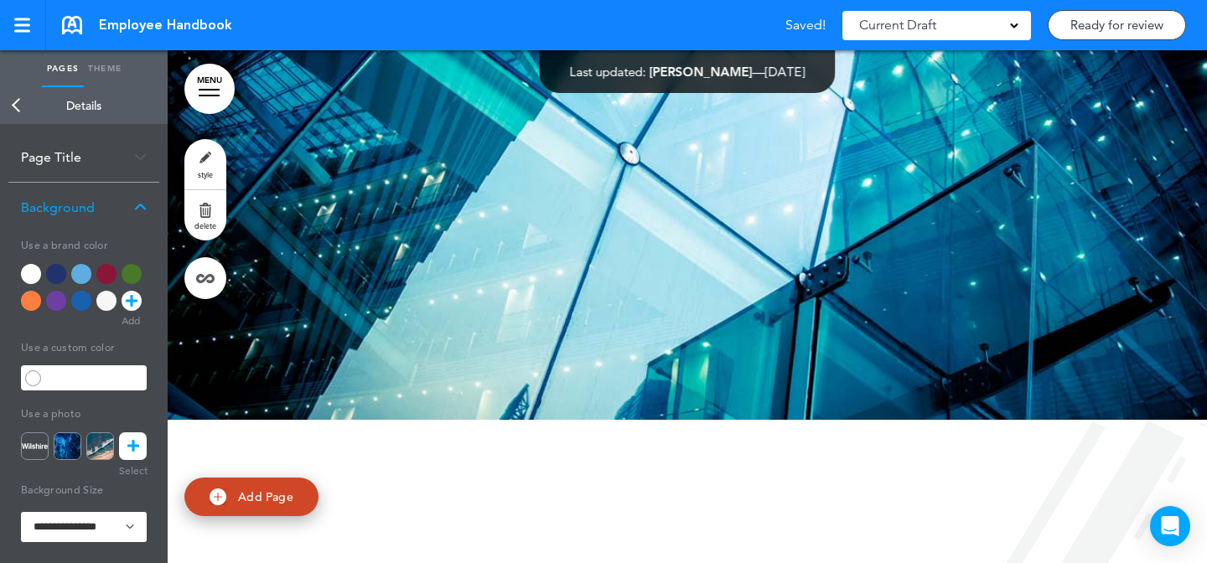
click at [217, 106] on link "MENU" at bounding box center [209, 89] width 50 height 50
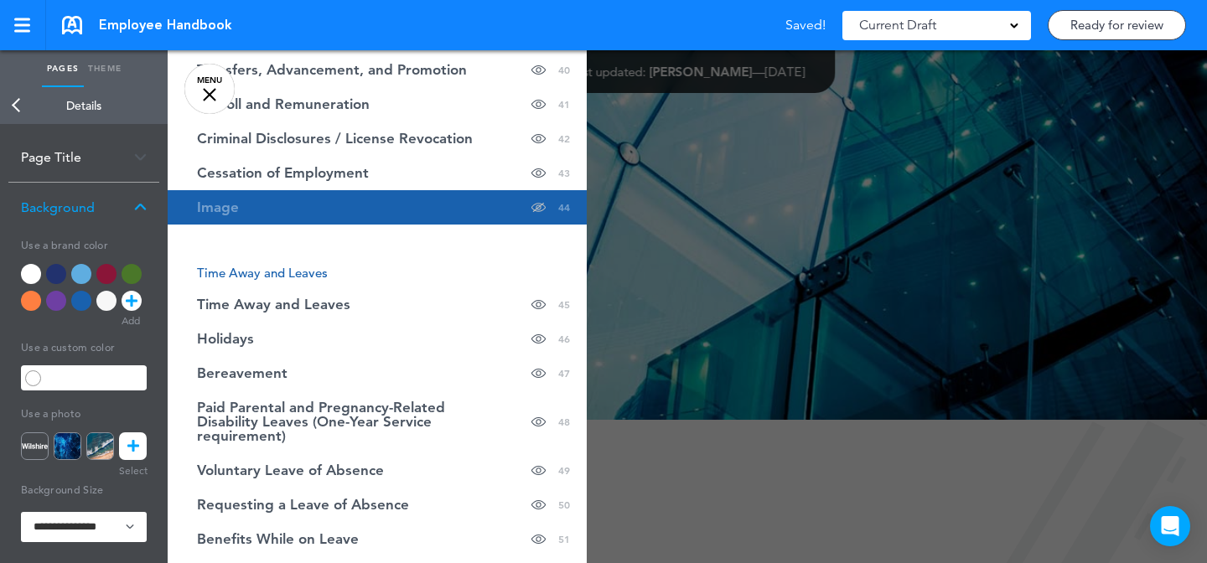
scroll to position [1745, 0]
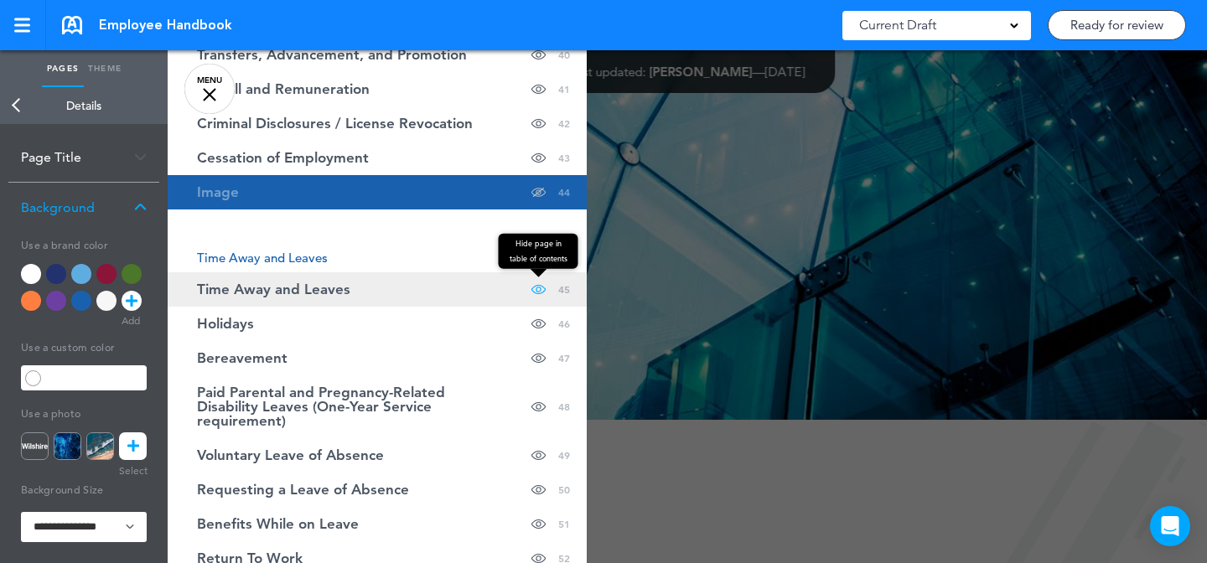
click at [541, 268] on span "Hide page in table of contents" at bounding box center [539, 250] width 80 height 35
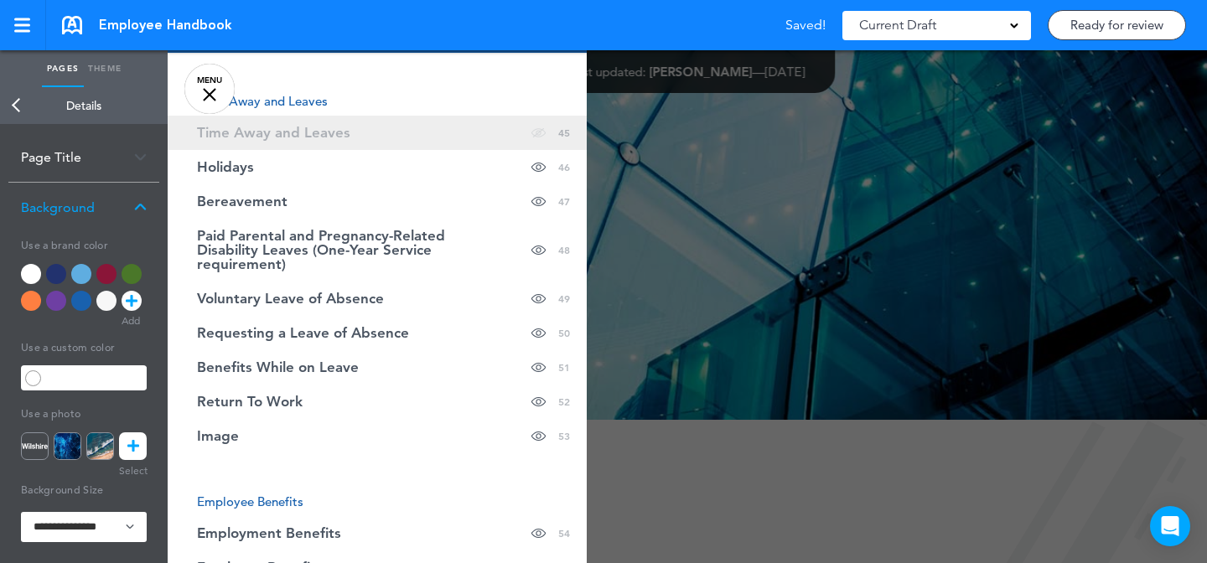
scroll to position [1887, 0]
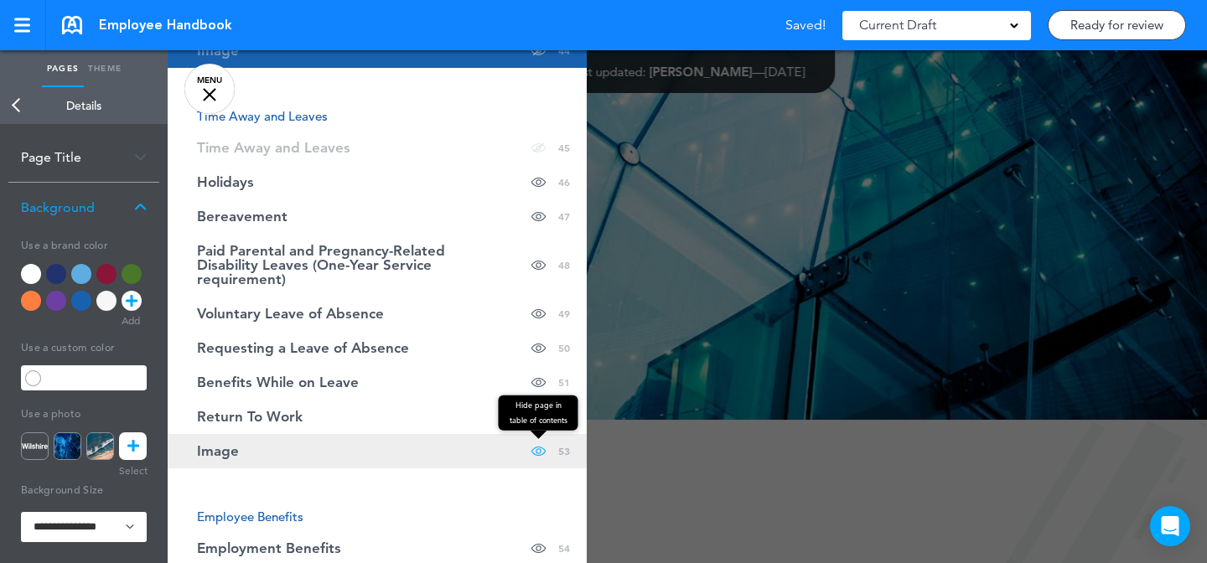
click at [539, 430] on span "Hide page in table of contents" at bounding box center [539, 412] width 80 height 35
click at [493, 438] on link "Image Hide page in table of contents 53" at bounding box center [377, 451] width 419 height 34
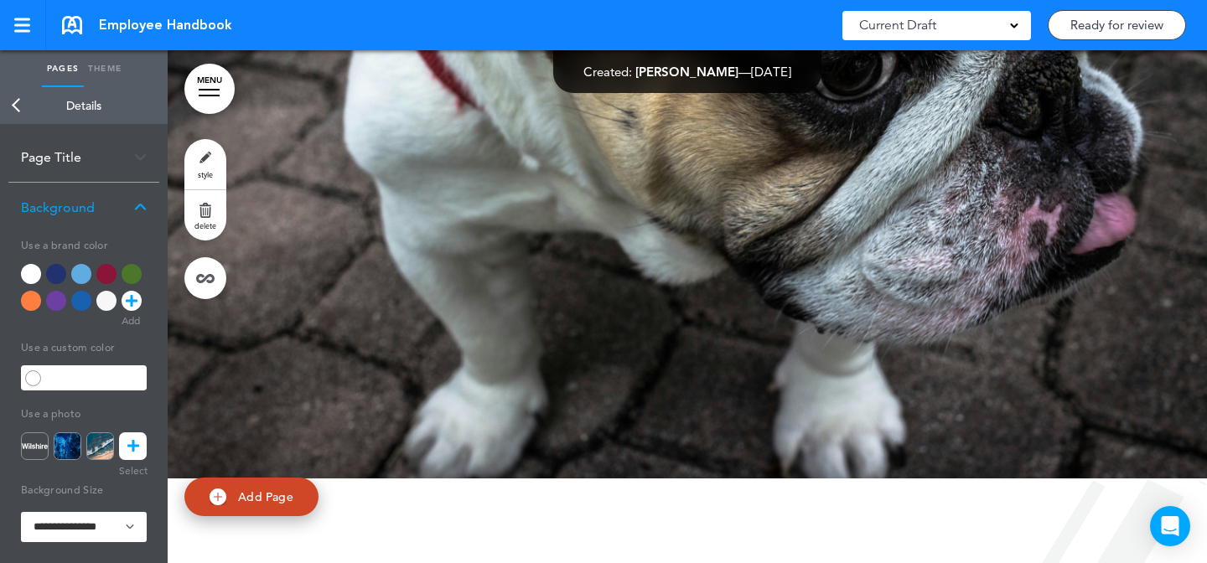
scroll to position [42355, 0]
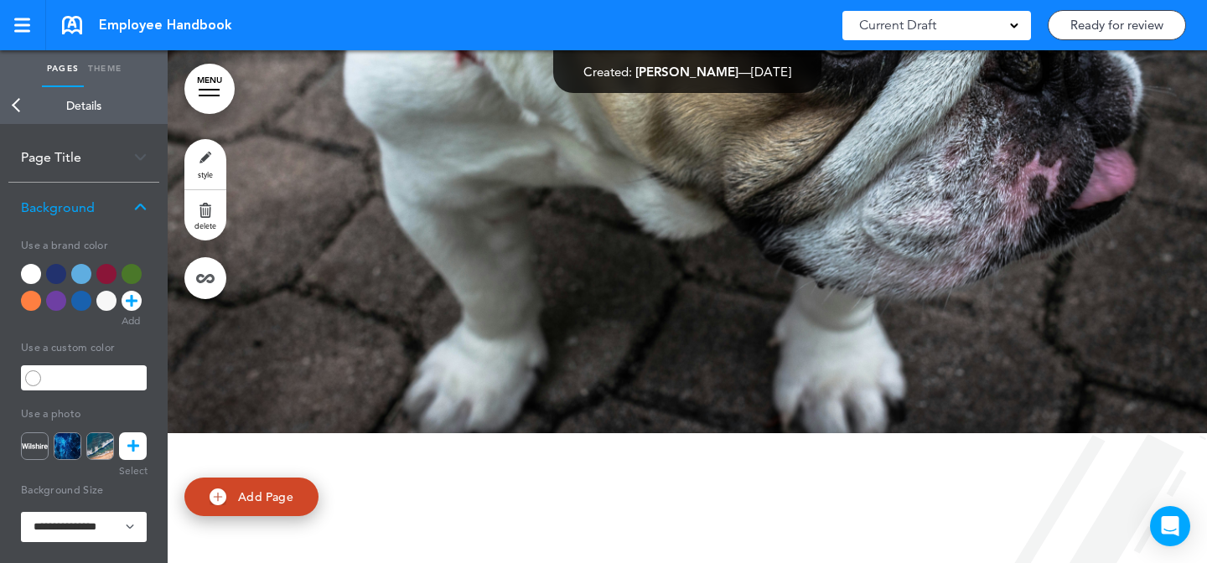
click at [221, 146] on div "style delete" at bounding box center [205, 219] width 42 height 160
click at [210, 168] on link "style" at bounding box center [205, 164] width 42 height 50
click at [132, 443] on div "Back Details Page Title Page Title ***** Background Use a brand color Use a cus…" at bounding box center [84, 325] width 168 height 476
click at [139, 439] on link at bounding box center [133, 447] width 28 height 28
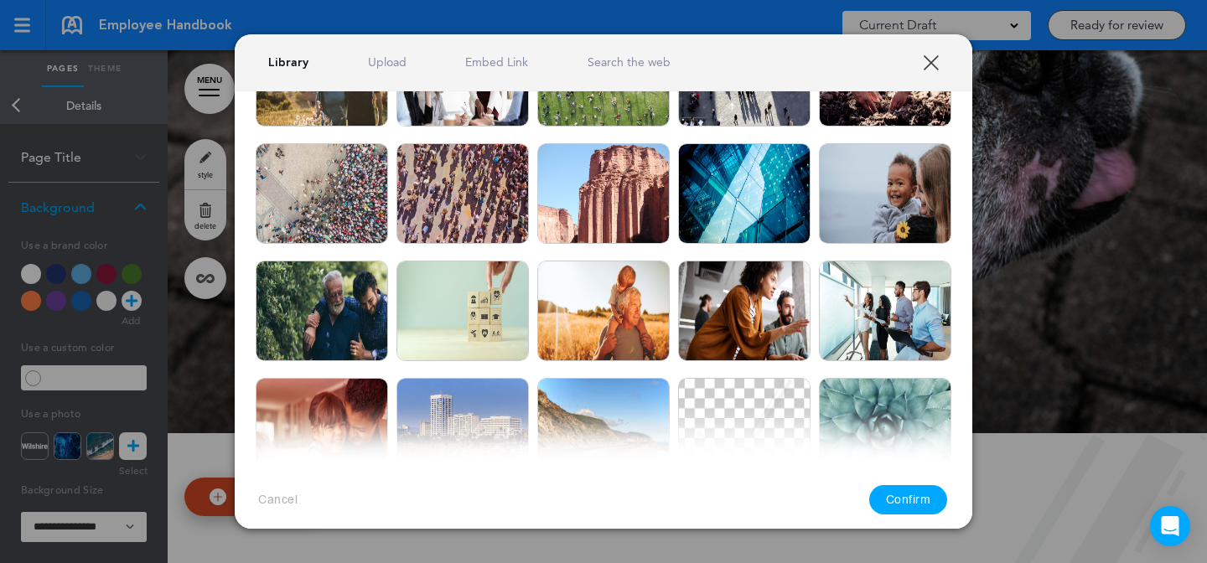
scroll to position [261, 0]
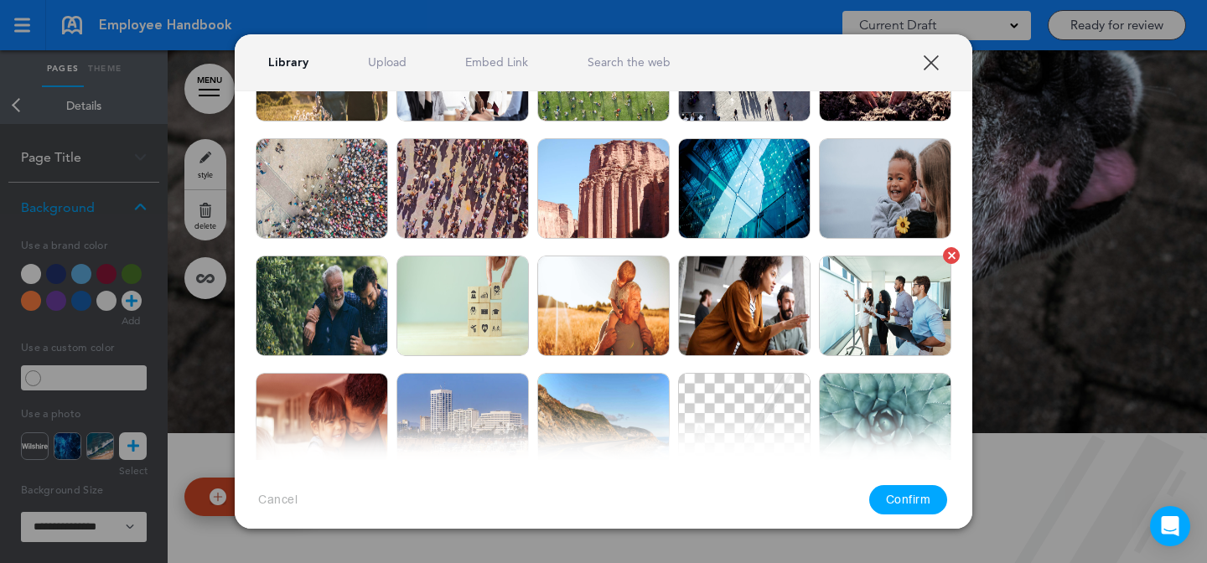
click at [905, 293] on img at bounding box center [885, 306] width 132 height 101
click at [904, 501] on button "Confirm" at bounding box center [908, 499] width 79 height 29
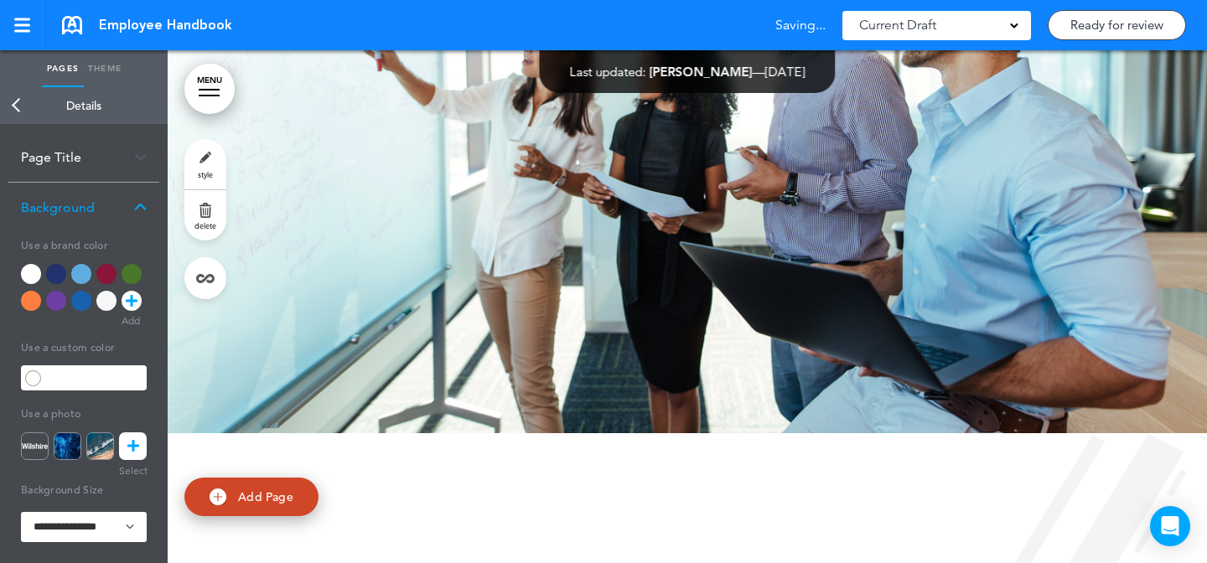
click at [207, 83] on link "MENU" at bounding box center [209, 89] width 50 height 50
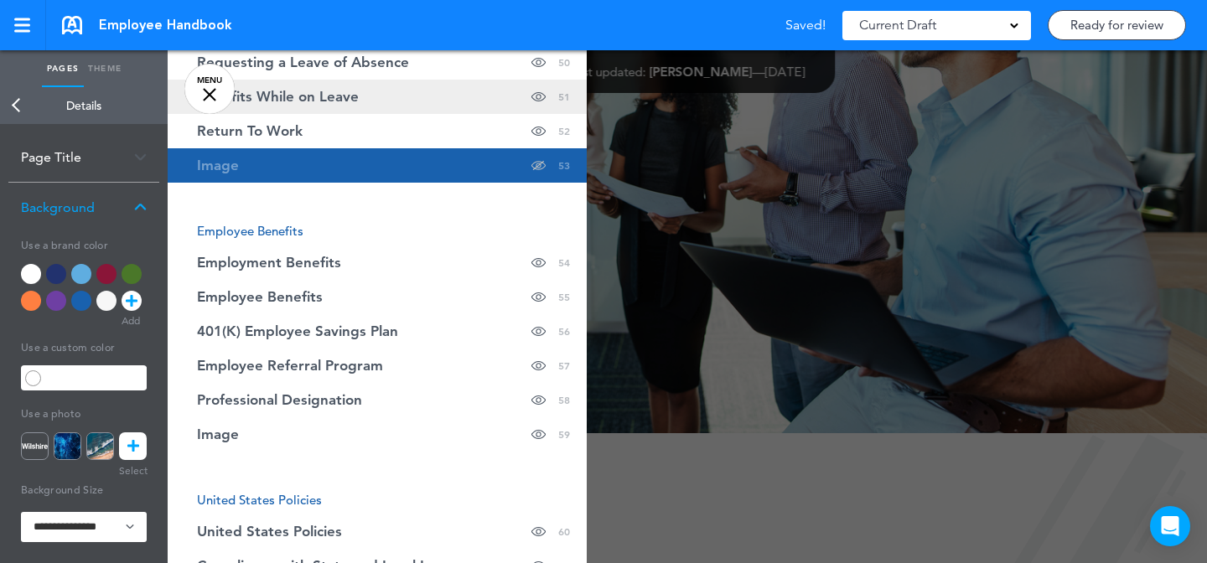
scroll to position [2143, 0]
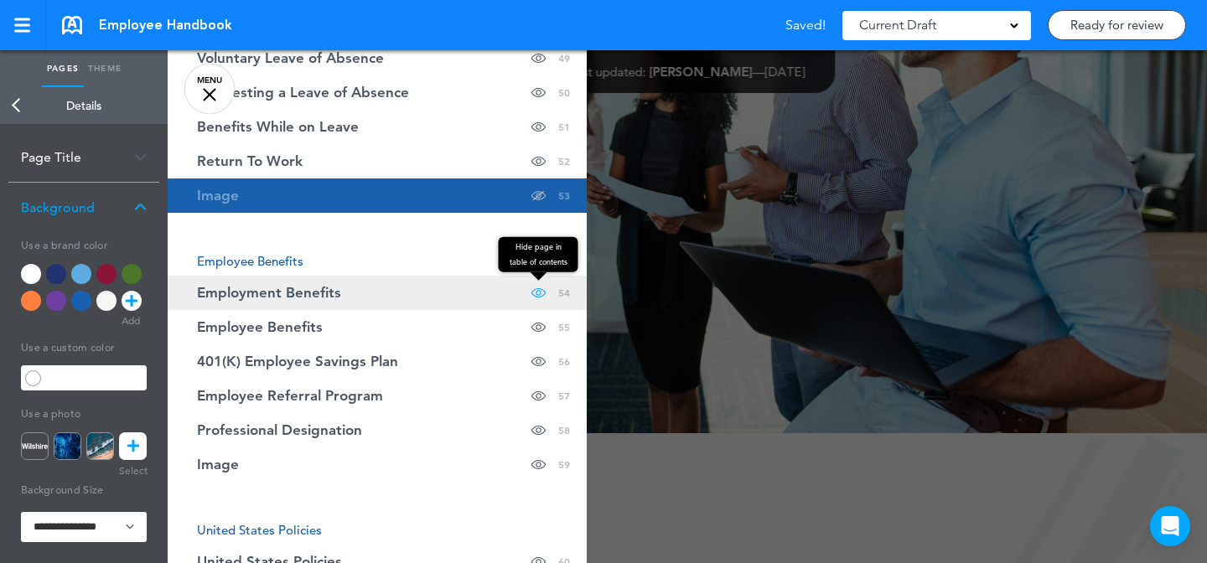
click at [537, 277] on span at bounding box center [538, 293] width 14 height 34
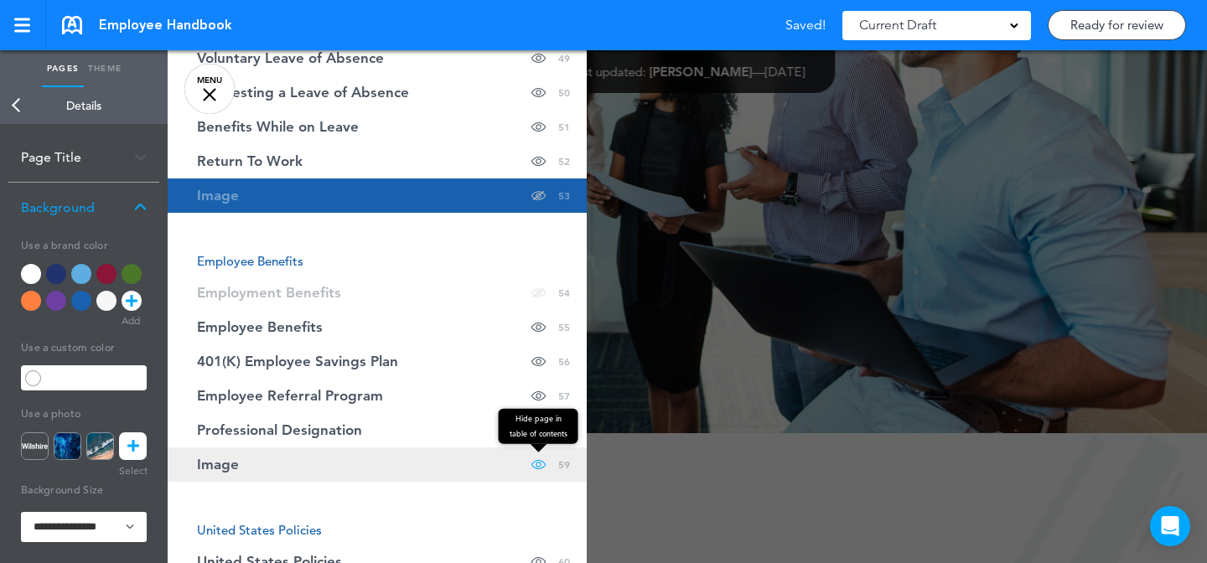
click at [538, 455] on span at bounding box center [538, 465] width 14 height 34
click at [482, 448] on link "Image Hide page in table of contents 59" at bounding box center [377, 465] width 419 height 34
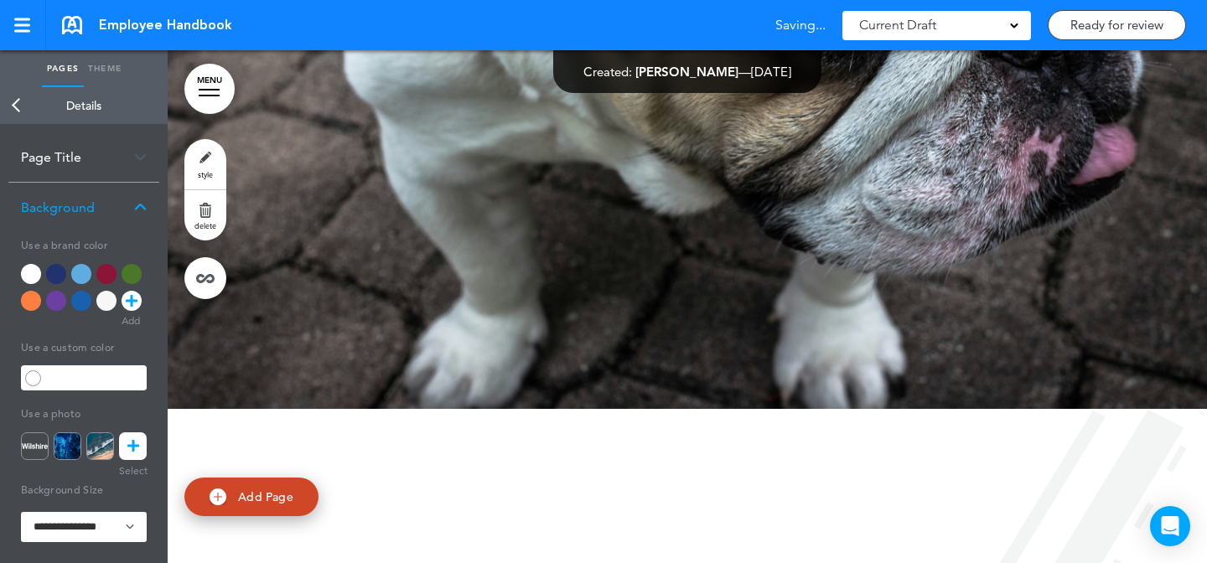
scroll to position [47400, 0]
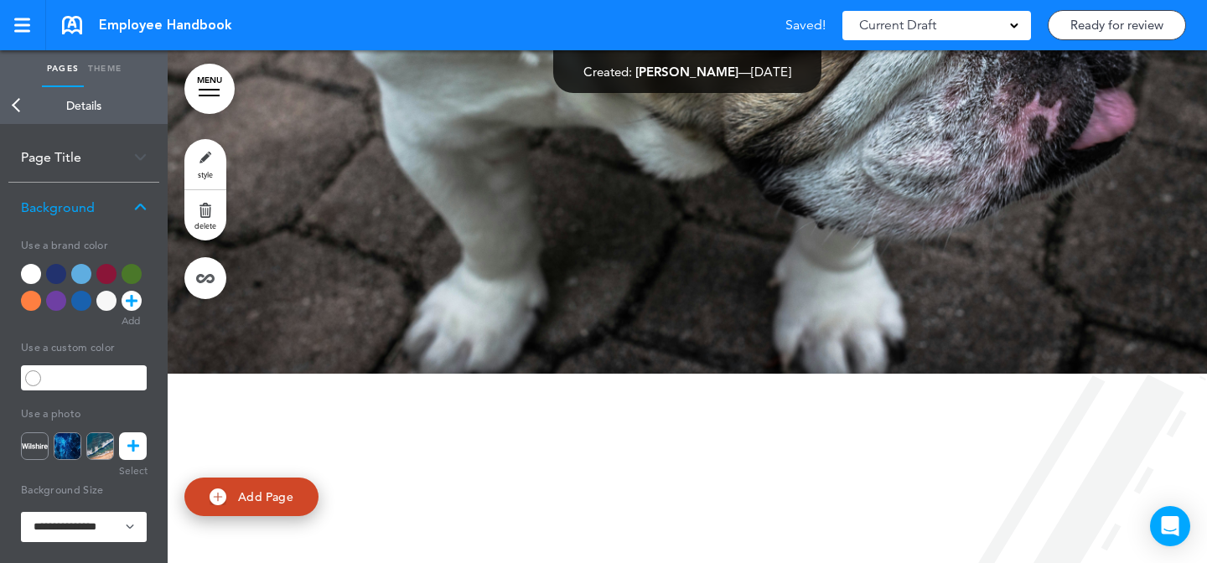
click at [192, 169] on link "style" at bounding box center [205, 164] width 42 height 50
click at [138, 439] on link at bounding box center [133, 447] width 28 height 28
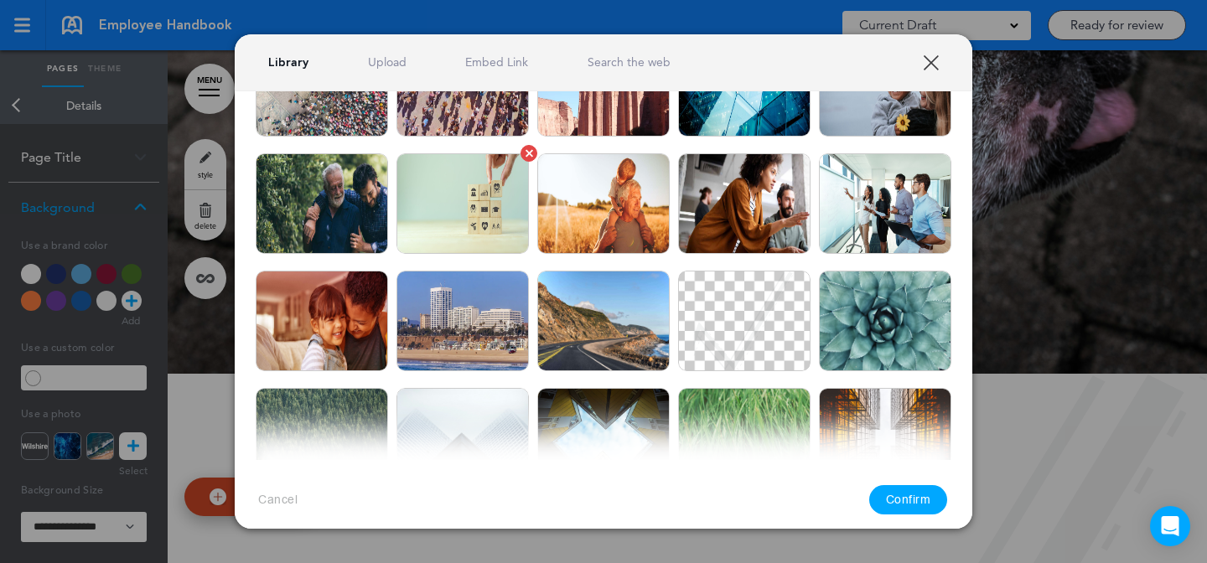
scroll to position [368, 0]
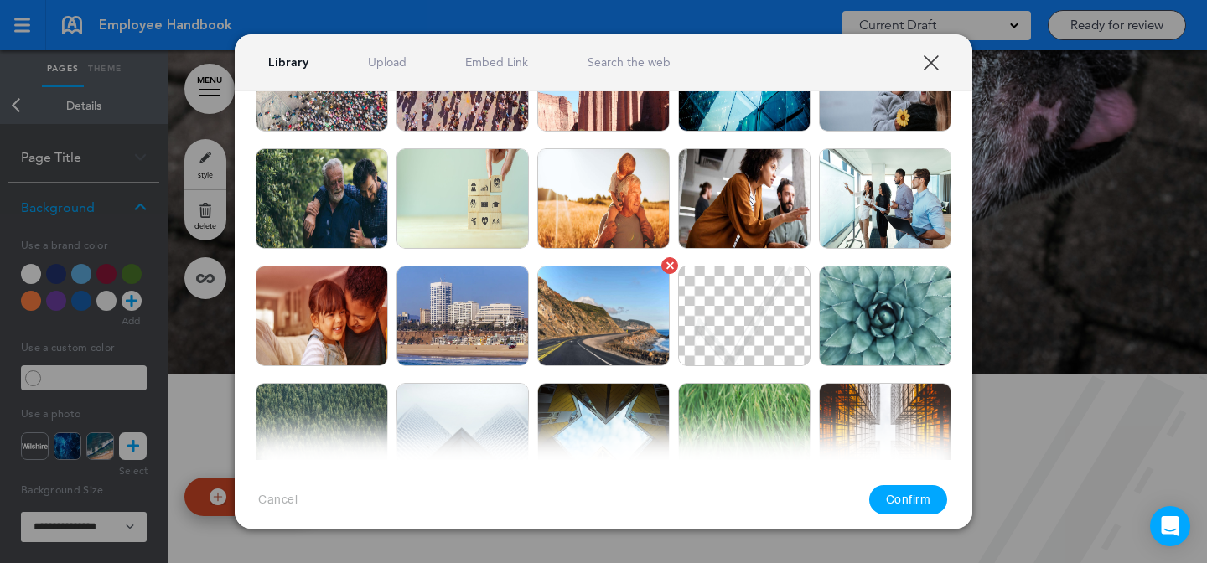
click at [600, 294] on img at bounding box center [603, 316] width 132 height 101
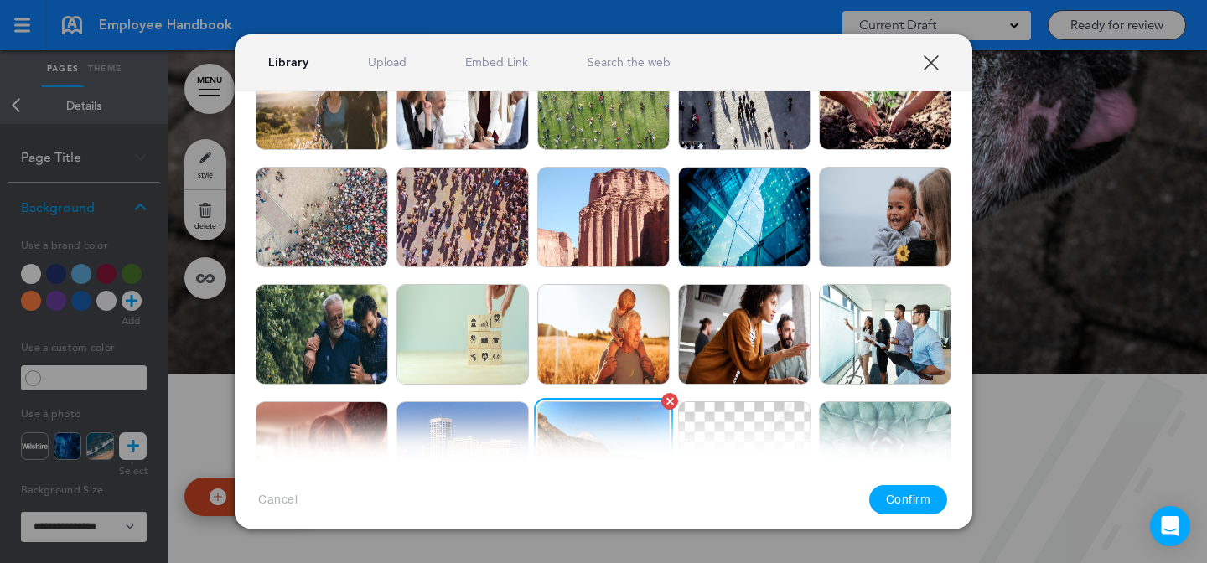
scroll to position [205, 0]
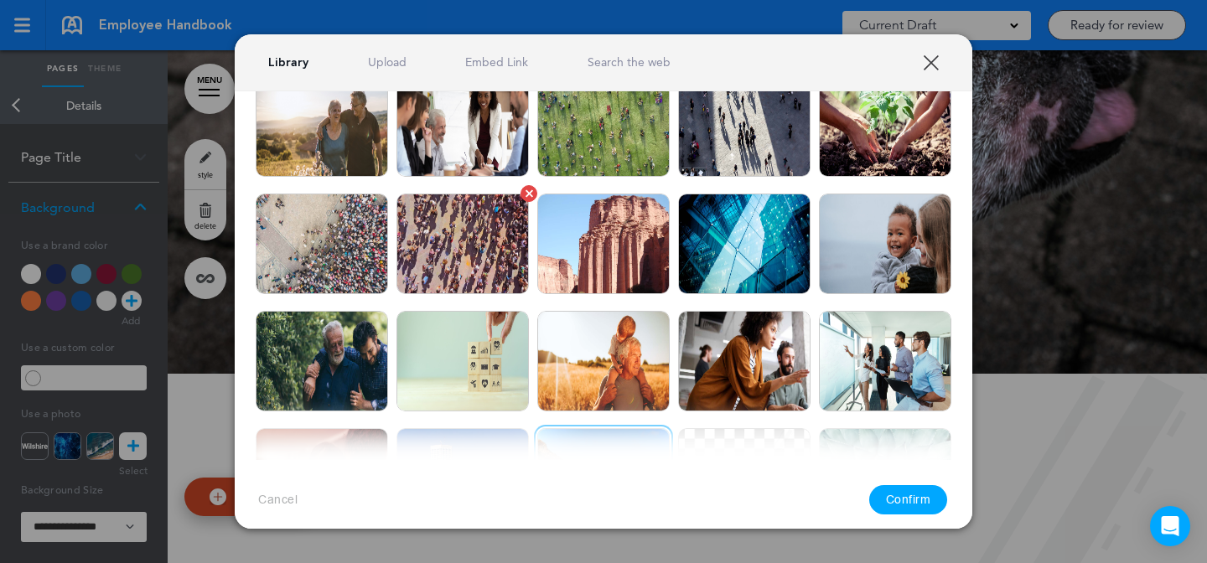
click at [492, 265] on img at bounding box center [463, 244] width 132 height 101
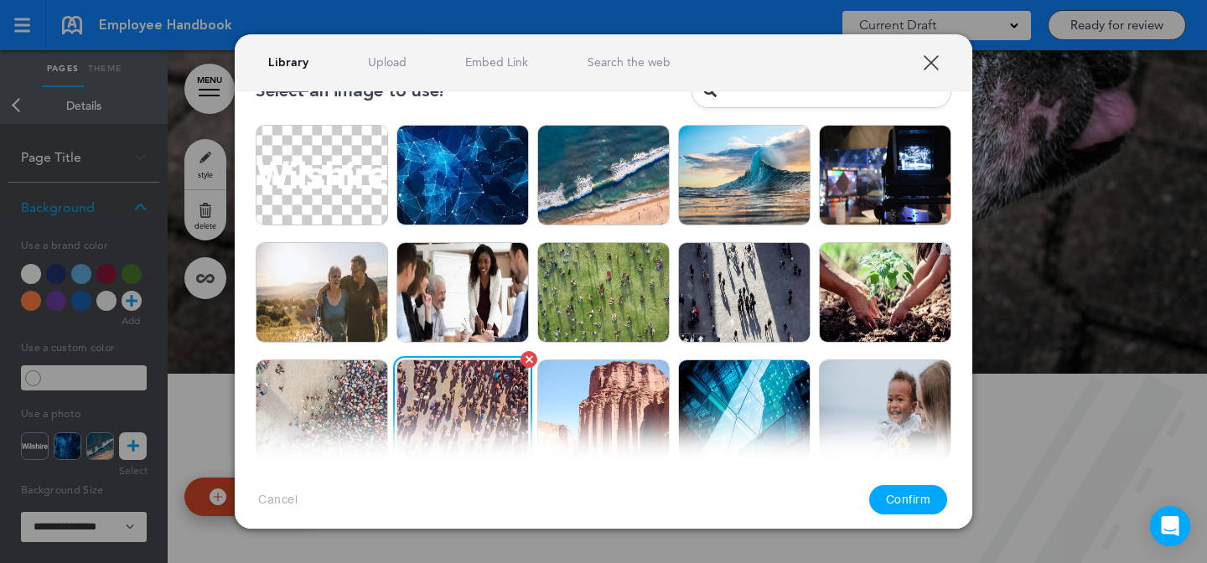
scroll to position [65, 0]
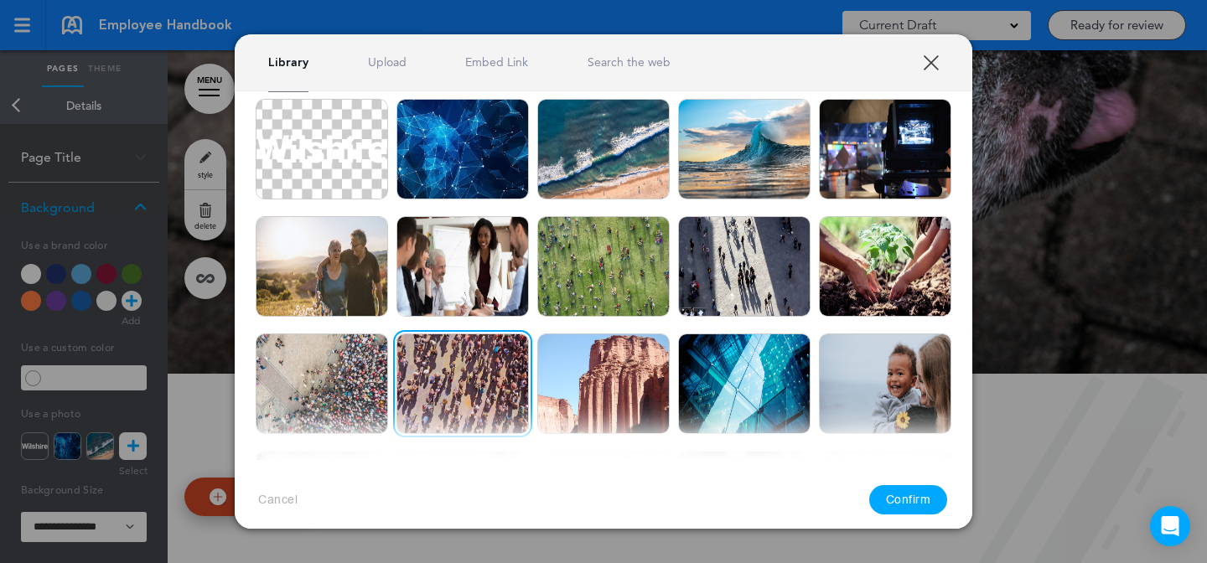
click at [885, 490] on button "Confirm" at bounding box center [908, 499] width 79 height 29
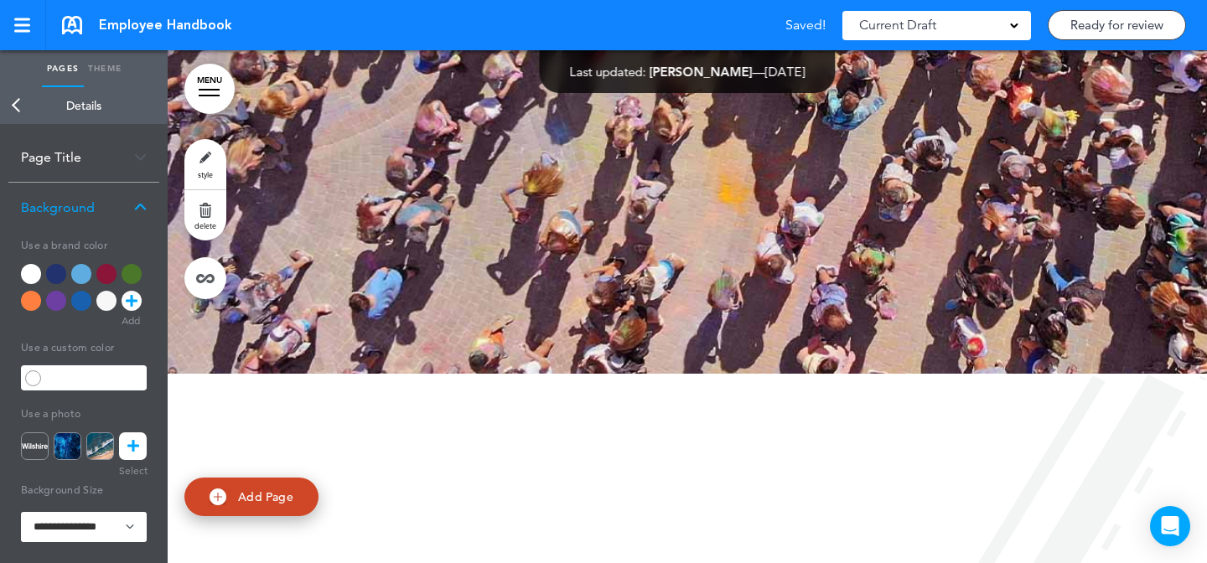
click at [125, 448] on link at bounding box center [133, 447] width 28 height 28
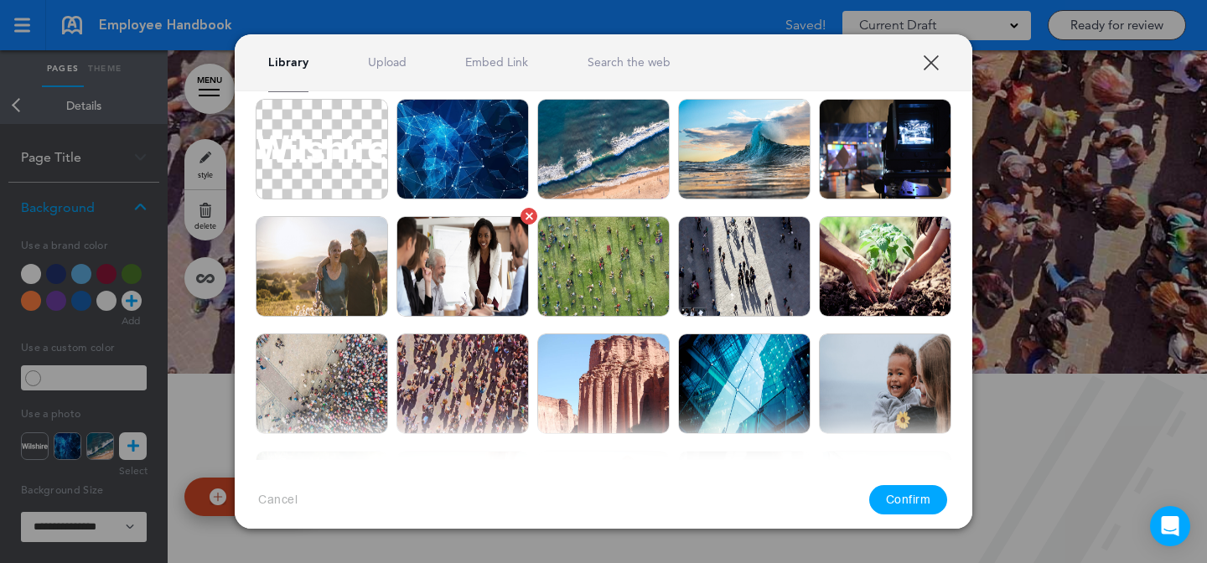
scroll to position [121, 0]
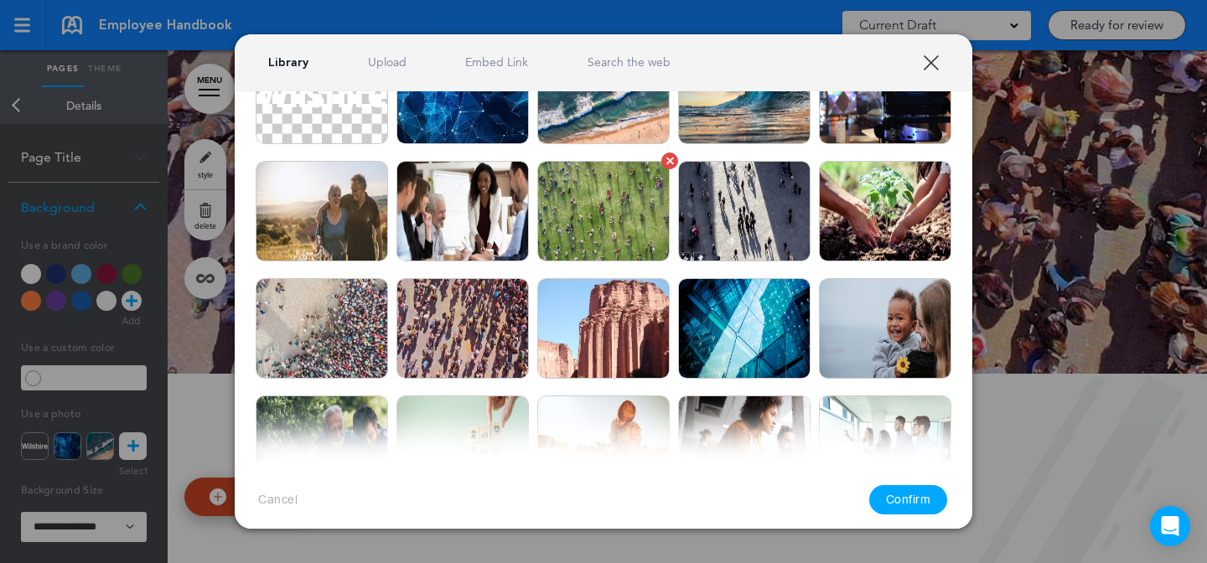
click at [609, 220] on img at bounding box center [603, 211] width 132 height 101
click at [902, 498] on button "Confirm" at bounding box center [908, 499] width 79 height 29
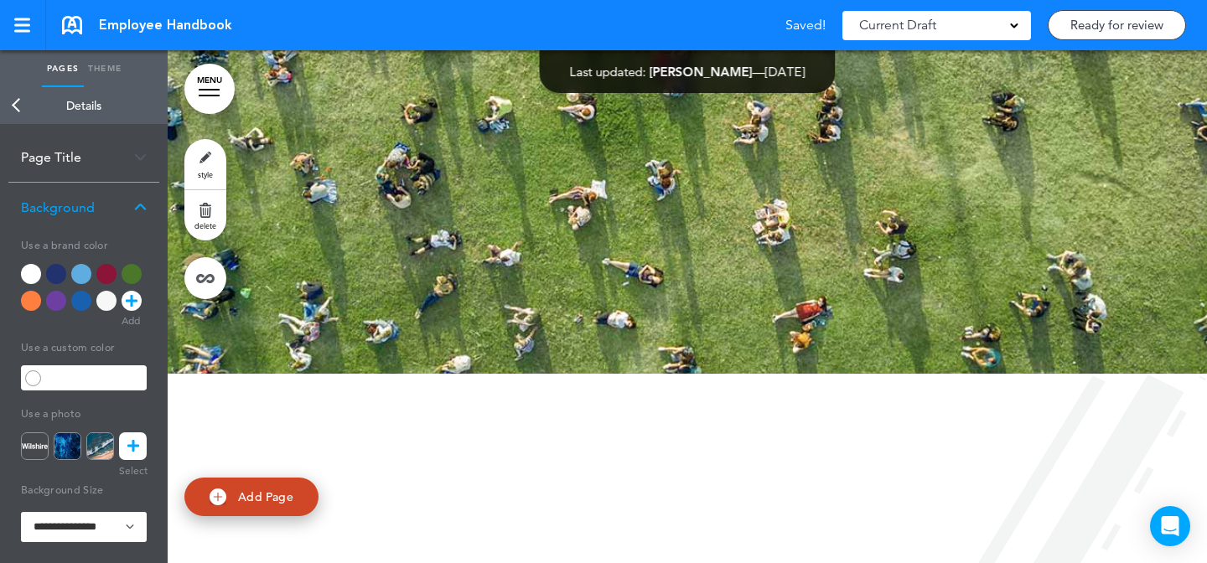
click at [210, 86] on link "MENU" at bounding box center [209, 89] width 50 height 50
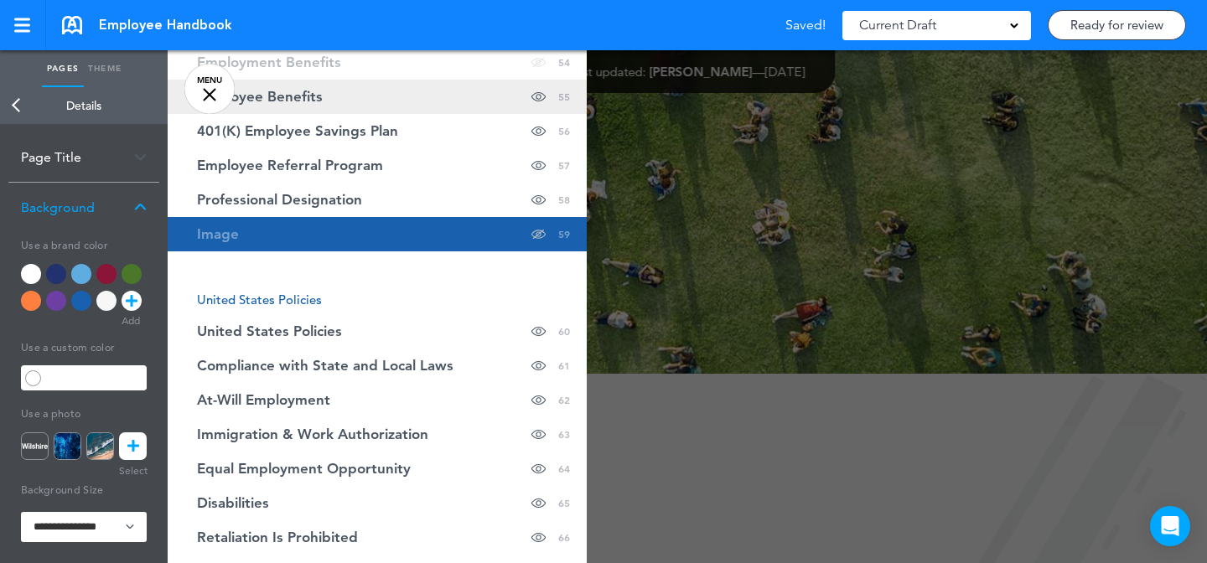
scroll to position [2379, 0]
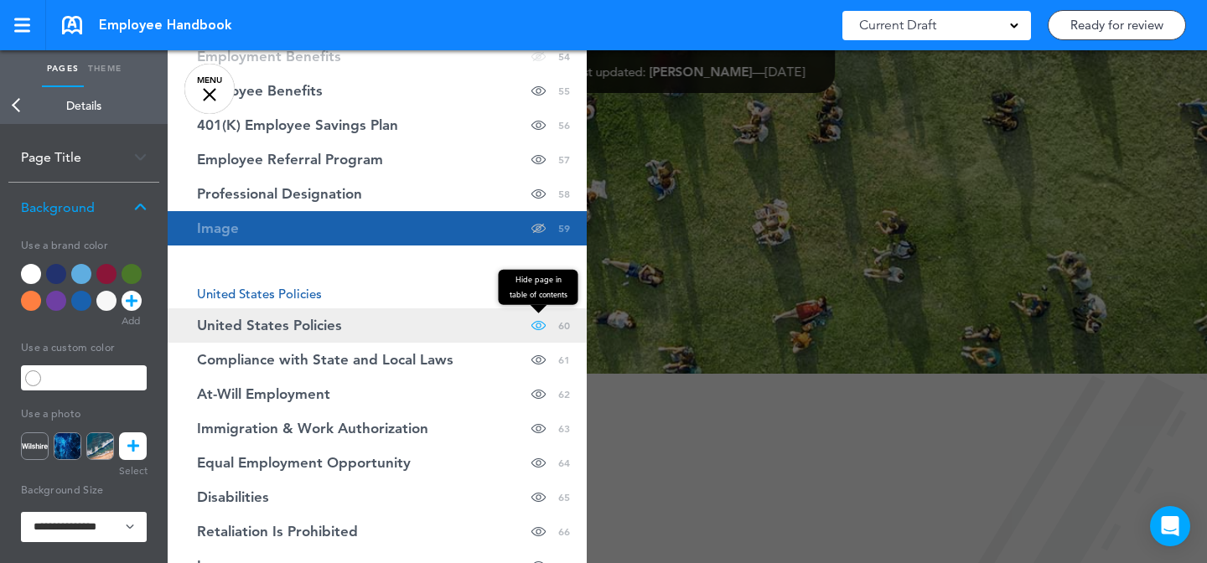
click at [541, 308] on span at bounding box center [538, 325] width 14 height 34
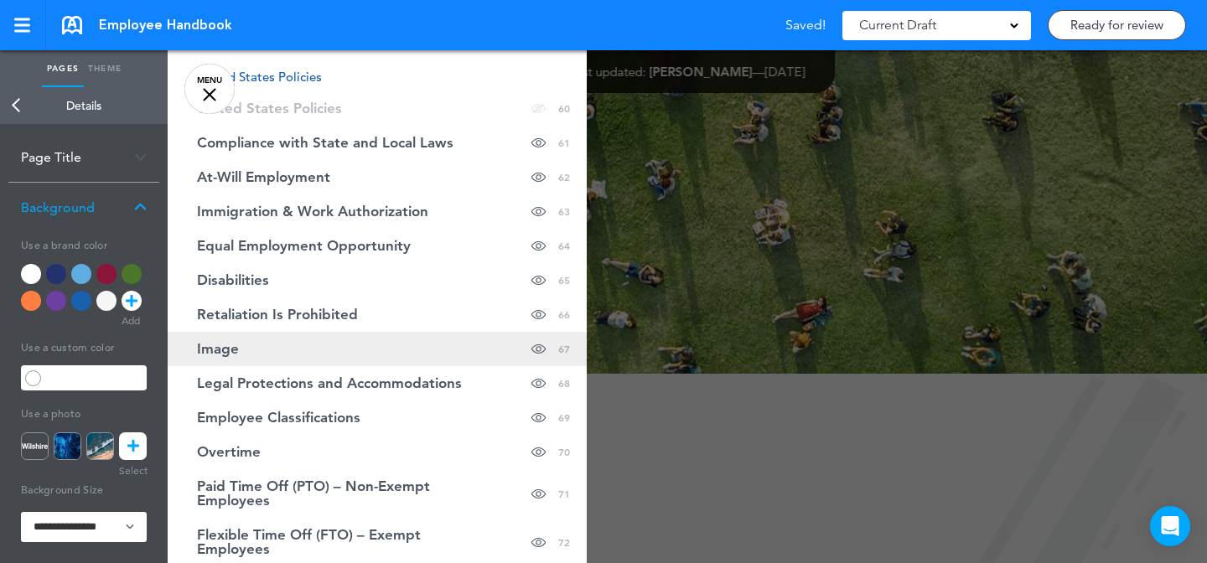
scroll to position [2600, 0]
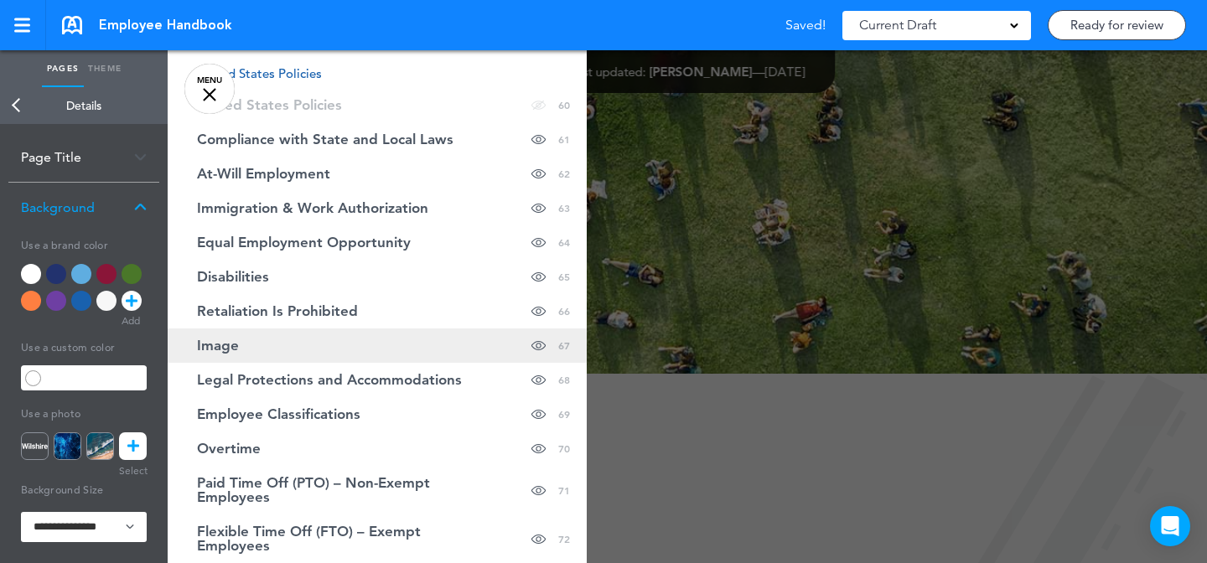
click at [448, 334] on link "Image Hide page in table of contents 67" at bounding box center [377, 346] width 419 height 34
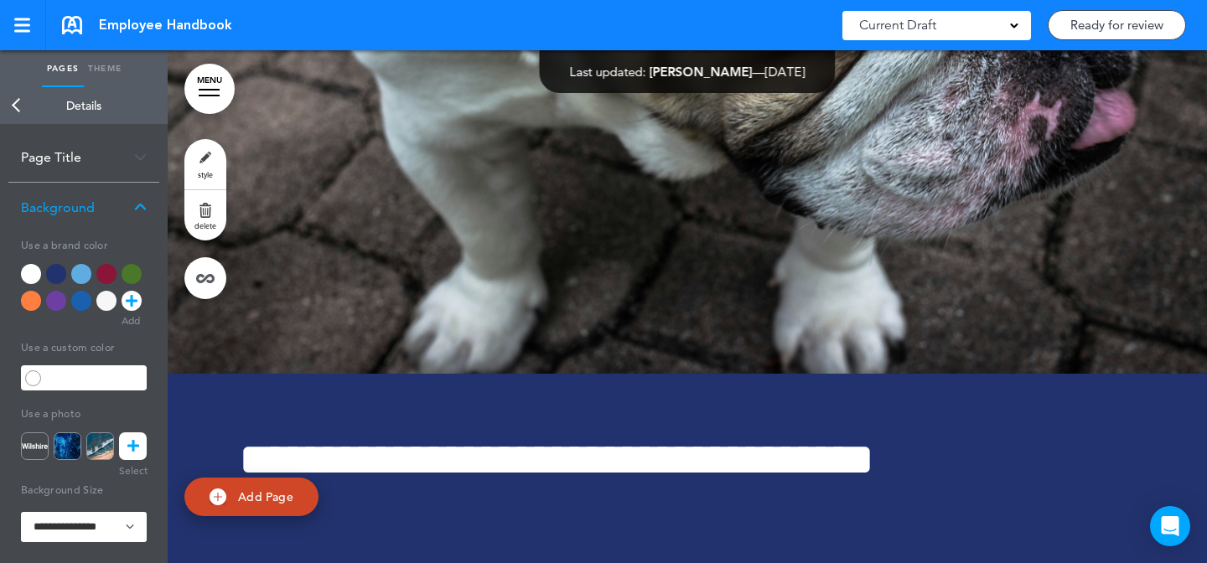
scroll to position [52048, 0]
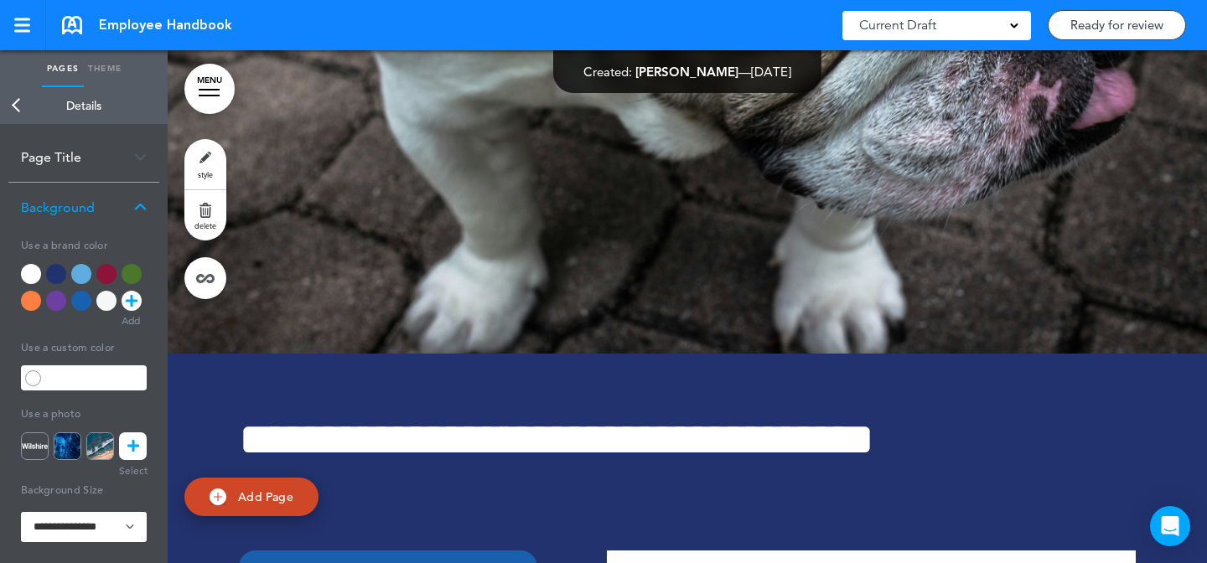
click at [212, 163] on link "style" at bounding box center [205, 164] width 42 height 50
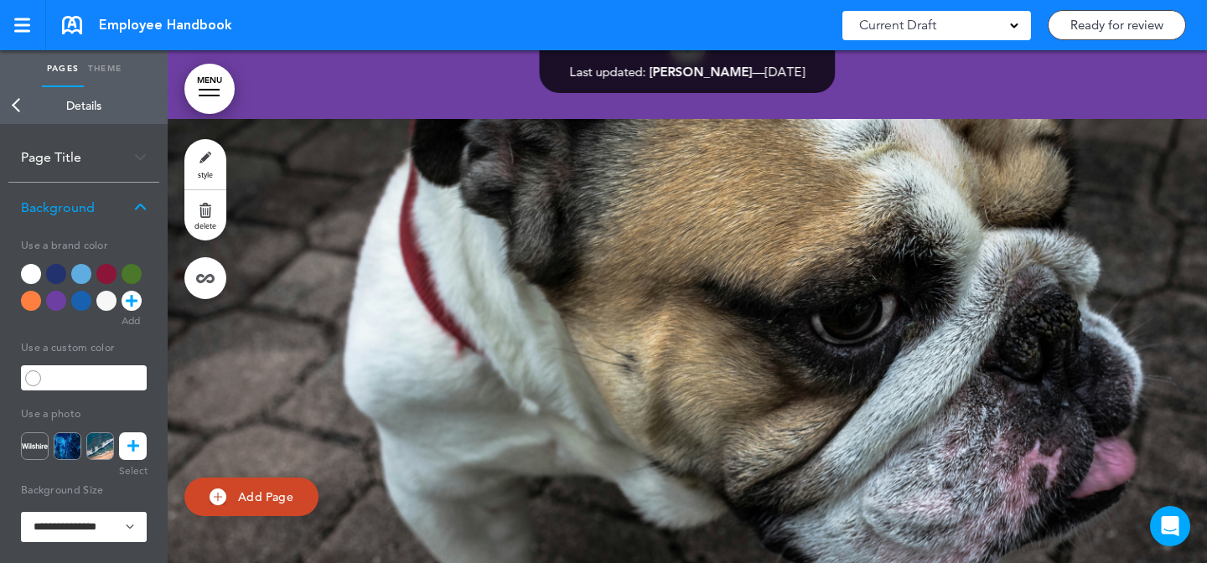
scroll to position [51735, 0]
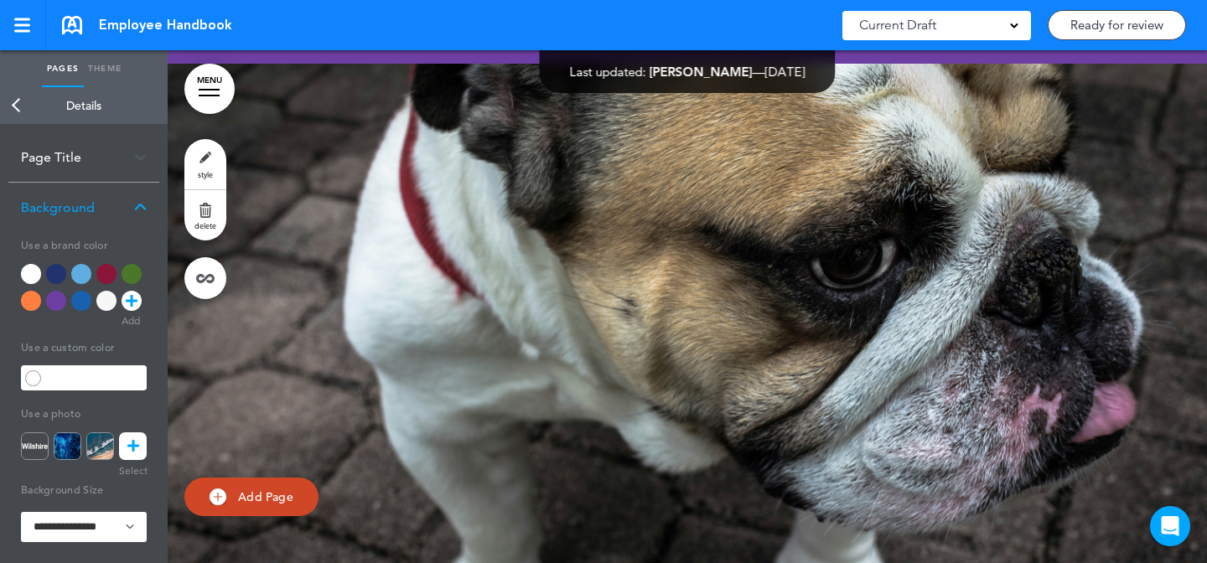
click at [128, 443] on icon at bounding box center [133, 447] width 12 height 28
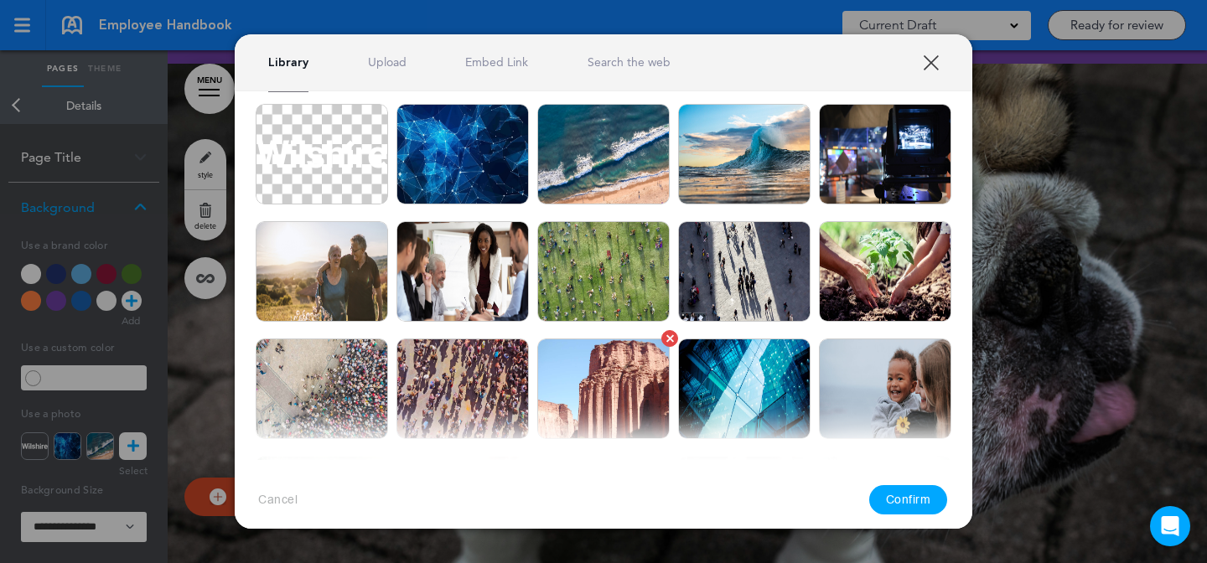
scroll to position [32, 0]
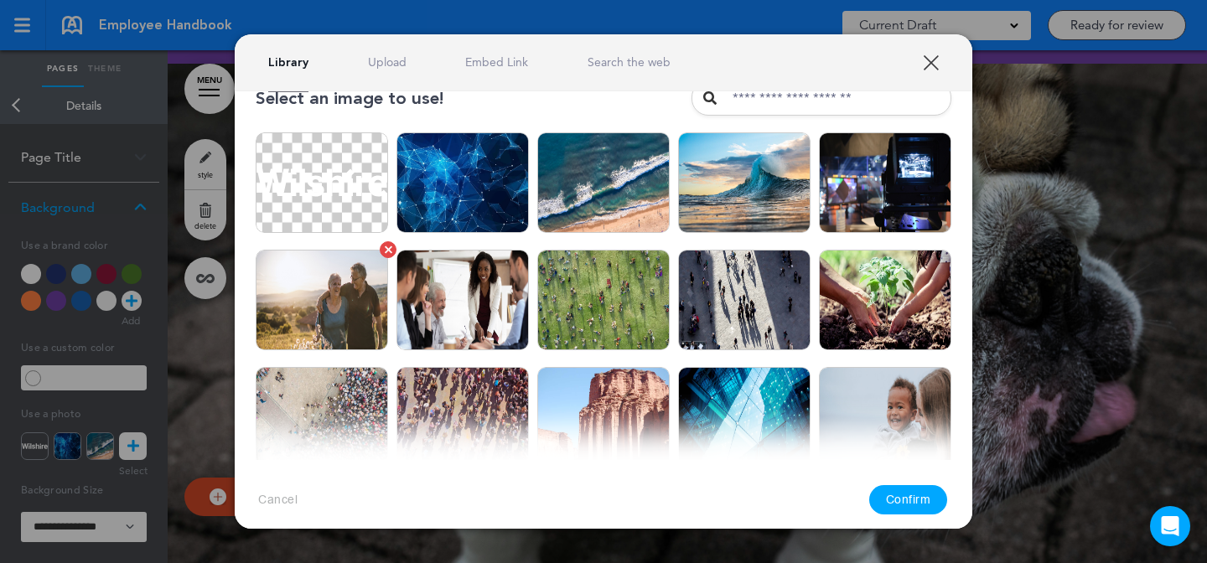
click at [365, 317] on img at bounding box center [322, 300] width 132 height 101
click at [515, 210] on img at bounding box center [463, 182] width 132 height 101
click at [588, 205] on img at bounding box center [603, 182] width 132 height 101
click at [926, 502] on button "Confirm" at bounding box center [908, 499] width 79 height 29
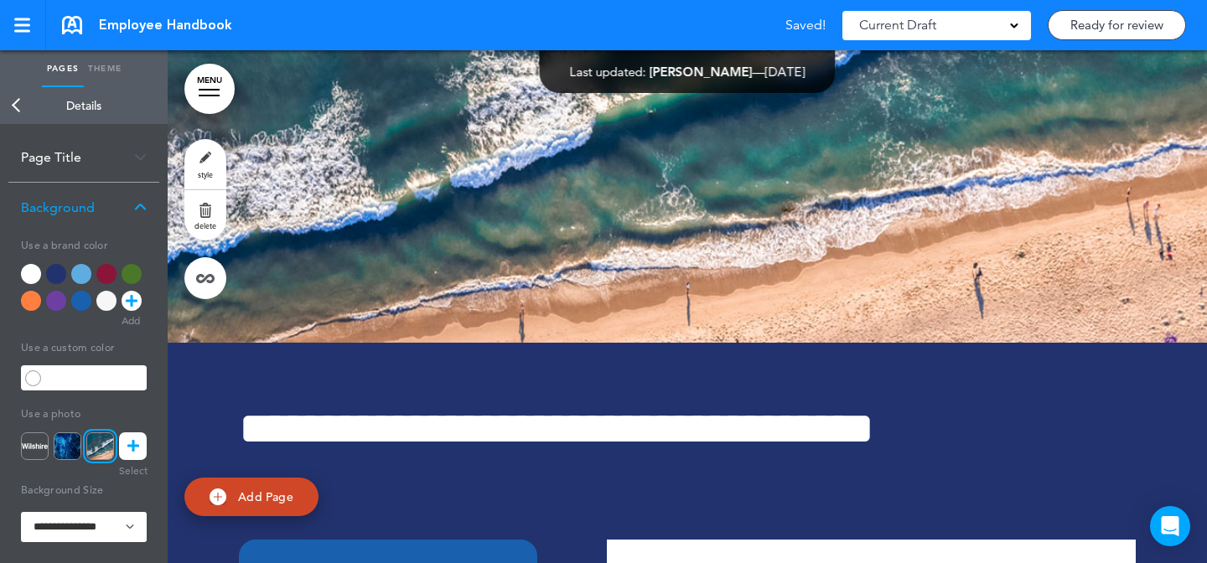
scroll to position [52061, 0]
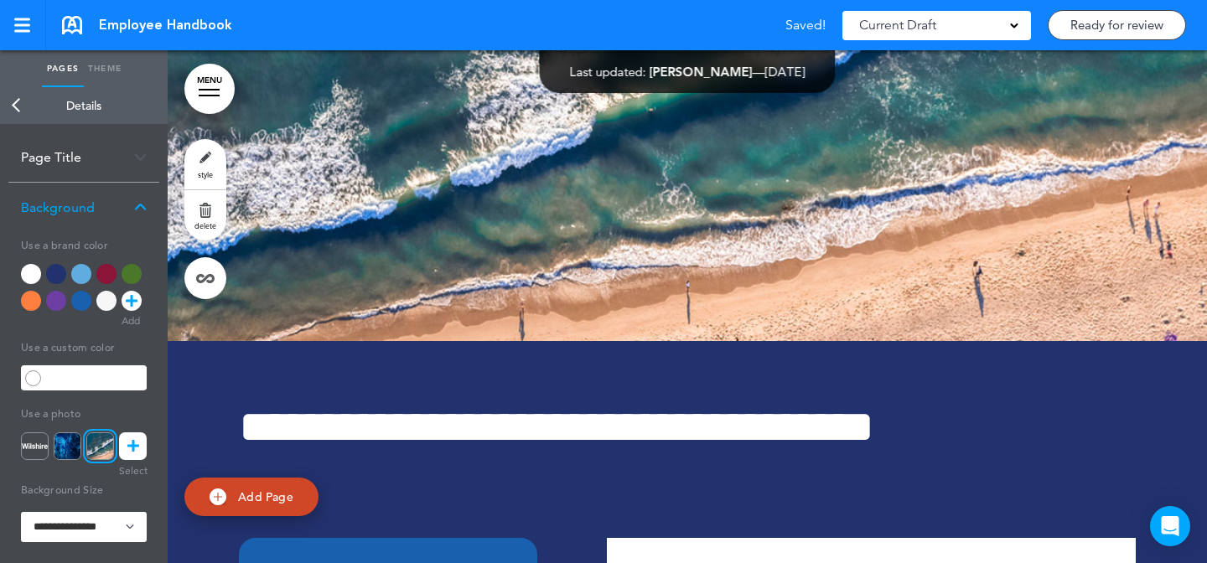
click at [195, 99] on link "MENU" at bounding box center [209, 89] width 50 height 50
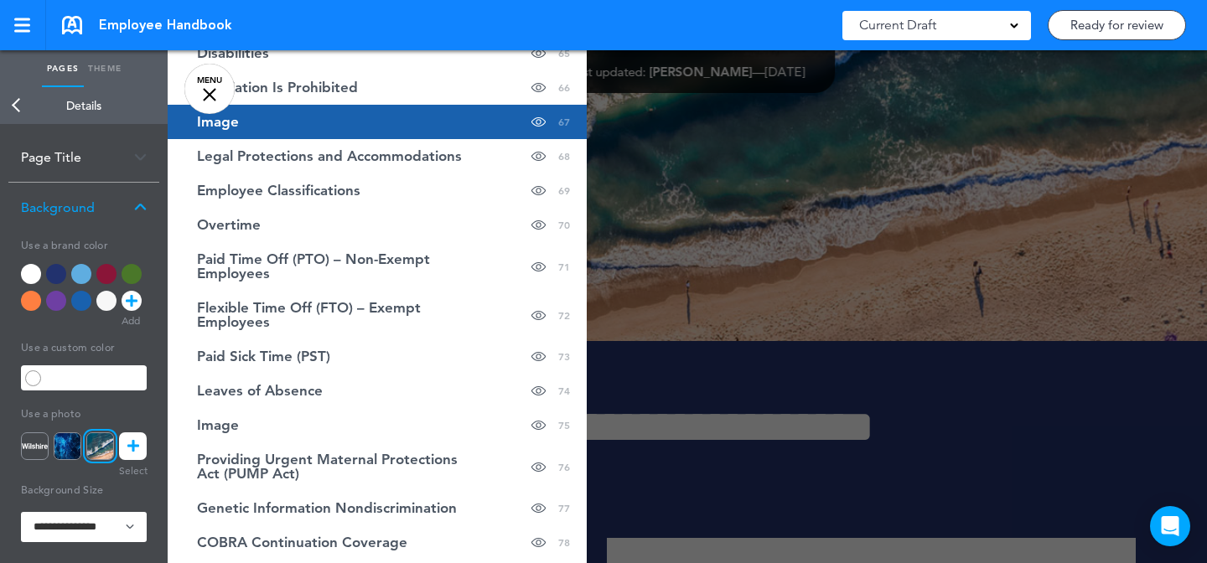
scroll to position [2809, 0]
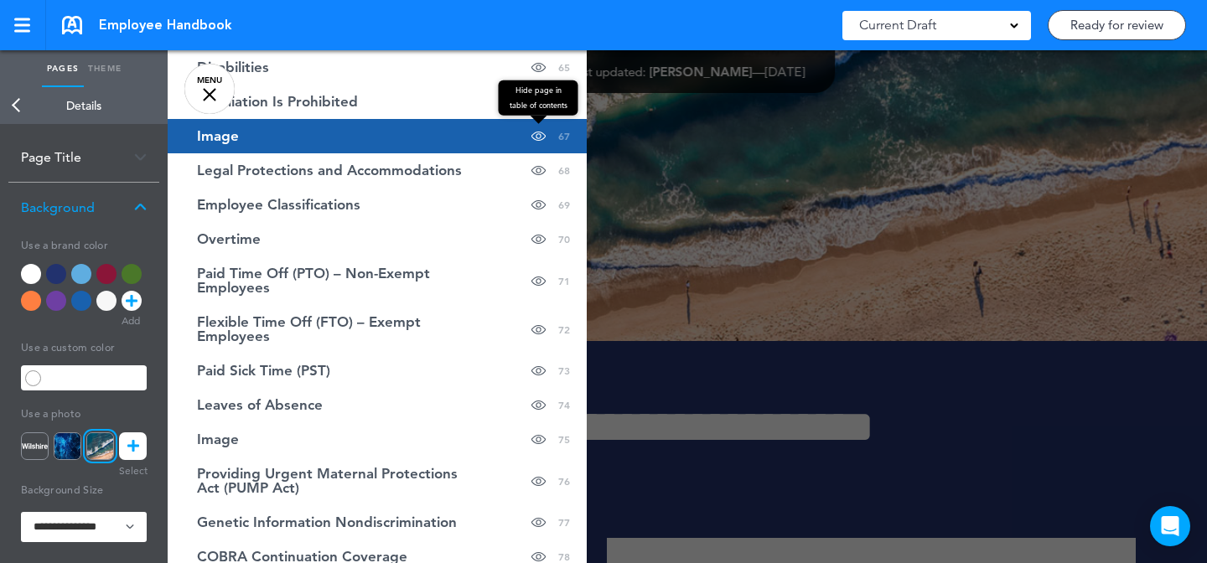
click at [538, 124] on span at bounding box center [538, 136] width 14 height 34
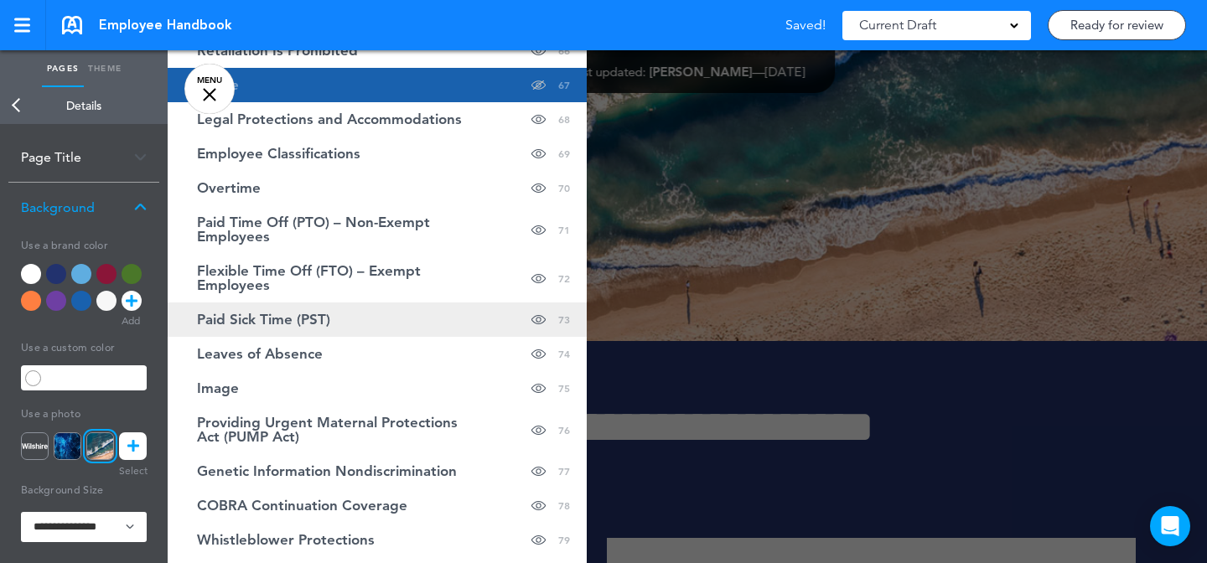
scroll to position [2937, 0]
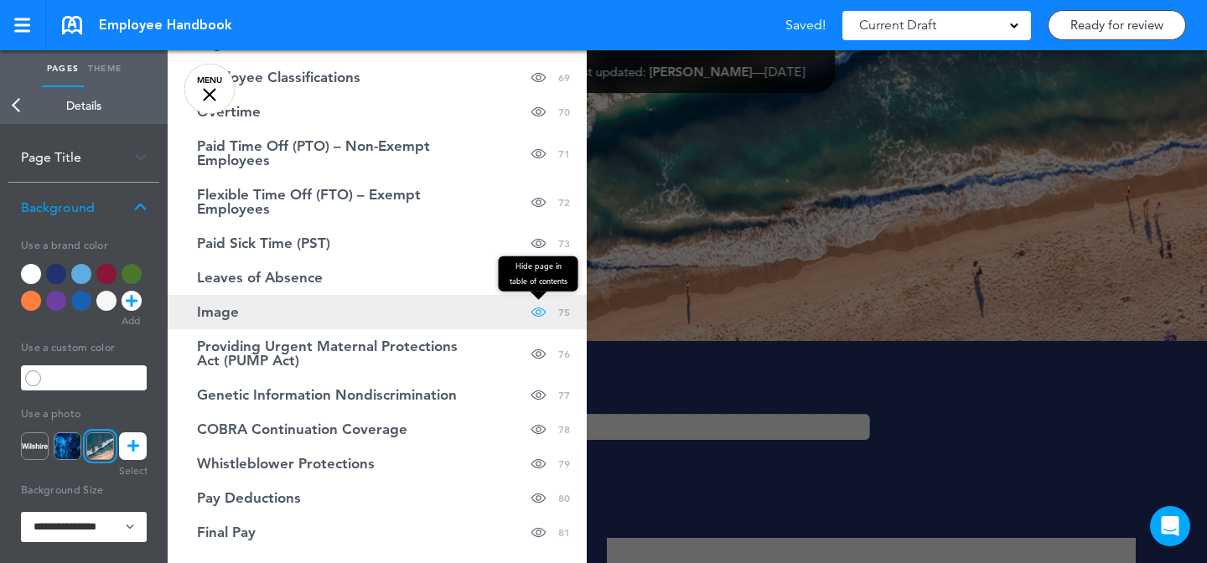
click at [542, 298] on span at bounding box center [538, 312] width 14 height 34
click at [500, 297] on link "Image Hide page in table of contents 75" at bounding box center [377, 312] width 419 height 34
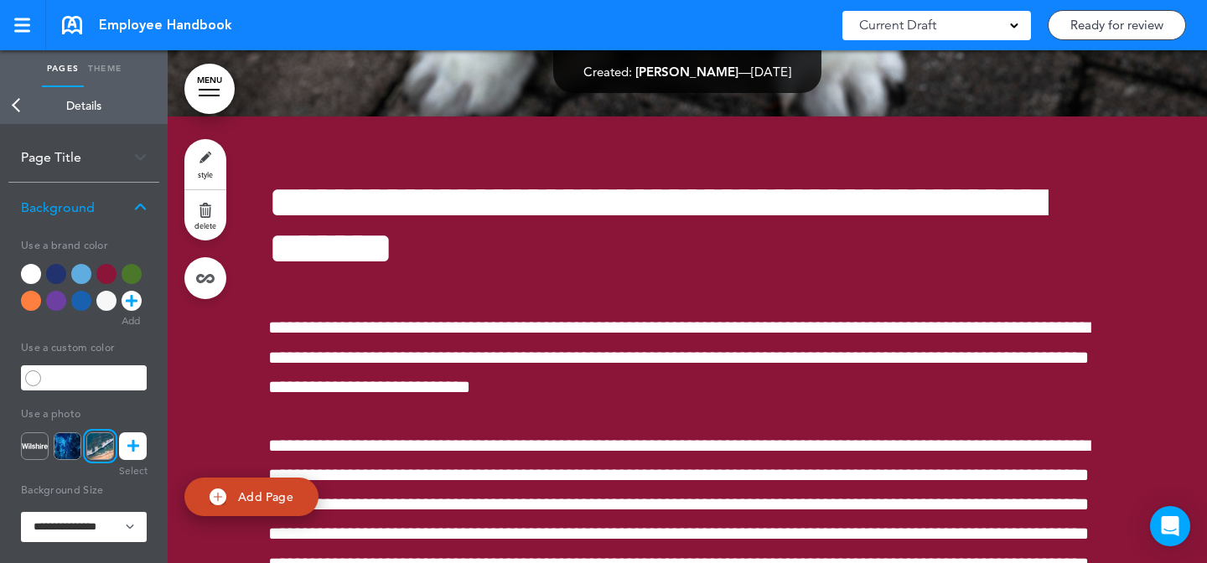
scroll to position [61127, 0]
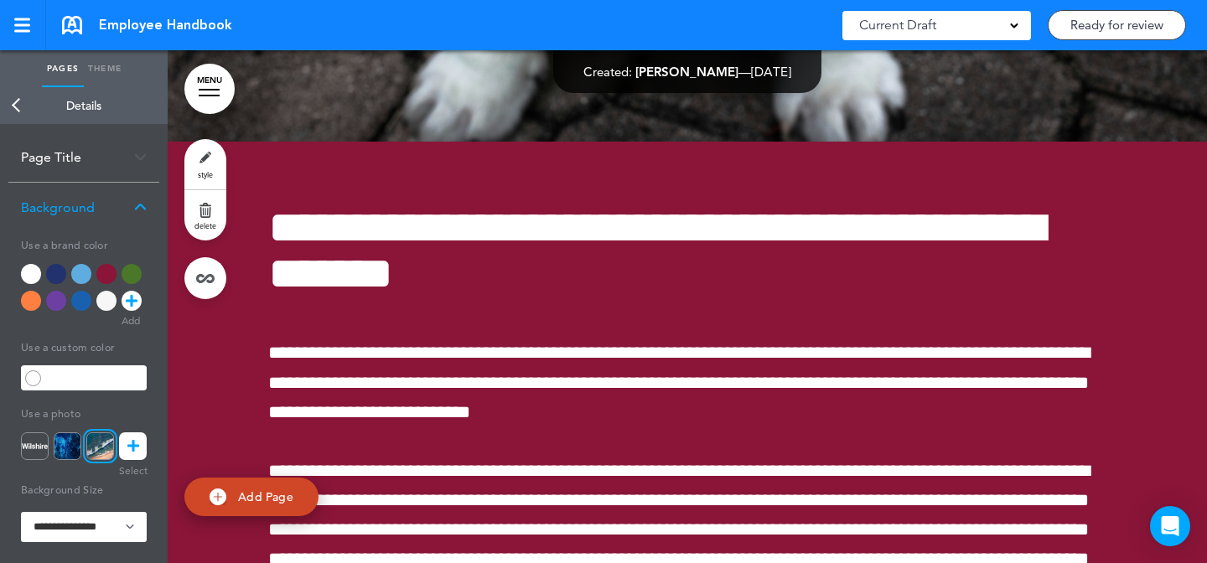
click at [202, 153] on link "style" at bounding box center [205, 164] width 42 height 50
click at [134, 446] on icon at bounding box center [133, 447] width 12 height 28
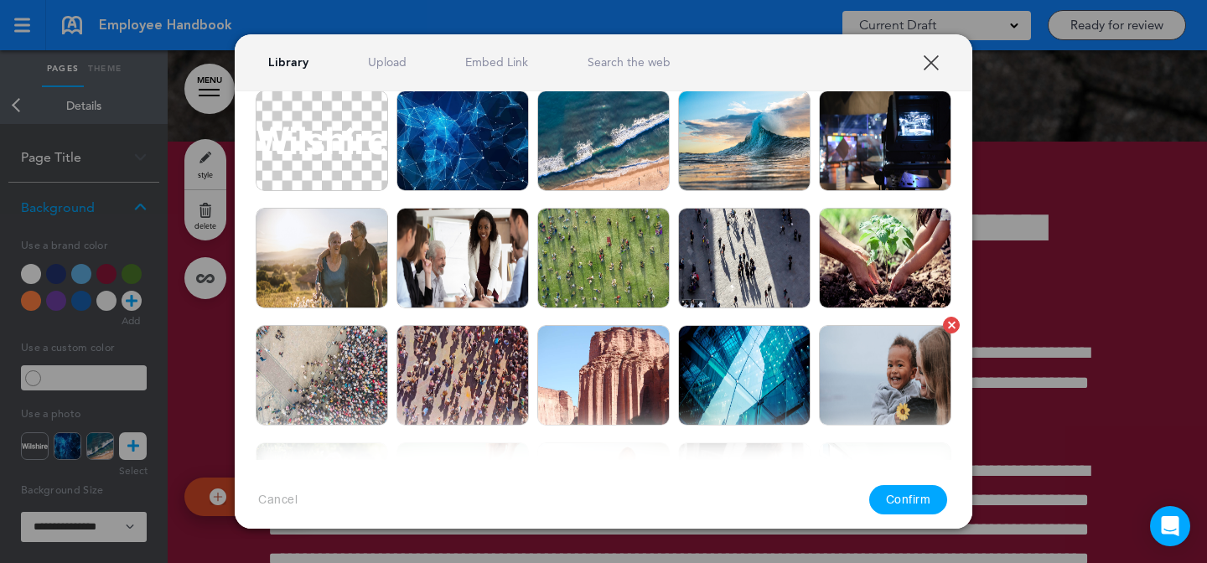
scroll to position [82, 0]
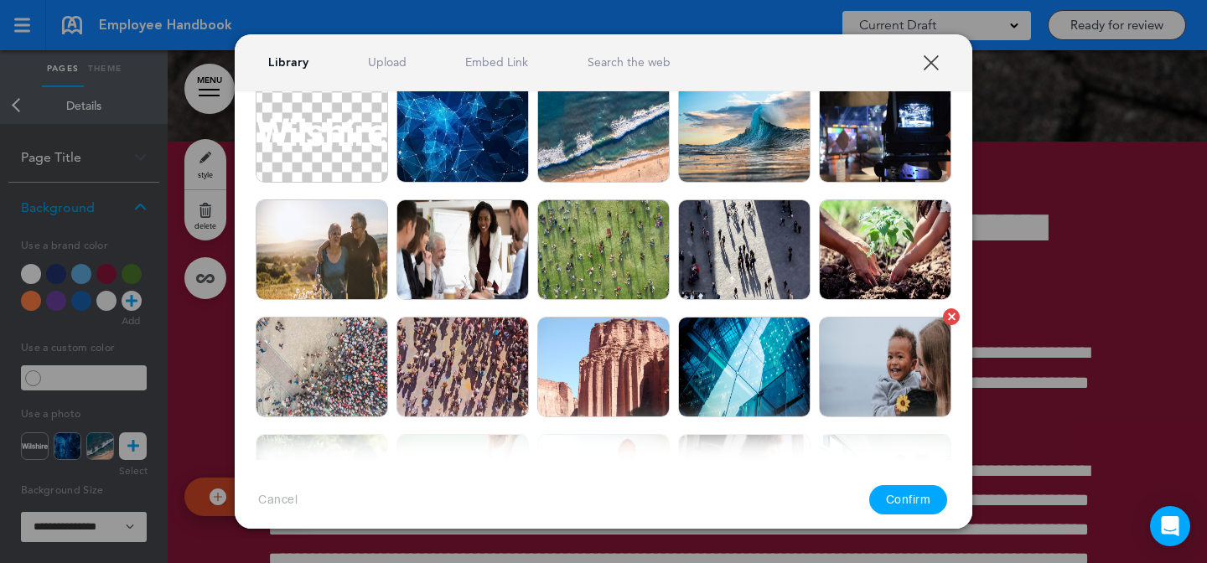
click at [889, 388] on img at bounding box center [885, 367] width 132 height 101
click at [891, 513] on button "Confirm" at bounding box center [908, 499] width 79 height 29
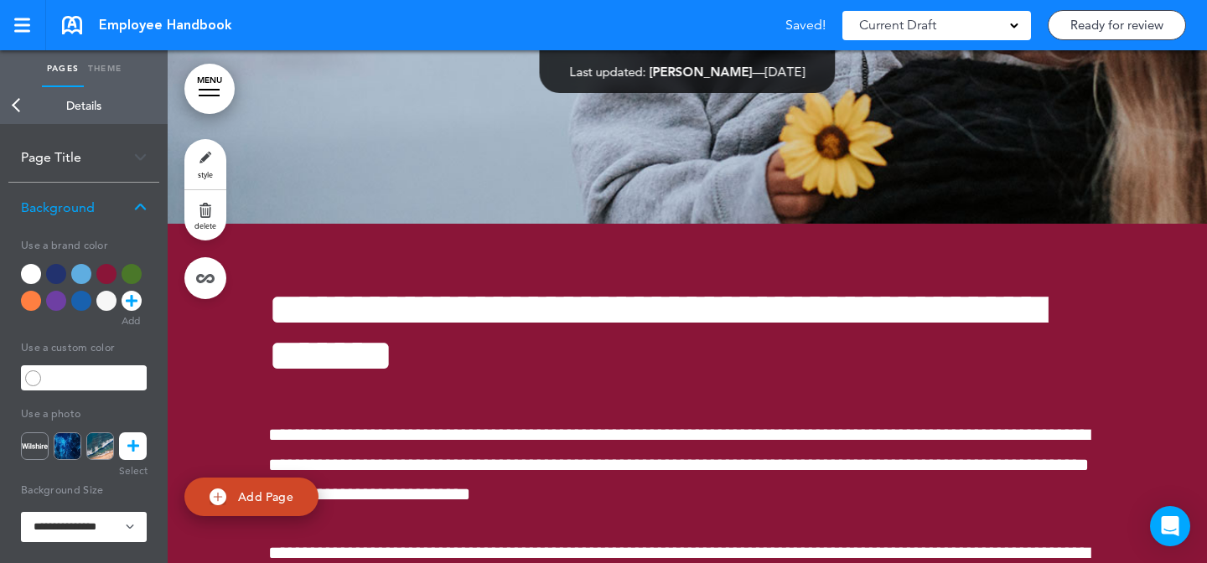
scroll to position [61015, 0]
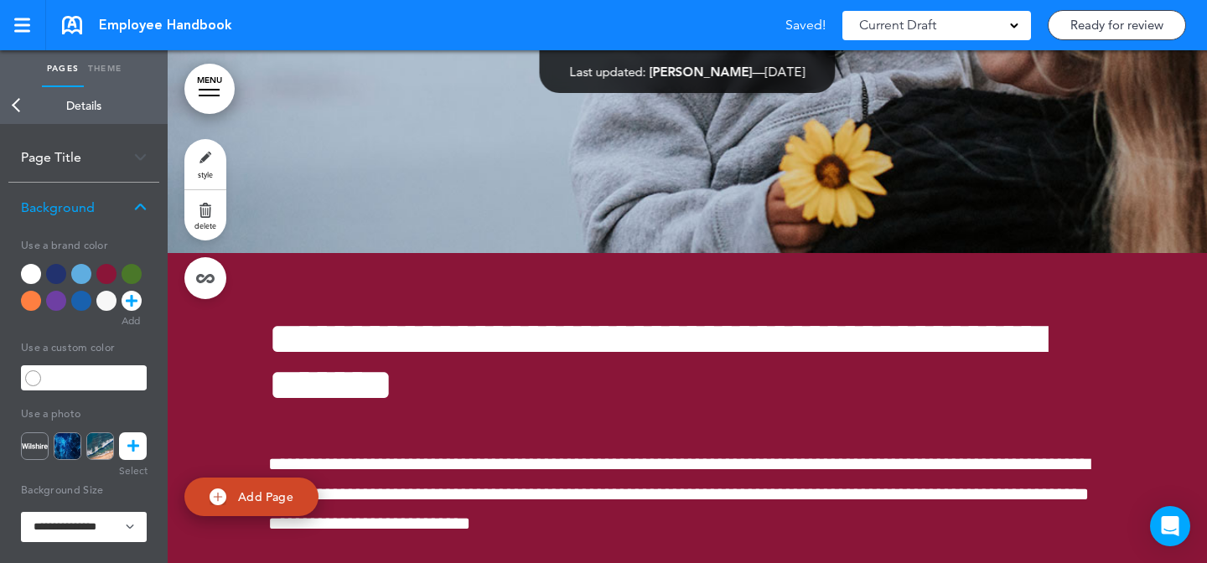
click at [219, 86] on link "MENU" at bounding box center [209, 89] width 50 height 50
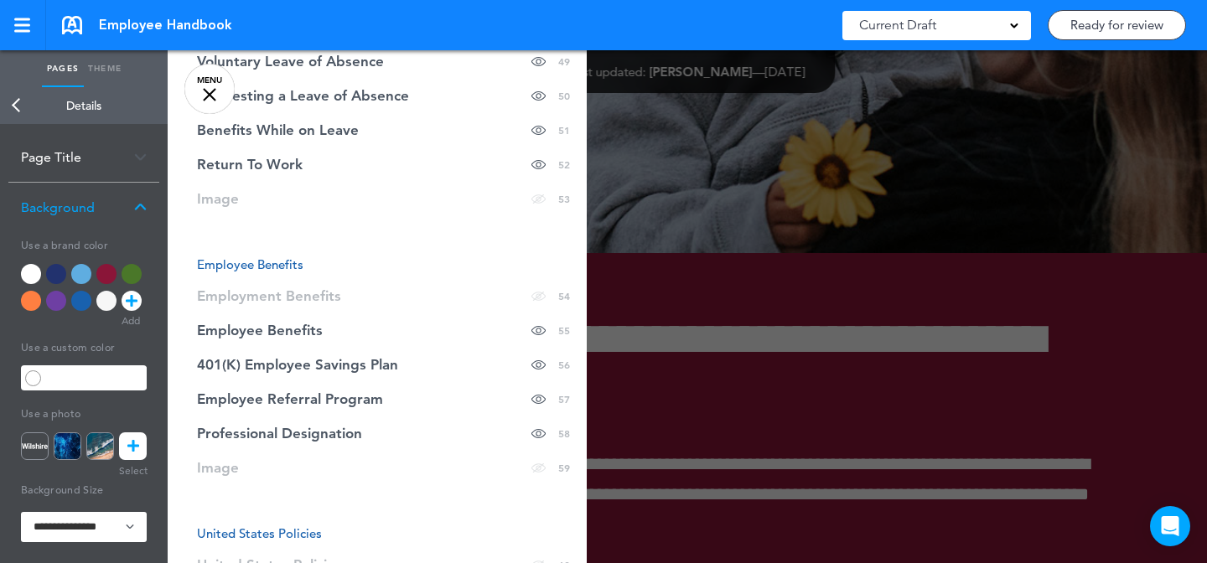
scroll to position [2067, 0]
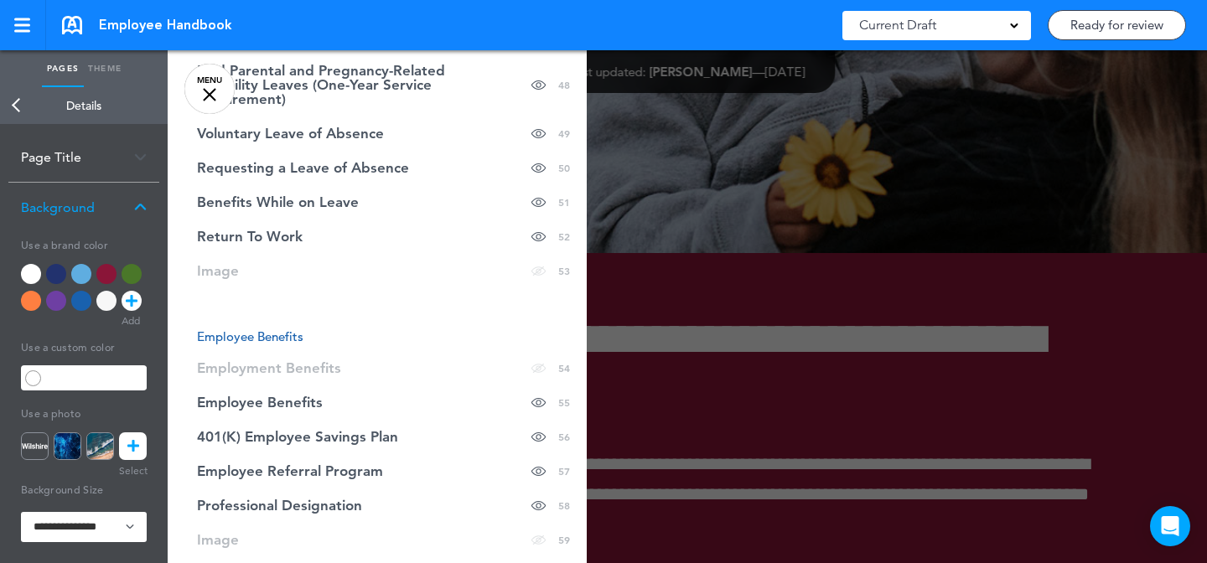
click at [852, 329] on div at bounding box center [771, 281] width 1207 height 563
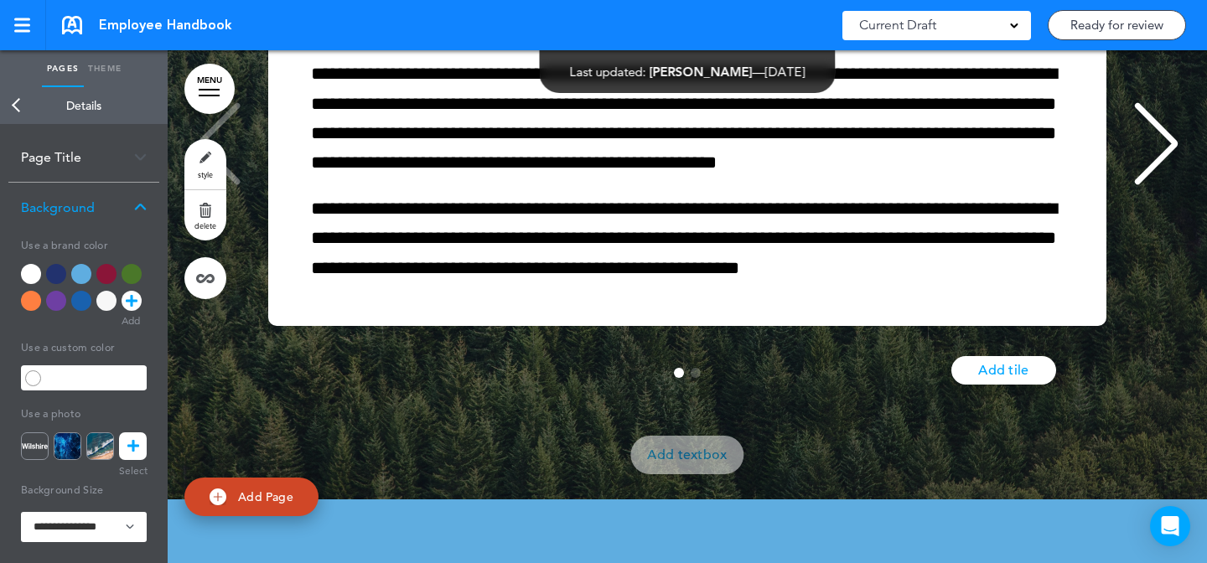
scroll to position [53327, 0]
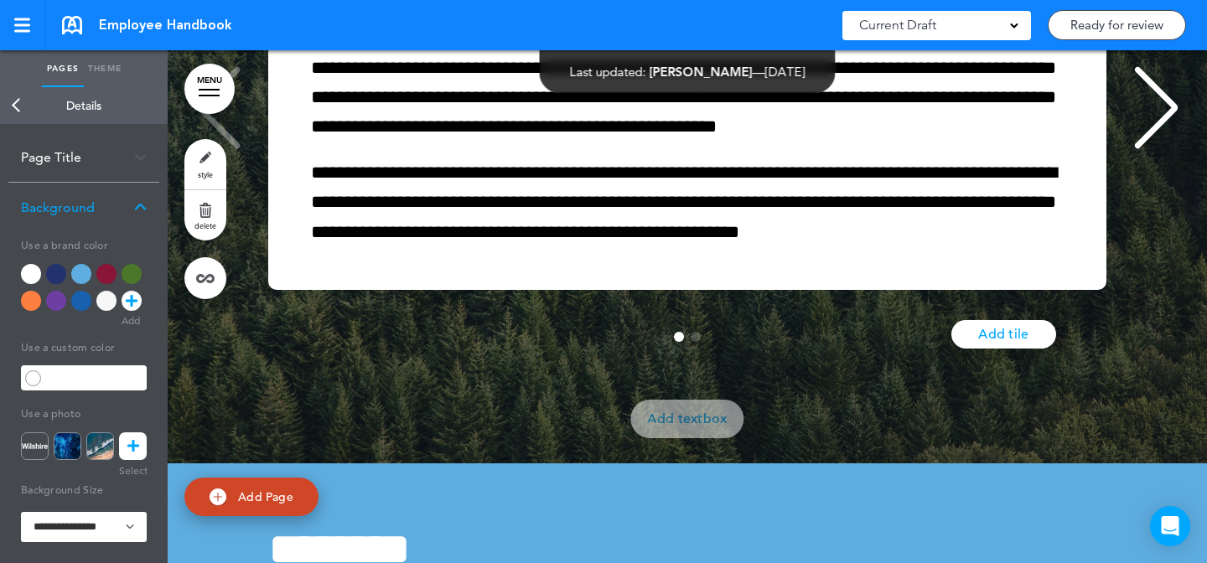
click at [210, 149] on link "style" at bounding box center [205, 164] width 42 height 50
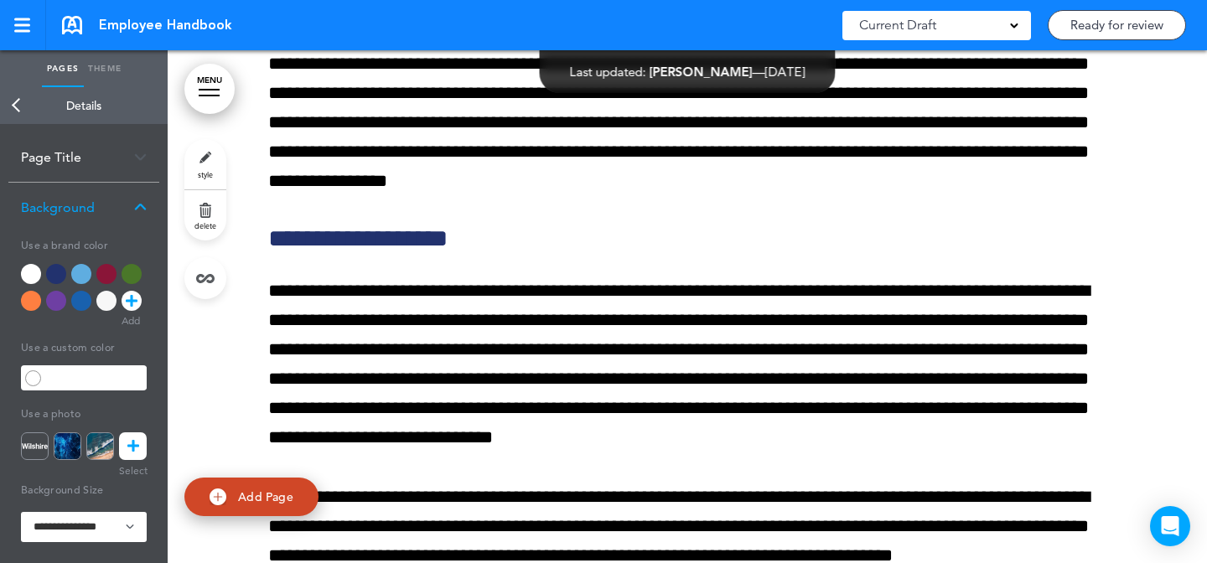
scroll to position [9784, 0]
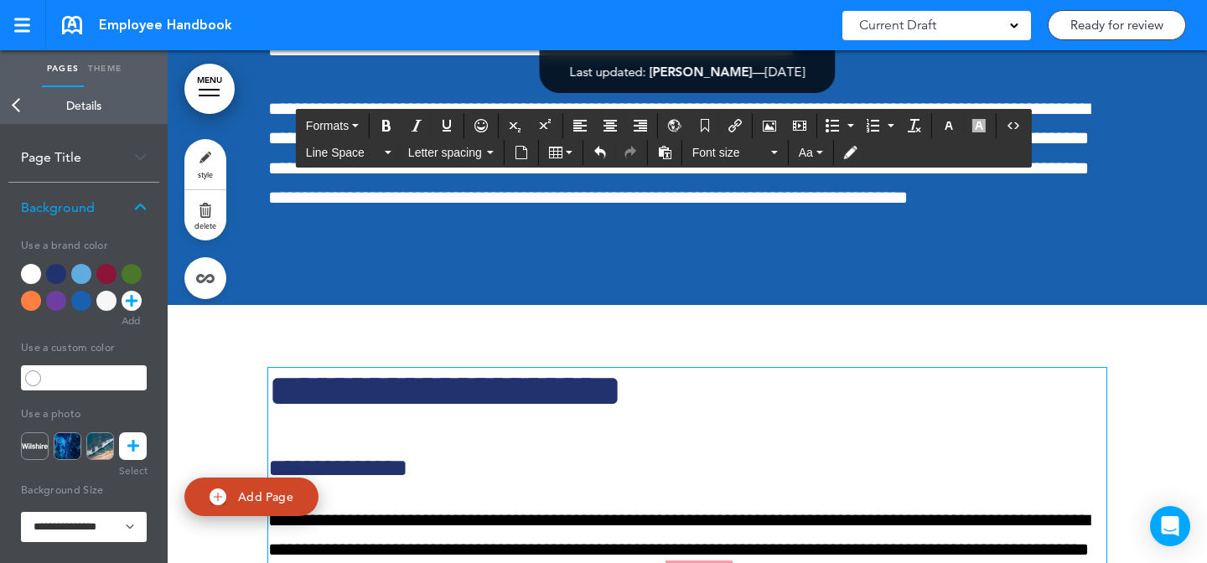
scroll to position [9135, 0]
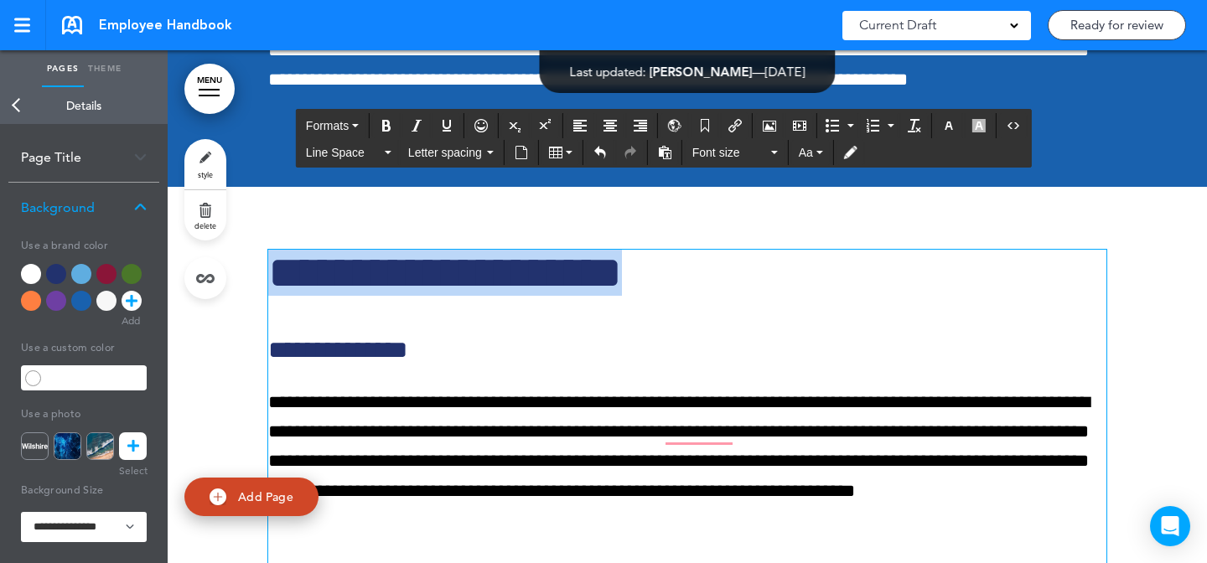
drag, startPoint x: 723, startPoint y: 336, endPoint x: 723, endPoint y: 293, distance: 42.8
copy h1 "**********"
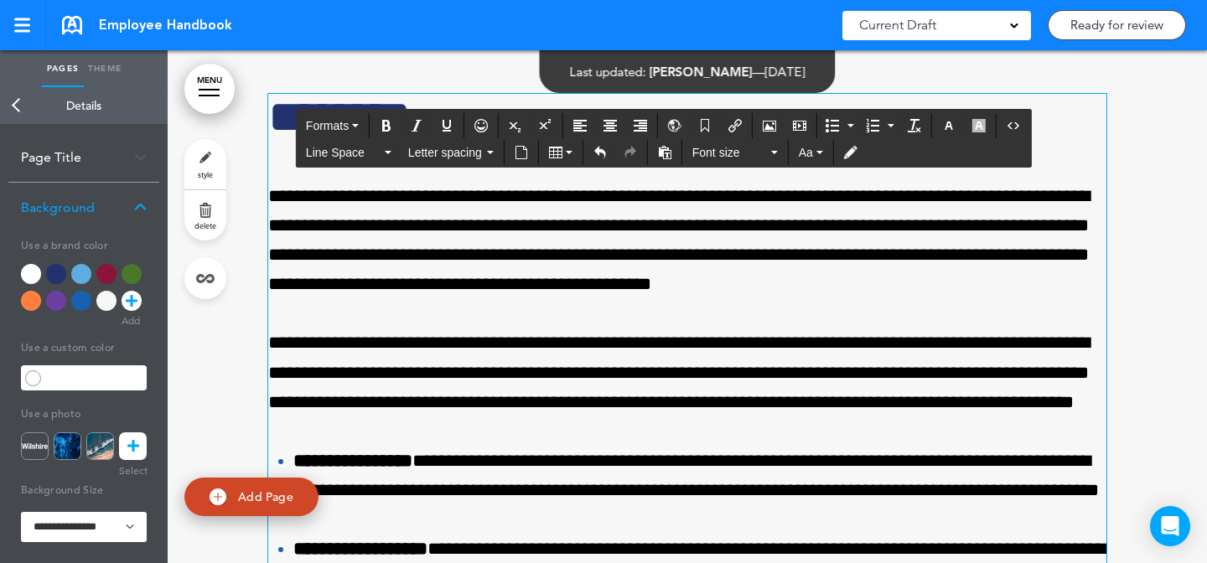
scroll to position [16966, 0]
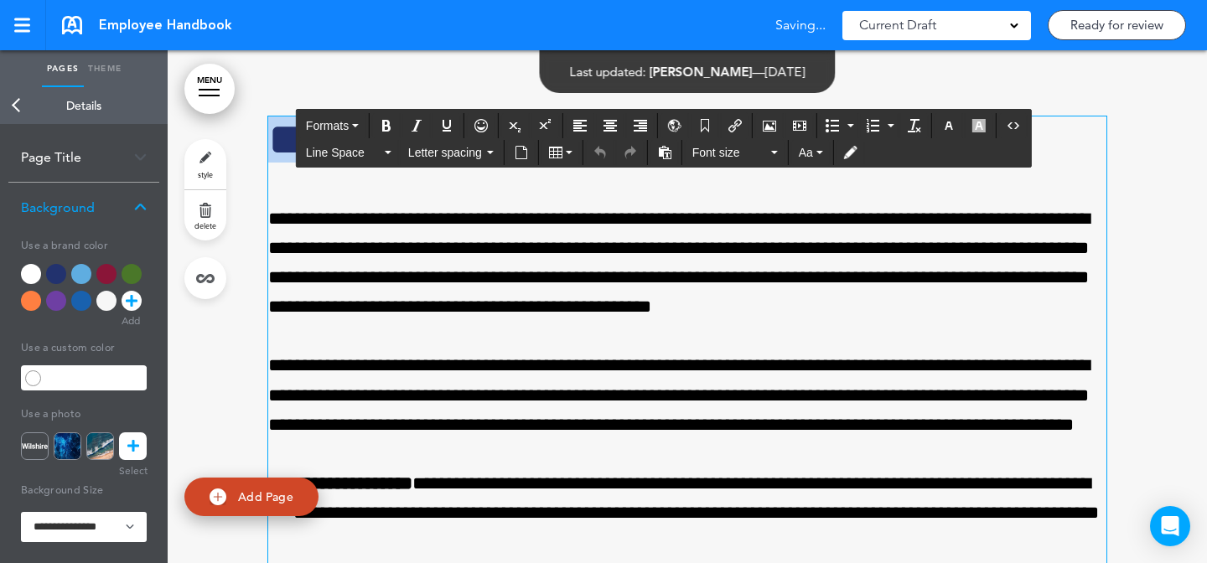
drag, startPoint x: 443, startPoint y: 213, endPoint x: 241, endPoint y: 213, distance: 202.0
click at [241, 213] on div "**********" at bounding box center [688, 506] width 1040 height 904
copy h1 "********"
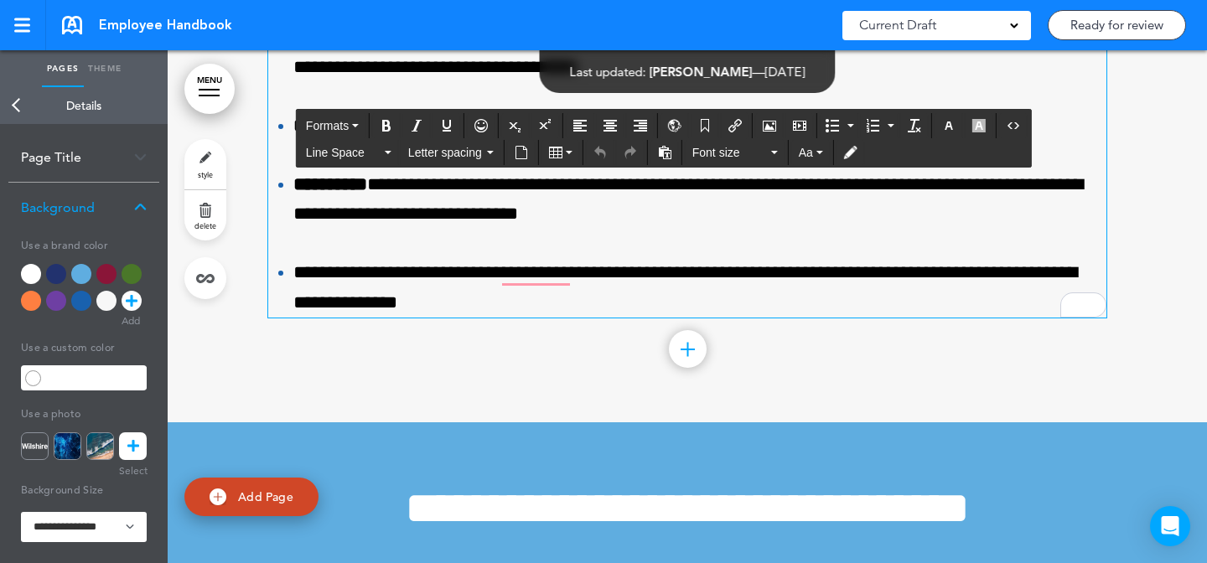
scroll to position [17471, 0]
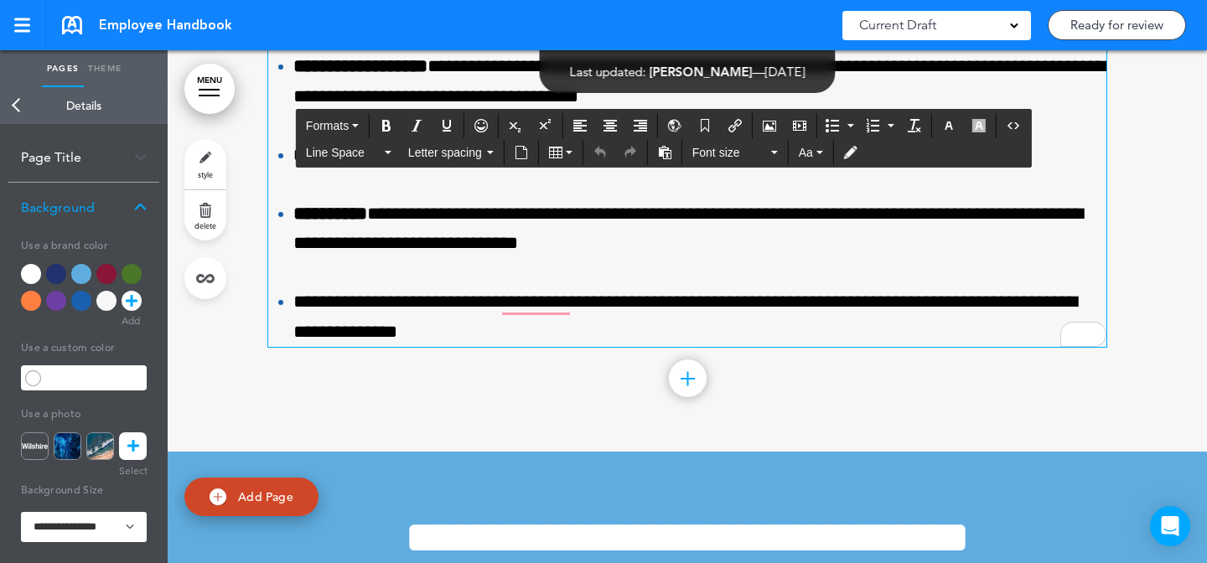
click at [558, 346] on li "**********" at bounding box center [699, 317] width 813 height 59
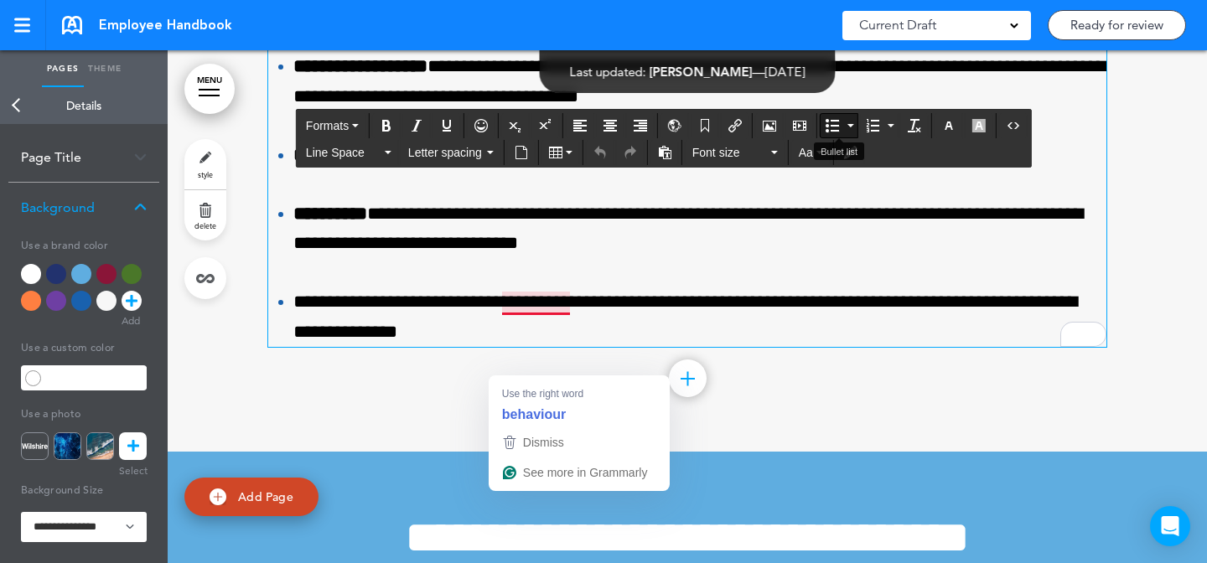
click at [837, 126] on icon "Bullet list" at bounding box center [832, 125] width 13 height 13
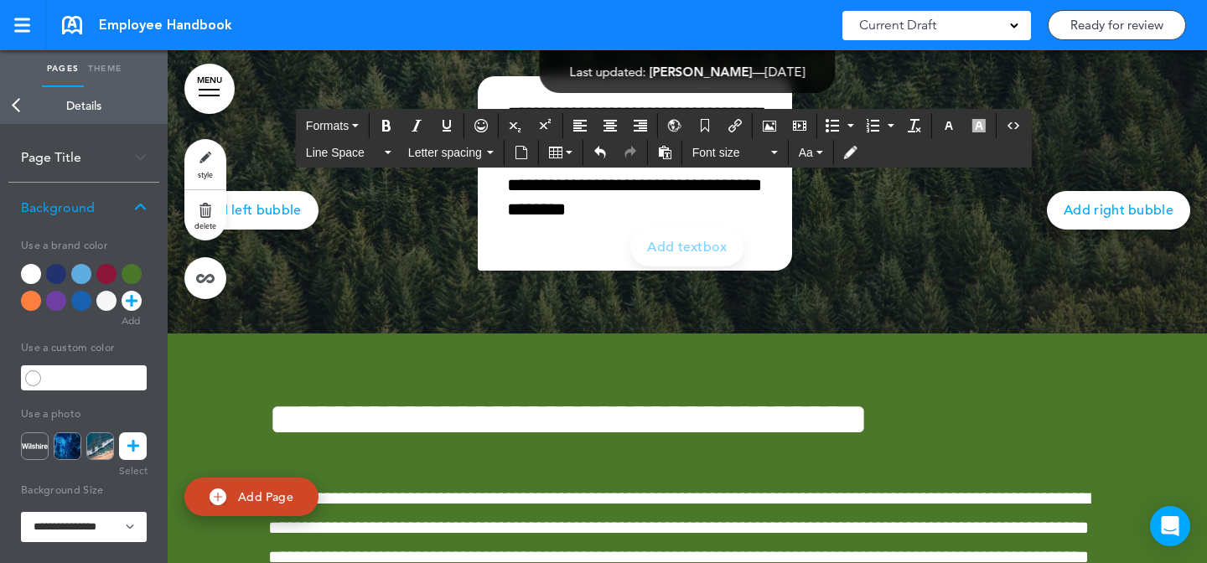
scroll to position [20765, 0]
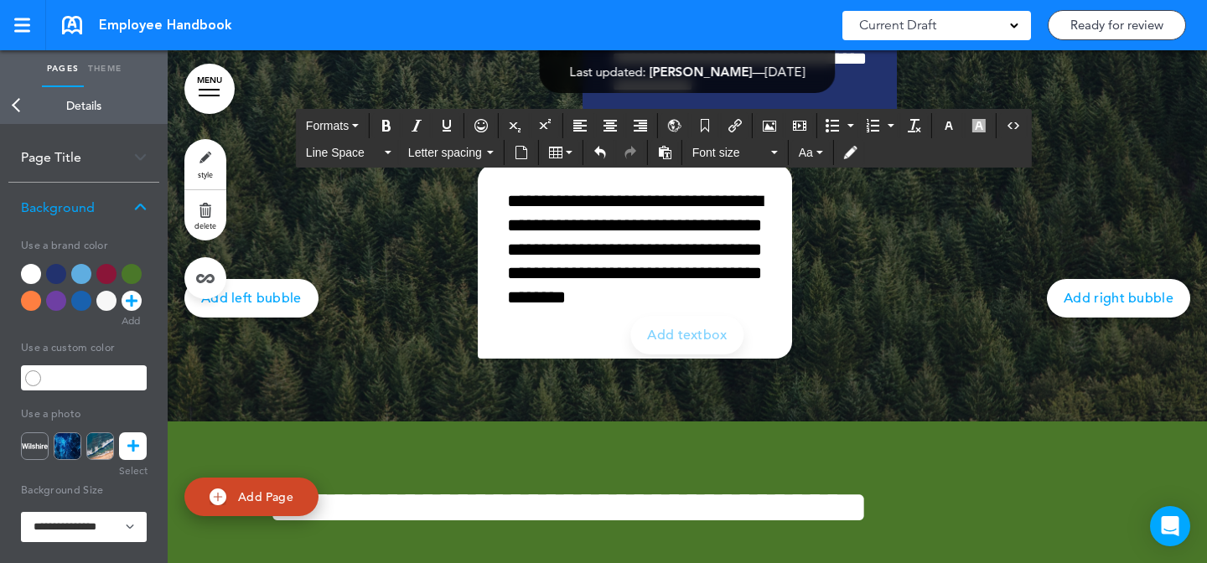
click at [215, 168] on link "style" at bounding box center [205, 164] width 42 height 50
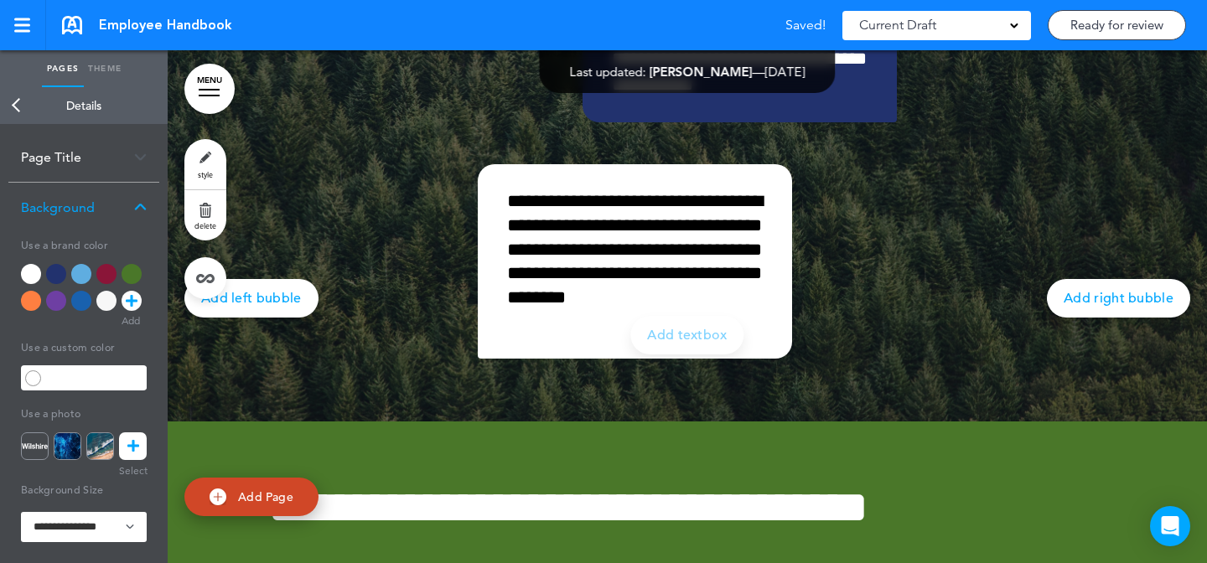
click at [71, 441] on img at bounding box center [68, 447] width 28 height 28
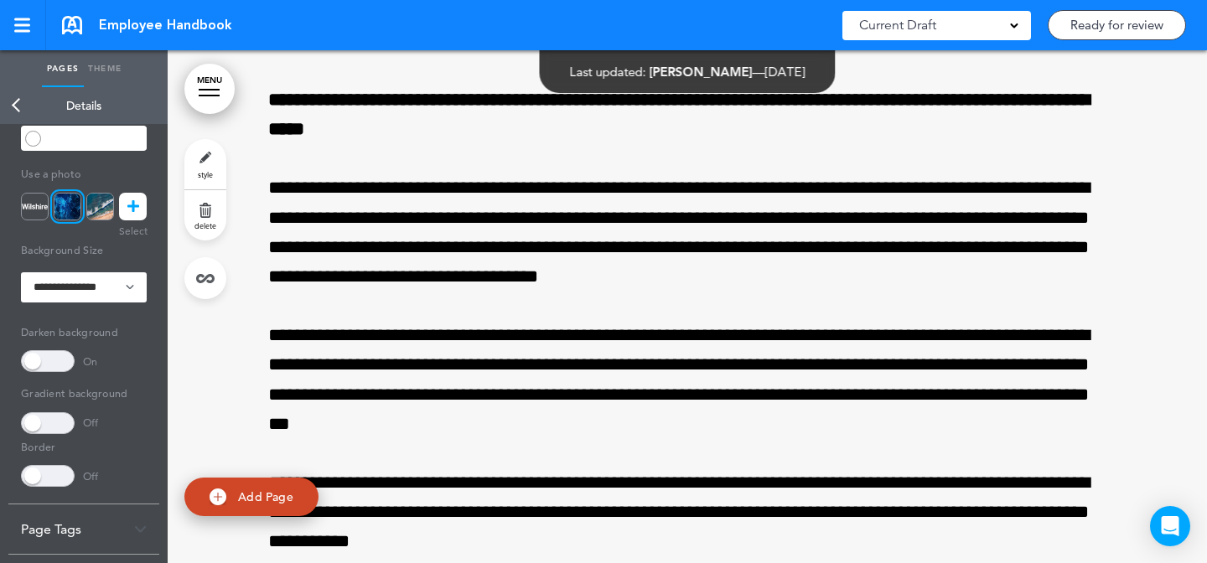
scroll to position [23021, 0]
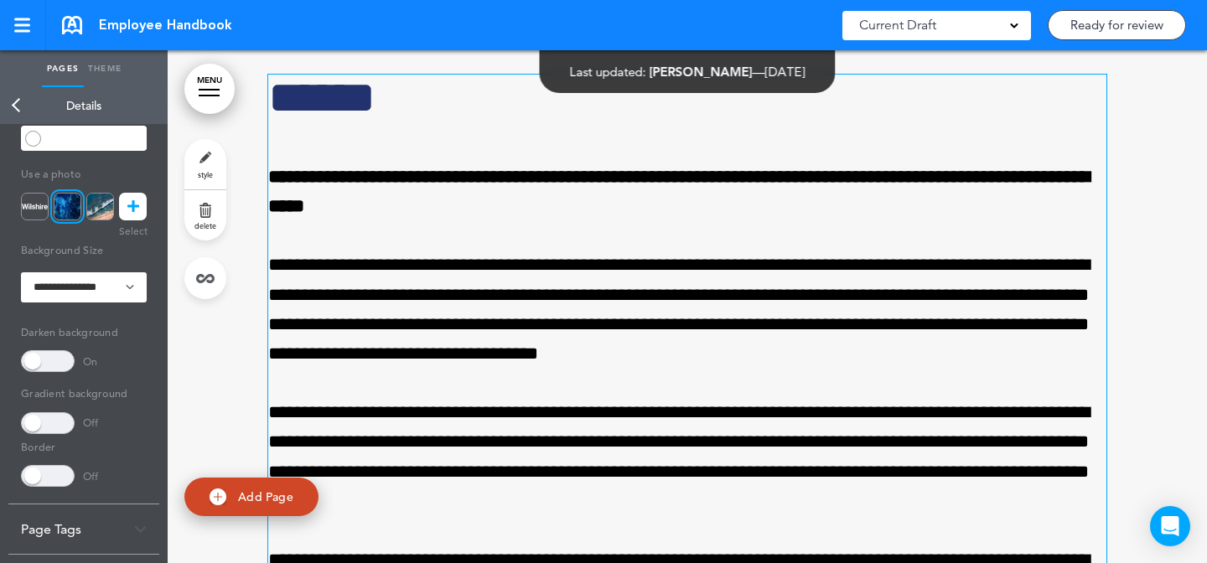
click at [318, 215] on strong "**********" at bounding box center [679, 192] width 822 height 48
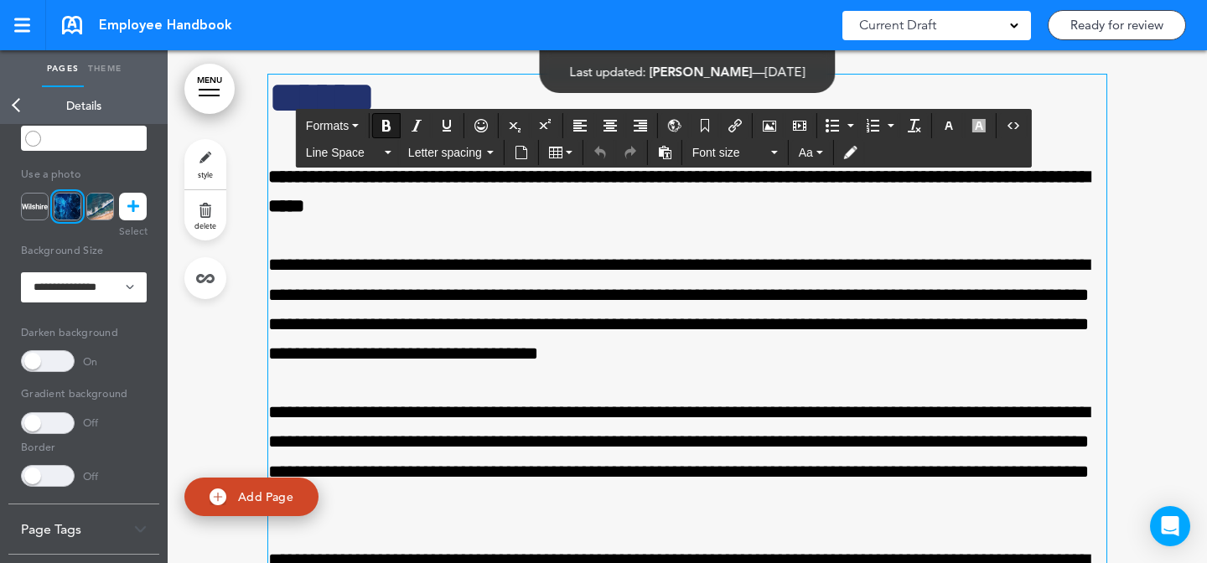
click at [273, 349] on p "**********" at bounding box center [687, 310] width 838 height 118
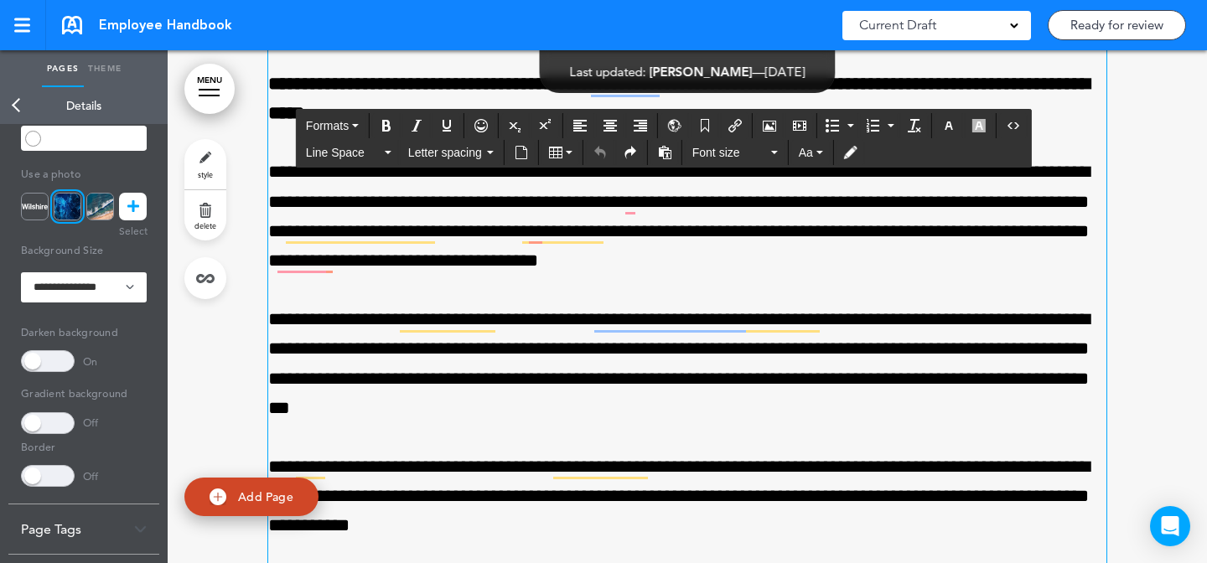
scroll to position [23110, 0]
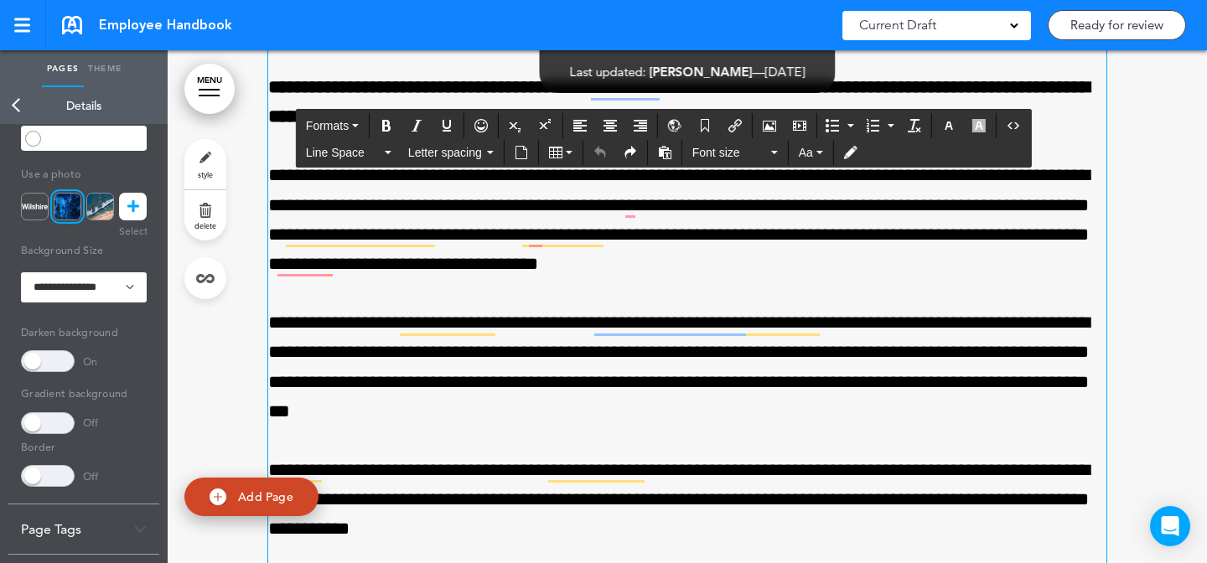
click at [793, 279] on p "**********" at bounding box center [687, 220] width 838 height 118
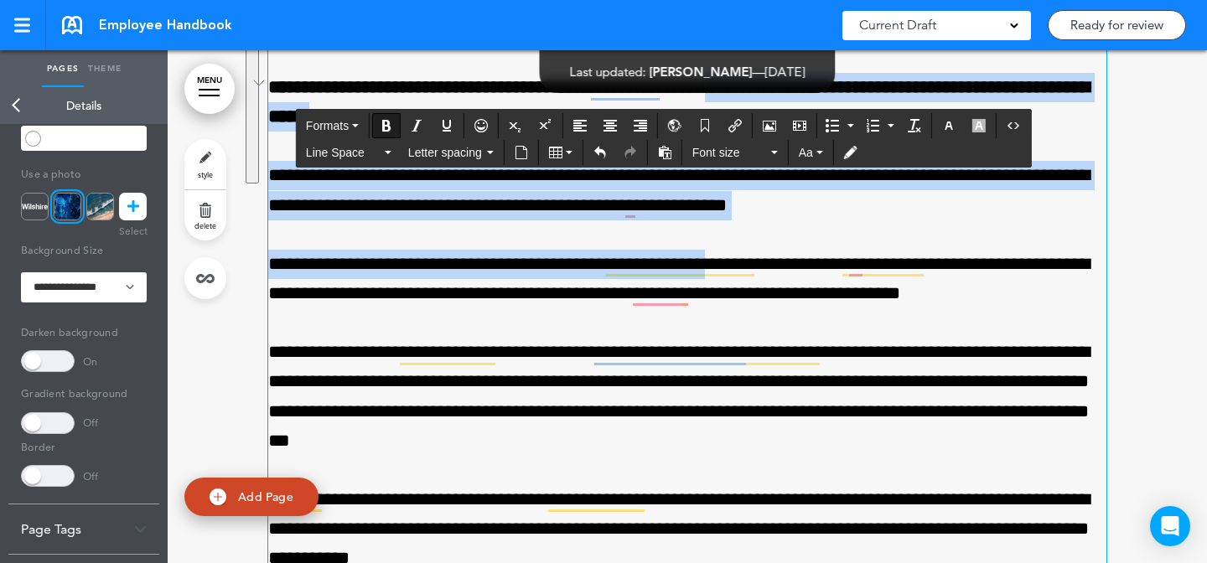
drag, startPoint x: 730, startPoint y: 356, endPoint x: 743, endPoint y: 173, distance: 184.0
click at [743, 173] on div "**********" at bounding box center [687, 338] width 838 height 707
click at [829, 129] on icon "Bullet list" at bounding box center [832, 125] width 13 height 13
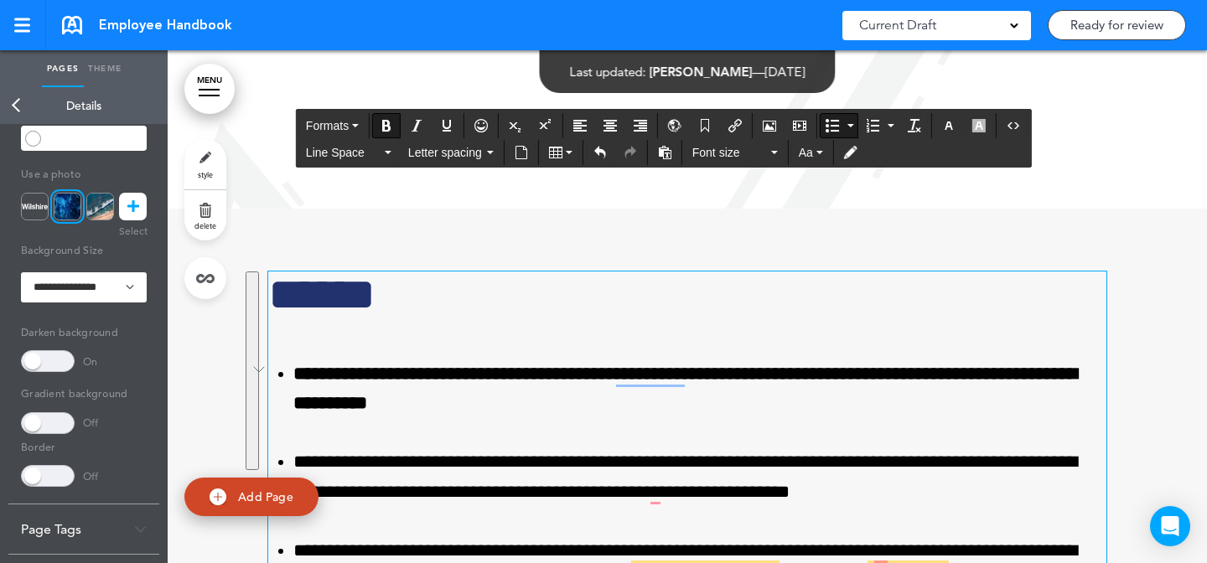
scroll to position [22759, 0]
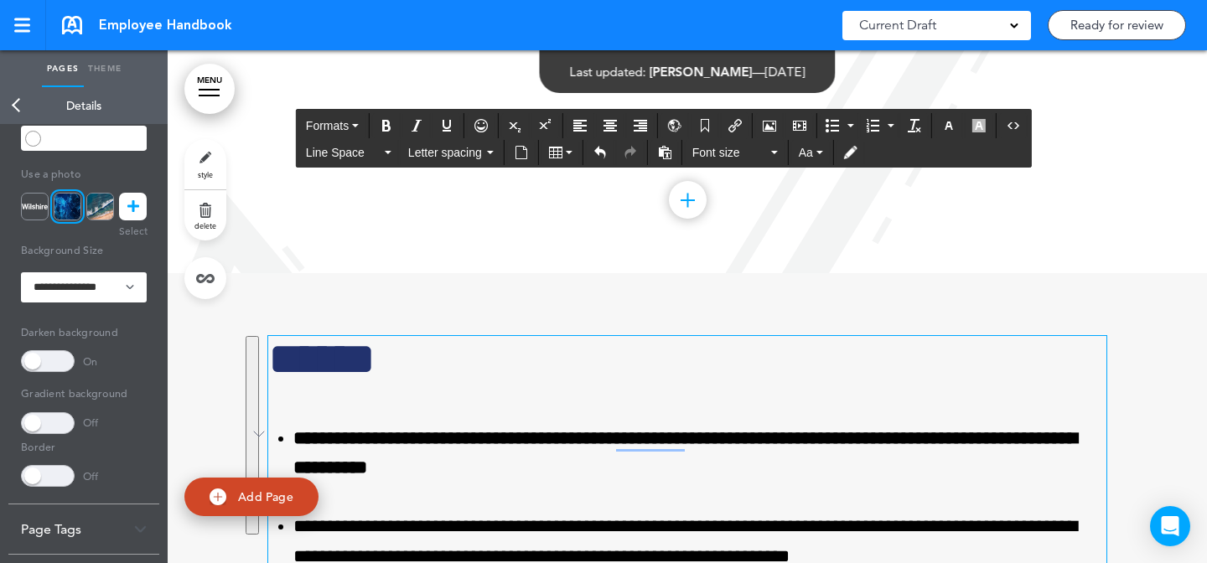
drag, startPoint x: 415, startPoint y: 468, endPoint x: 415, endPoint y: 426, distance: 41.9
click at [415, 382] on h1 "******" at bounding box center [687, 359] width 838 height 46
drag, startPoint x: 449, startPoint y: 454, endPoint x: 448, endPoint y: 355, distance: 98.9
copy h1 "******"
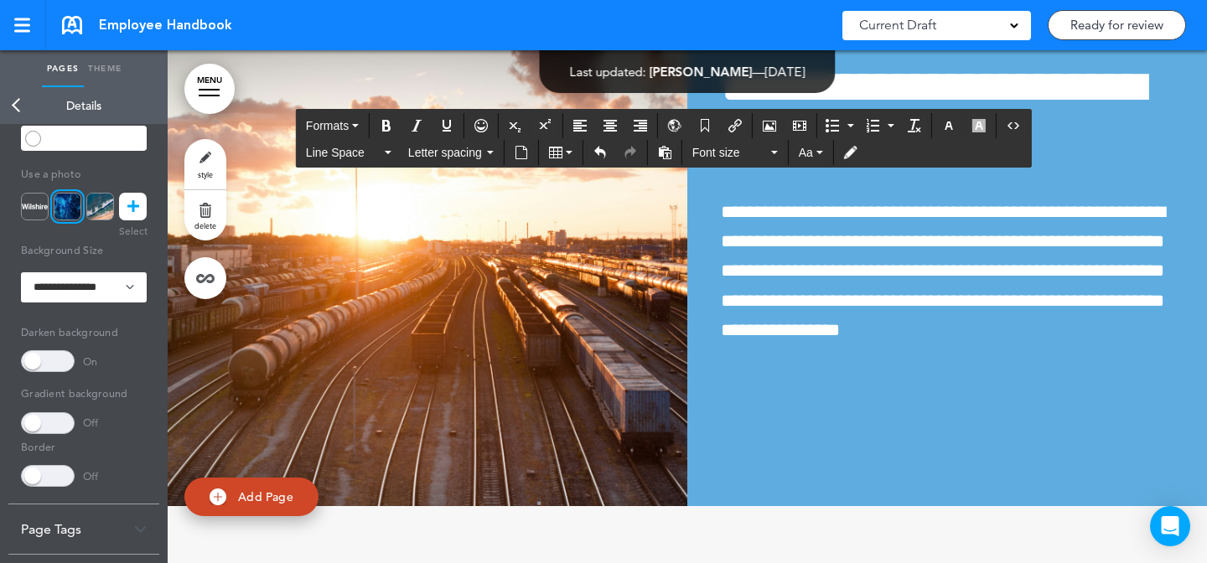
scroll to position [25538, 0]
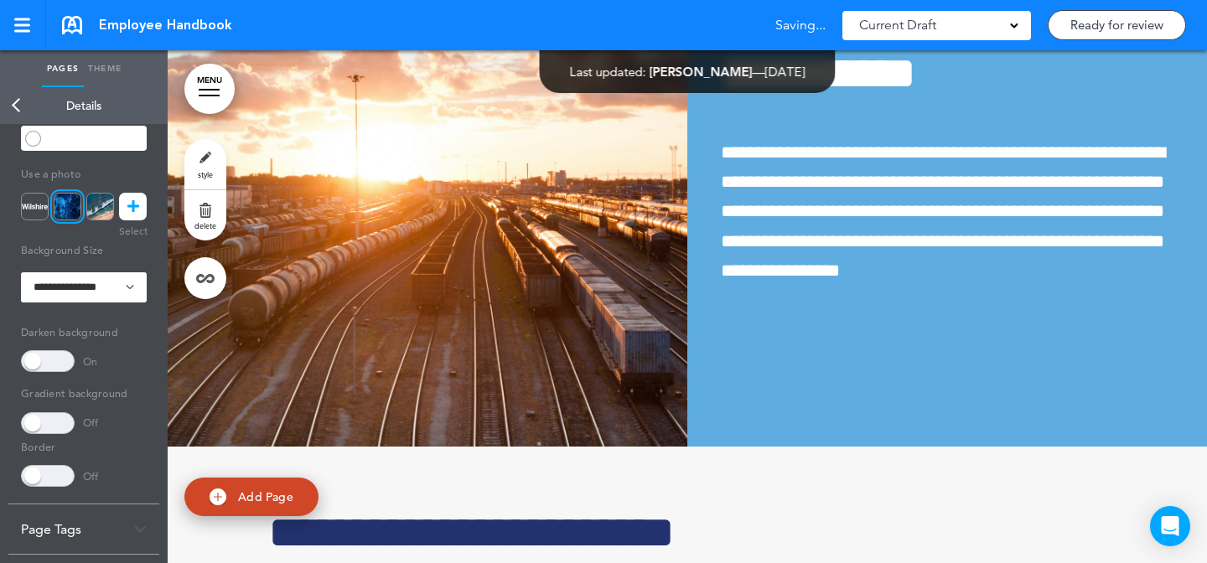
click at [526, 284] on img at bounding box center [428, 145] width 520 height 604
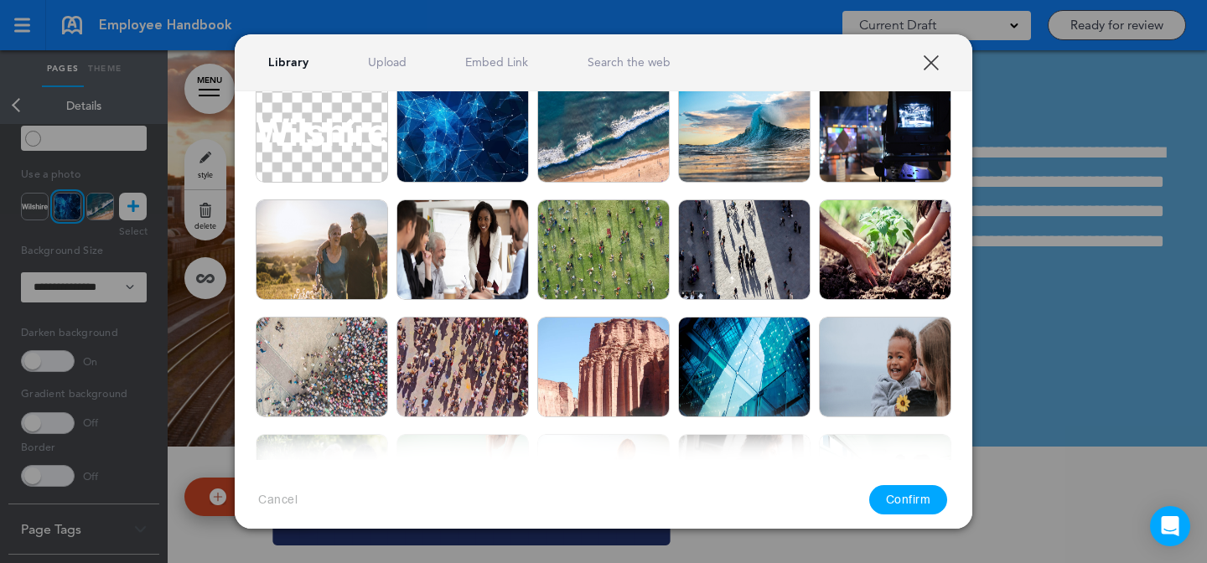
click at [1009, 251] on div at bounding box center [603, 281] width 1207 height 563
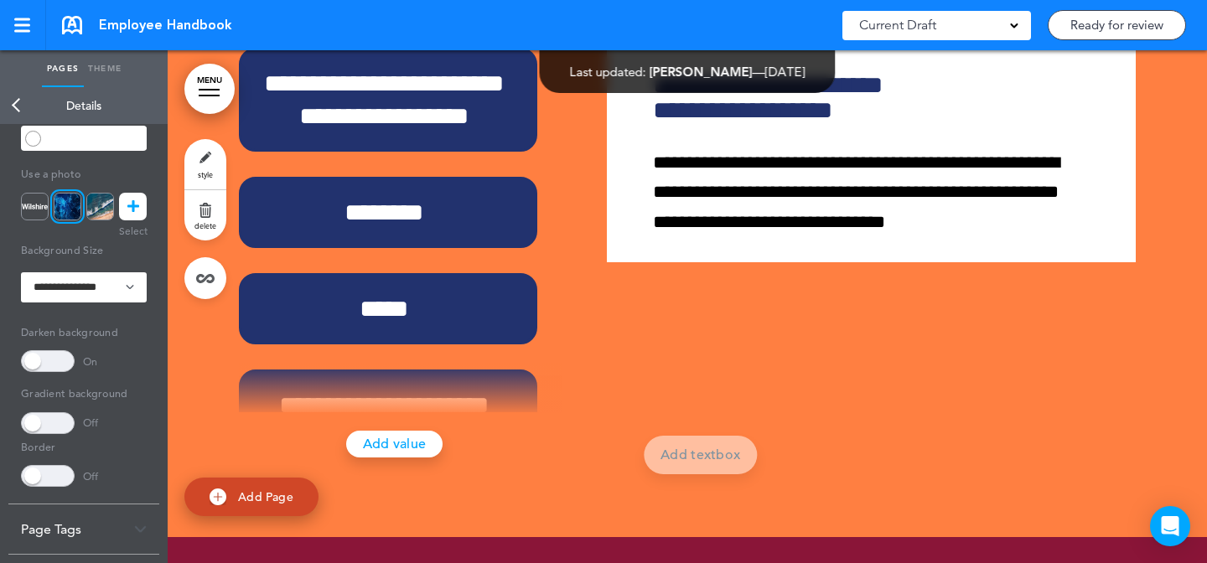
scroll to position [34728, 0]
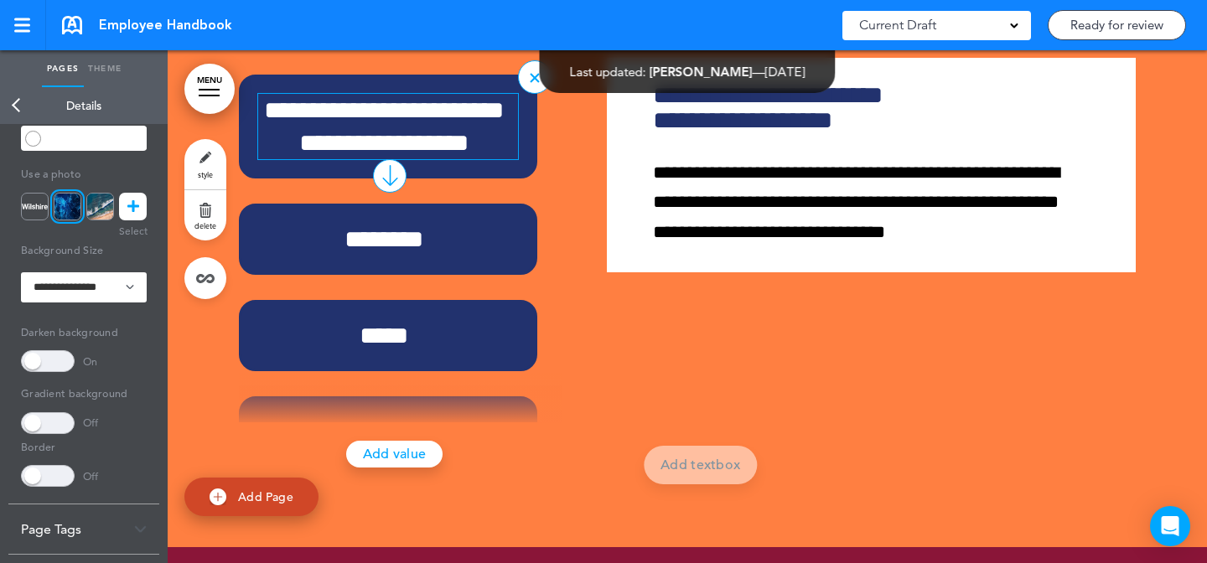
click at [438, 159] on h6 "**********" at bounding box center [383, 126] width 251 height 65
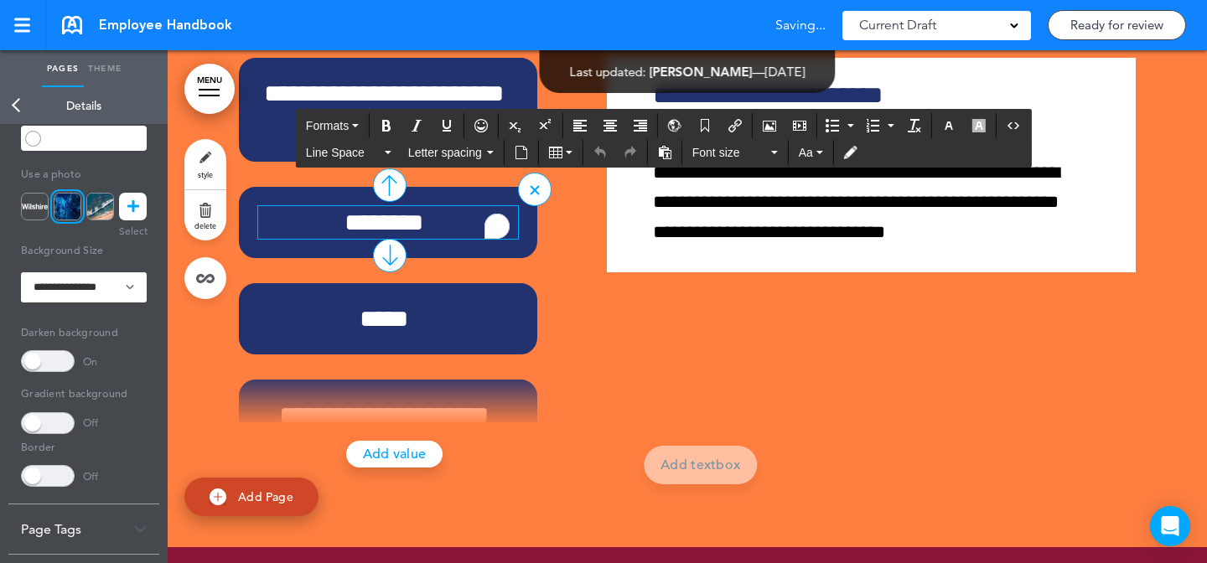
click at [450, 239] on h6 "********" at bounding box center [383, 222] width 251 height 33
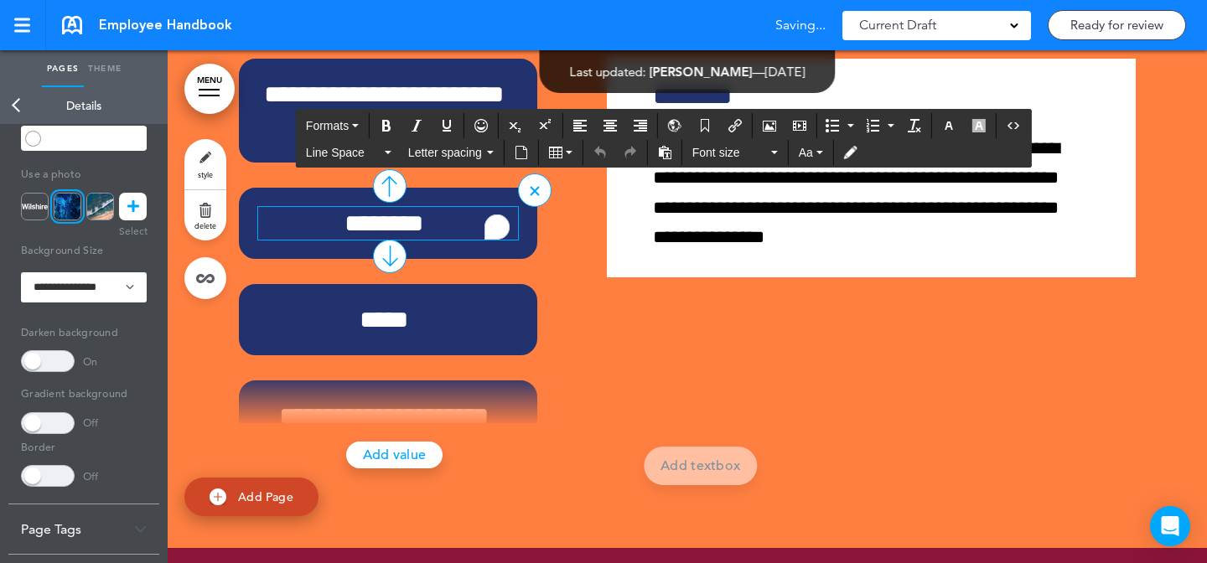
scroll to position [47, 0]
